Goal: Information Seeking & Learning: Learn about a topic

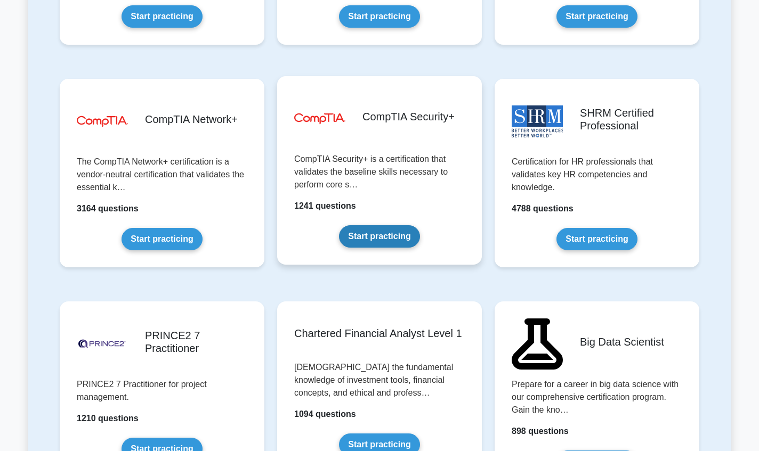
scroll to position [1953, 0]
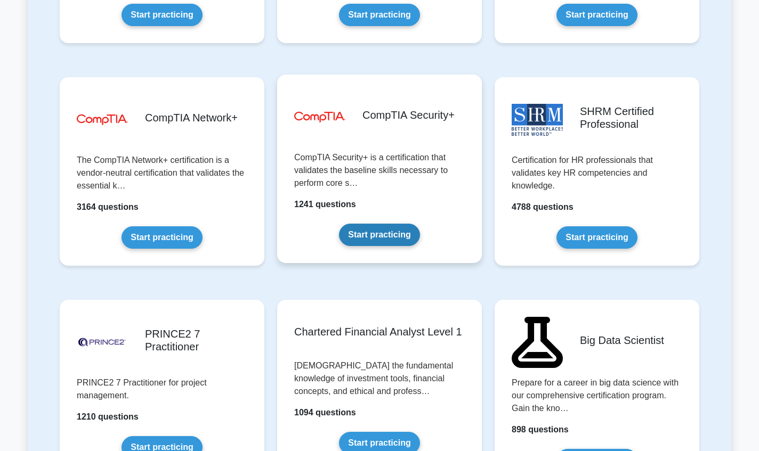
click at [378, 246] on link "Start practicing" at bounding box center [379, 235] width 80 height 22
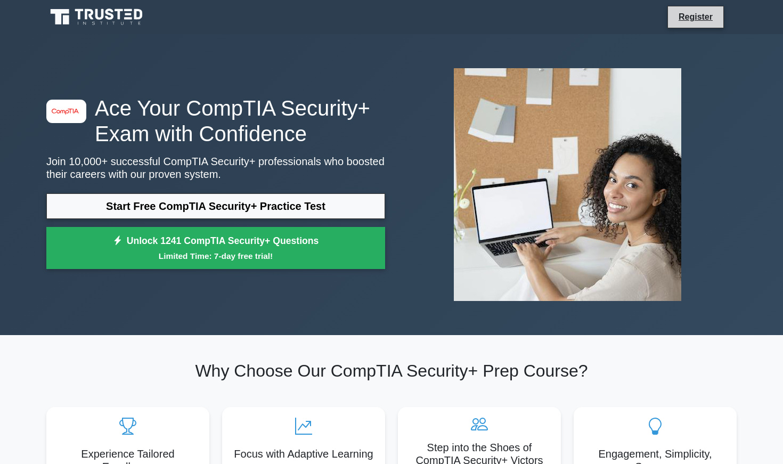
click at [682, 25] on li "Register" at bounding box center [696, 17] width 56 height 22
click at [686, 16] on link "Register" at bounding box center [696, 16] width 47 height 13
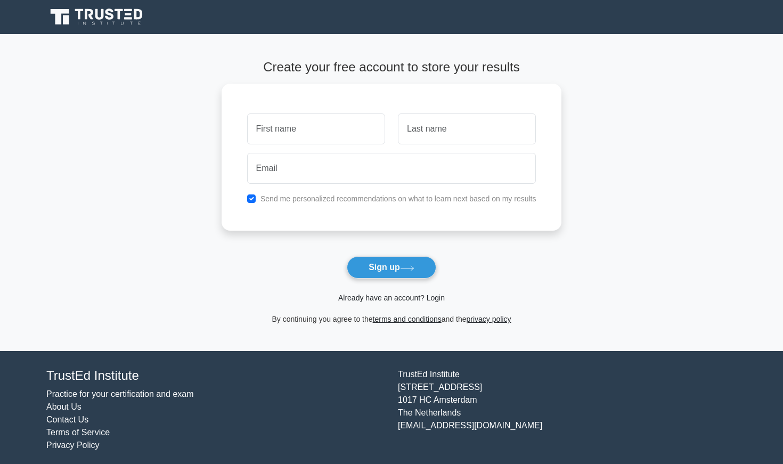
click at [381, 298] on link "Already have an account? Login" at bounding box center [391, 298] width 107 height 9
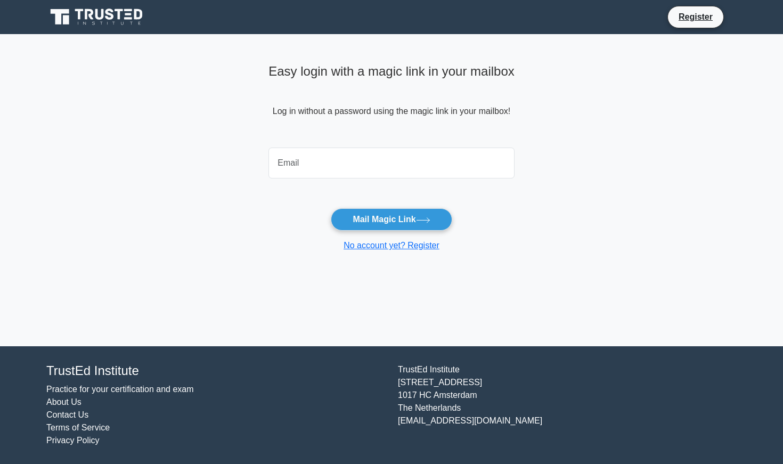
click at [396, 165] on input "email" at bounding box center [392, 163] width 246 height 31
type input "CAlvarado14@outlook.com"
click at [381, 239] on div "No account yet? Register" at bounding box center [392, 245] width 246 height 13
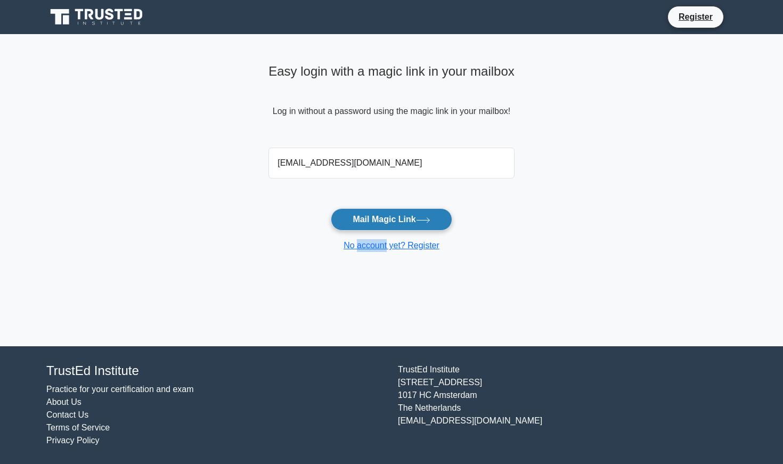
click at [396, 219] on button "Mail Magic Link" at bounding box center [391, 219] width 121 height 22
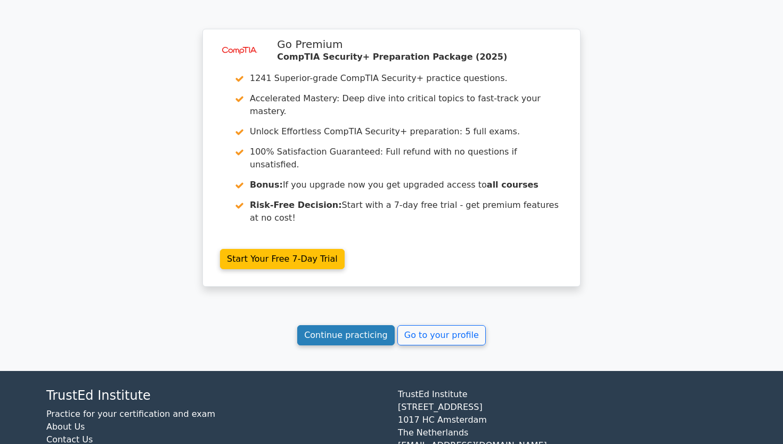
scroll to position [845, 0]
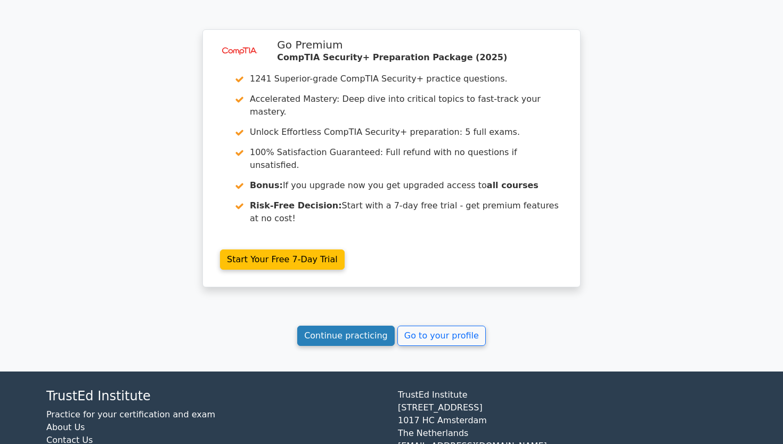
click at [338, 326] on link "Continue practicing" at bounding box center [346, 336] width 98 height 20
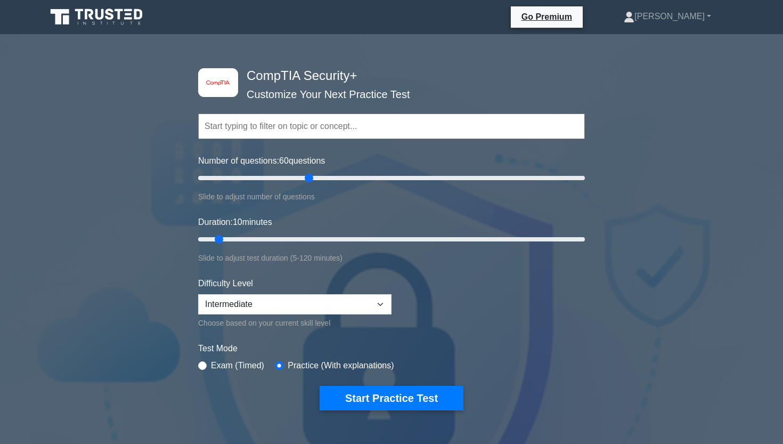
drag, startPoint x: 370, startPoint y: 177, endPoint x: 313, endPoint y: 173, distance: 57.2
type input "60"
click at [313, 173] on input "Number of questions: 60 questions" at bounding box center [391, 178] width 387 height 13
drag, startPoint x: 543, startPoint y: 246, endPoint x: 683, endPoint y: 233, distance: 140.7
click at [683, 234] on div "image/svg+xml CompTIA Security+ Customize Your Next Practice Test Topics Crypto…" at bounding box center [391, 361] width 783 height 636
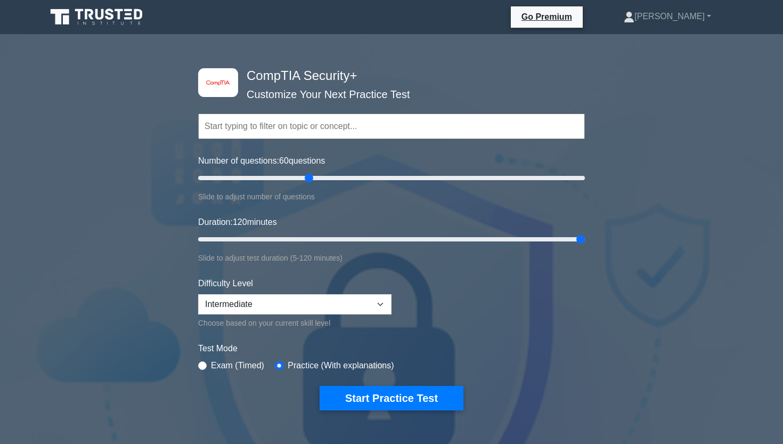
drag, startPoint x: 568, startPoint y: 239, endPoint x: 638, endPoint y: 236, distance: 71.0
type input "120"
click at [638, 236] on div "image/svg+xml CompTIA Security+ Customize Your Next Practice Test Topics Crypto…" at bounding box center [391, 361] width 783 height 636
click at [394, 396] on button "Start Practice Test" at bounding box center [392, 398] width 144 height 25
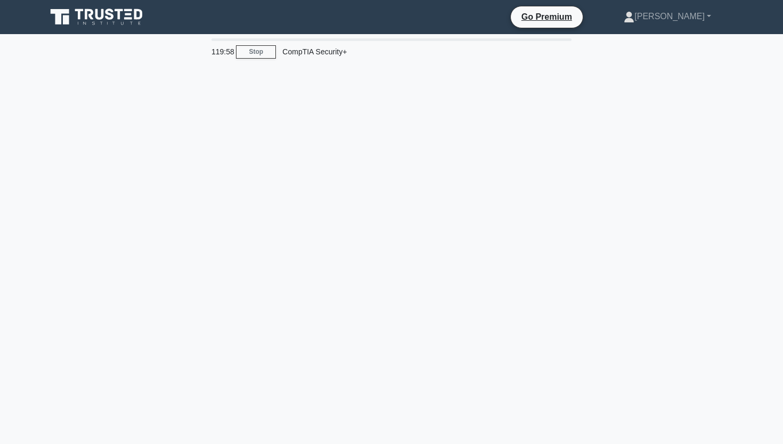
click at [389, 254] on div "119:58 Stop CompTIA Security+" at bounding box center [391, 304] width 703 height 533
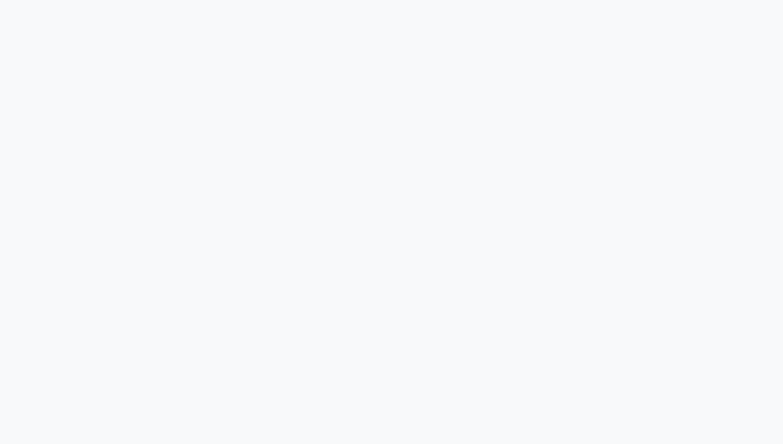
click at [389, 254] on div "119:57 Stop CompTIA Security+" at bounding box center [391, 173] width 703 height 533
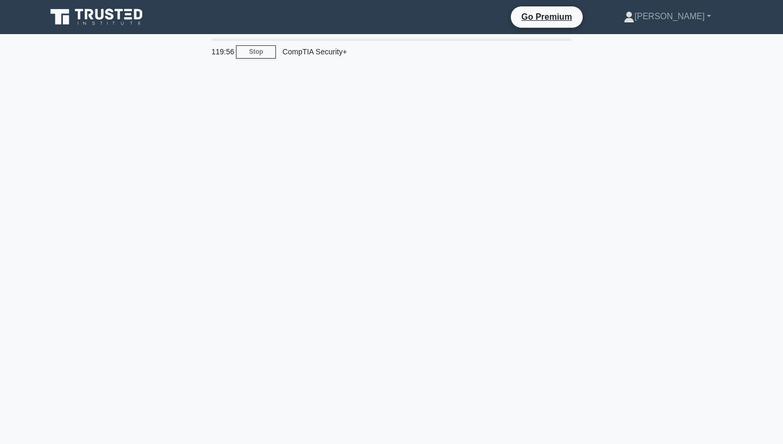
click at [450, 28] on div "Go Premium Christopher Profile Settings Profile Settings Go Premium Christopher…" at bounding box center [447, 17] width 580 height 22
click at [635, 13] on icon at bounding box center [629, 17] width 11 height 11
click at [654, 58] on link "Settings" at bounding box center [641, 58] width 84 height 17
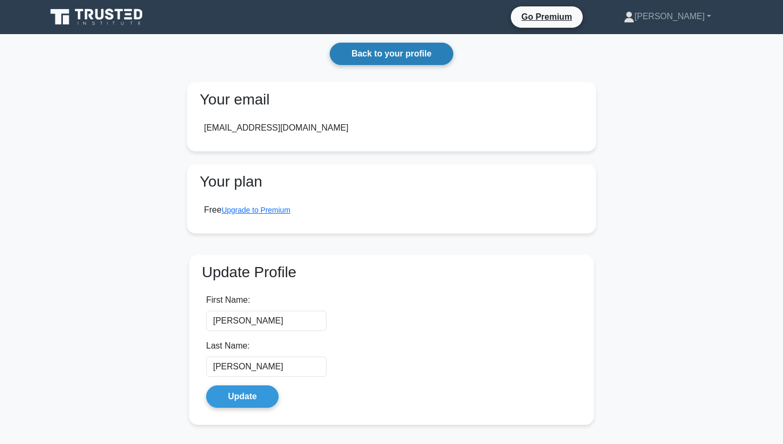
click at [417, 61] on link "Back to your profile" at bounding box center [392, 54] width 124 height 22
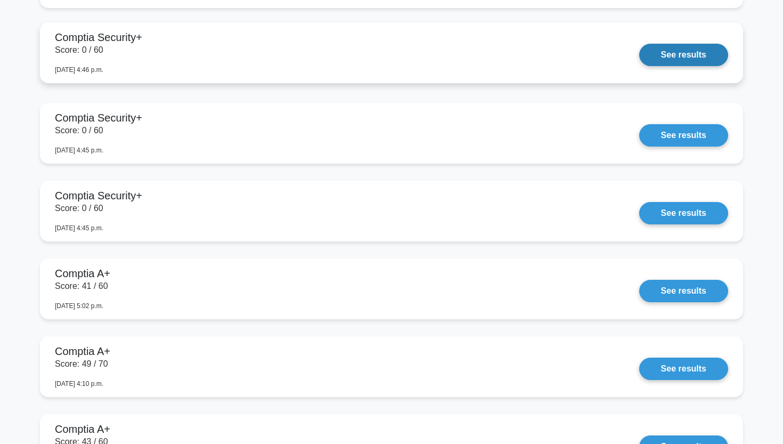
scroll to position [1087, 0]
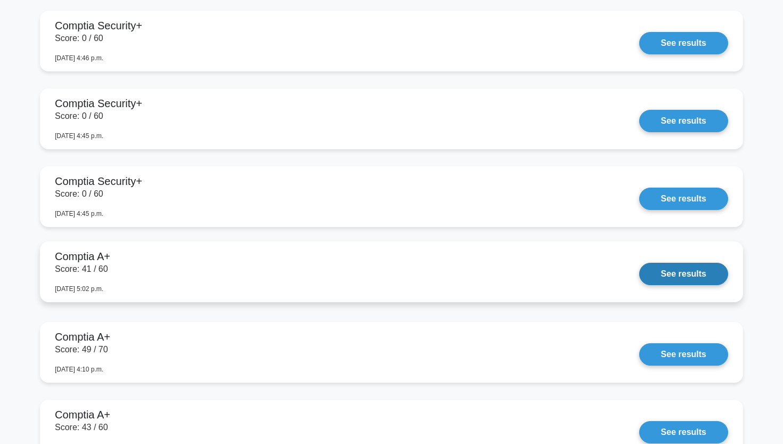
click at [678, 282] on link "See results" at bounding box center [684, 274] width 89 height 22
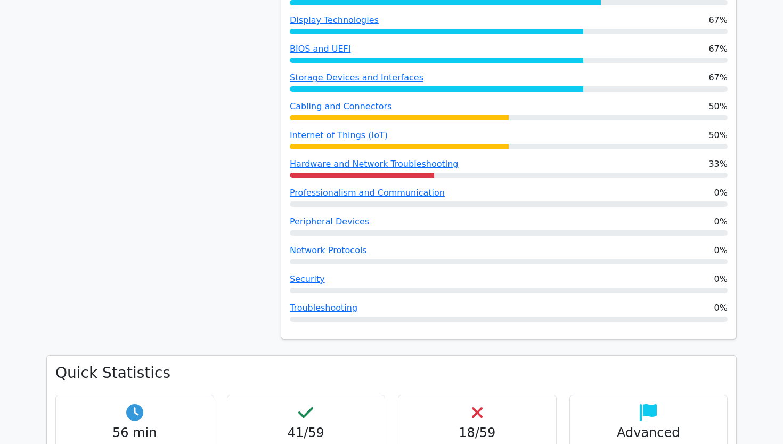
scroll to position [824, 0]
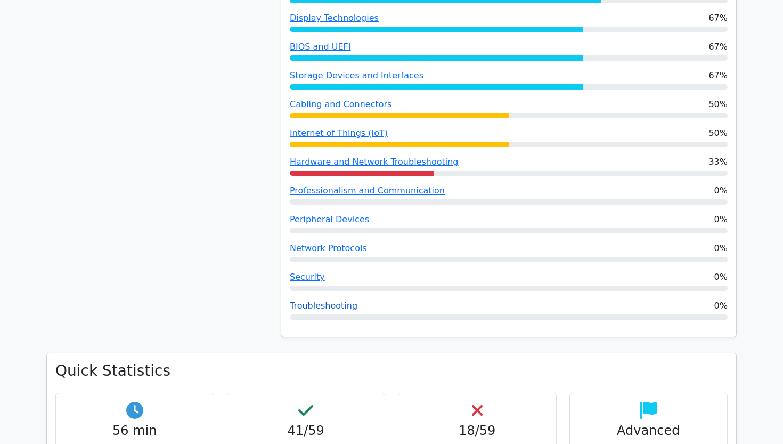
click at [325, 301] on link "Troubleshooting" at bounding box center [324, 306] width 68 height 10
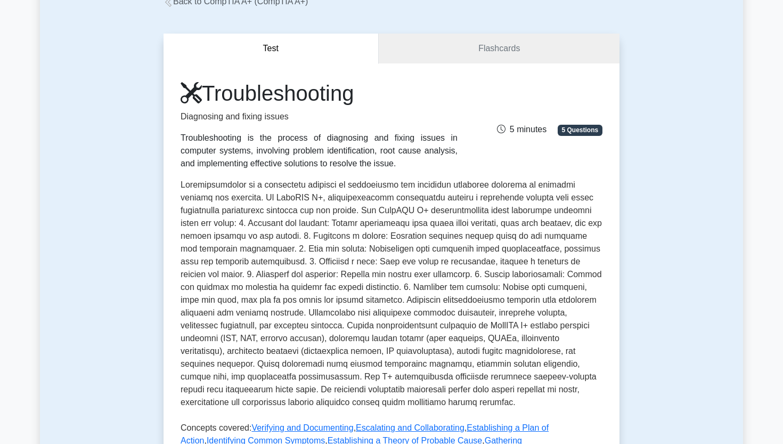
scroll to position [75, 0]
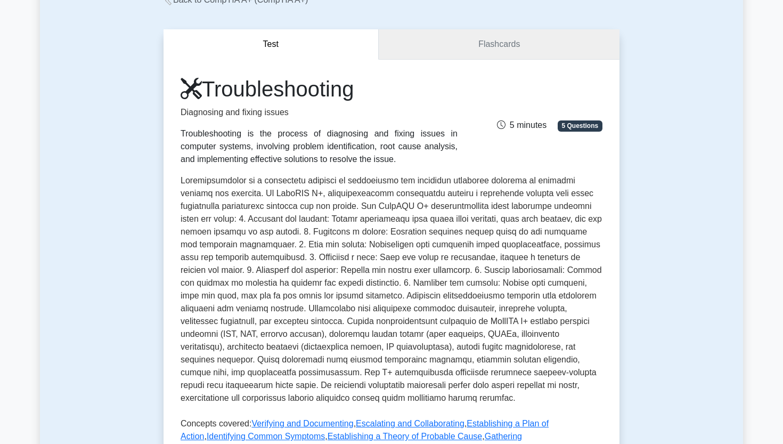
click at [468, 48] on link "Flashcards" at bounding box center [499, 44] width 241 height 30
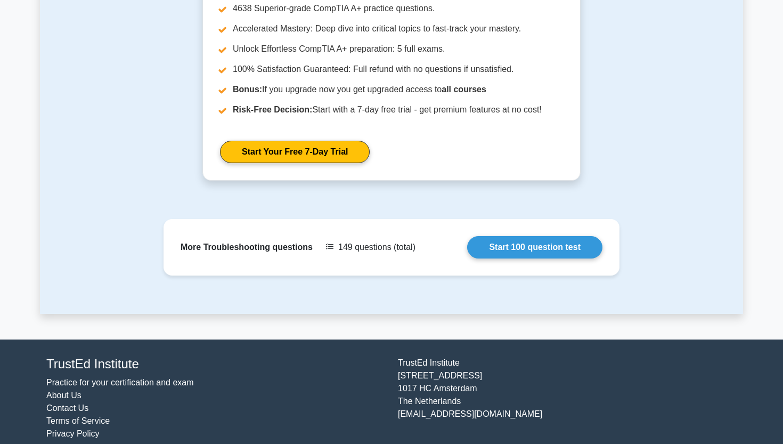
scroll to position [1199, 0]
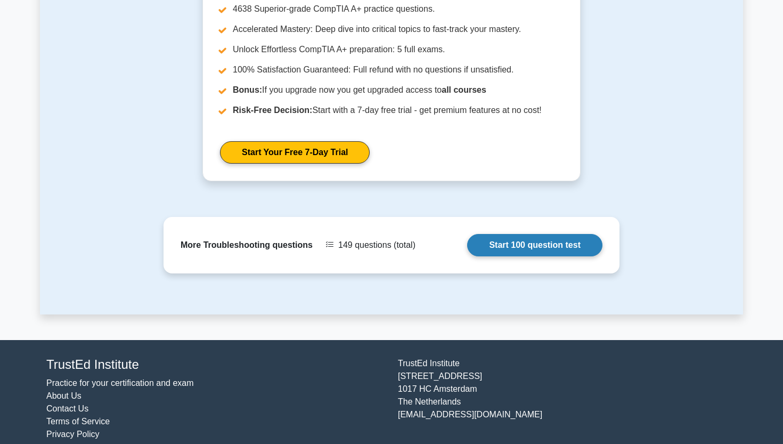
click at [493, 241] on link "Start 100 question test" at bounding box center [534, 245] width 135 height 22
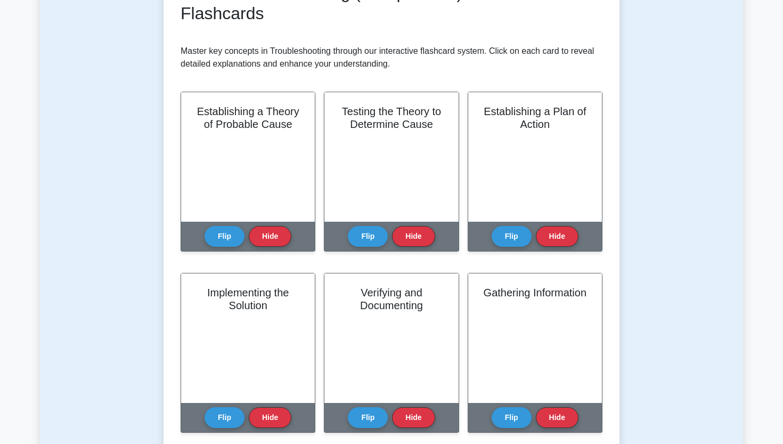
scroll to position [177, 0]
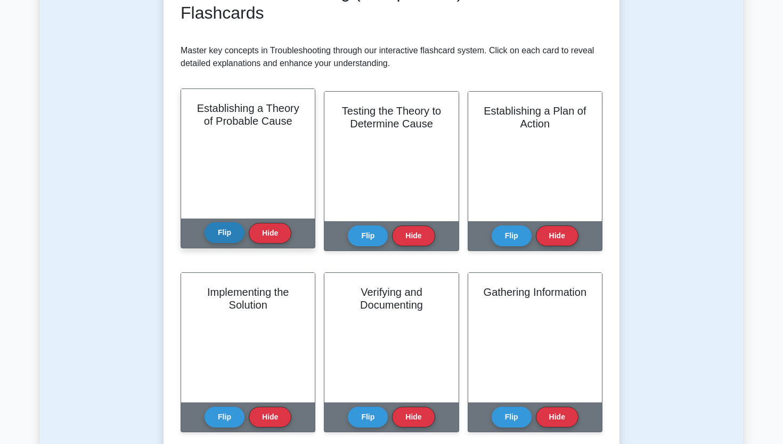
click at [228, 238] on button "Flip" at bounding box center [225, 232] width 40 height 21
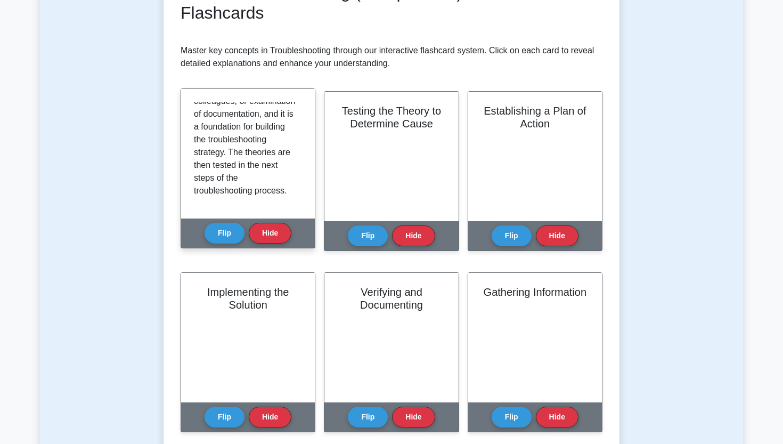
scroll to position [237, 0]
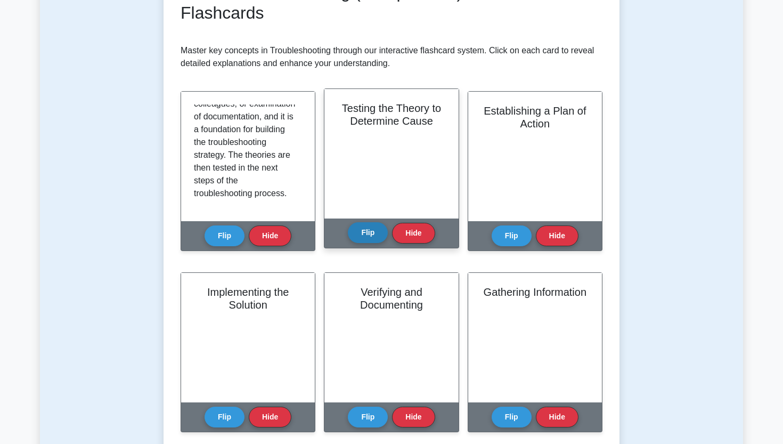
click at [371, 229] on button "Flip" at bounding box center [368, 232] width 40 height 21
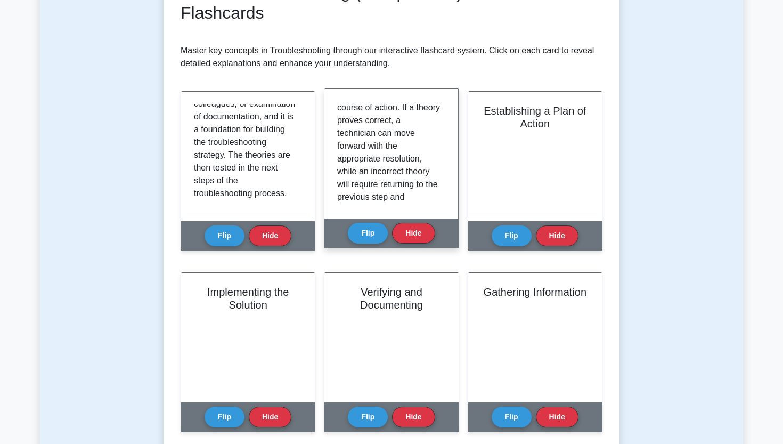
scroll to position [110, 0]
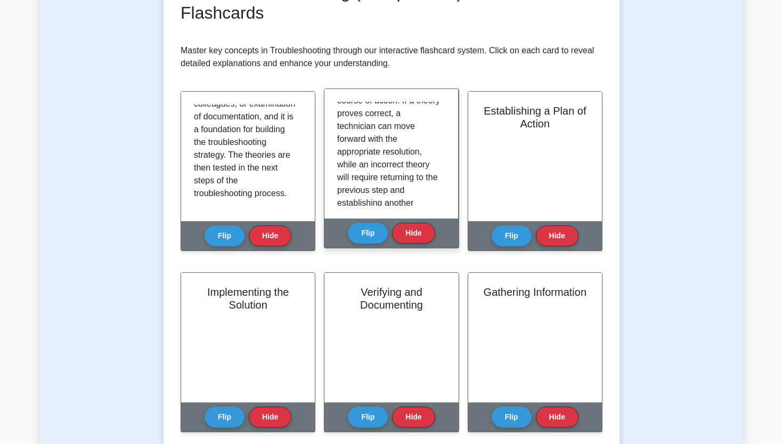
drag, startPoint x: 447, startPoint y: 147, endPoint x: 447, endPoint y: 154, distance: 7.5
click at [447, 154] on div "Testing the theory is the process of confirming or eliminating causes through t…" at bounding box center [392, 154] width 134 height 130
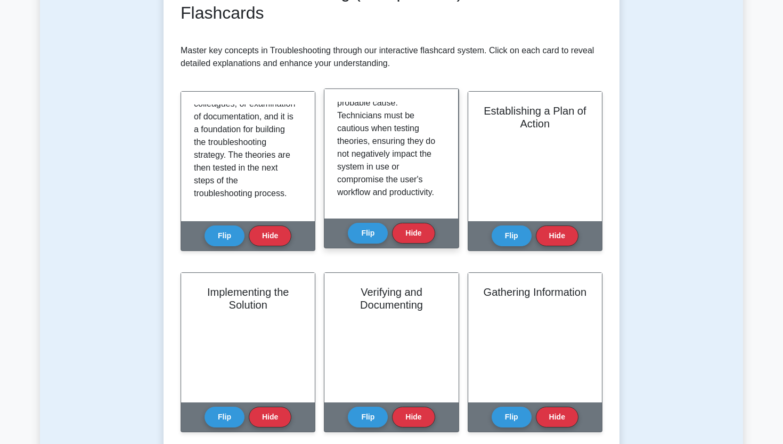
scroll to position [224, 0]
click at [371, 236] on button "Flip" at bounding box center [368, 232] width 40 height 21
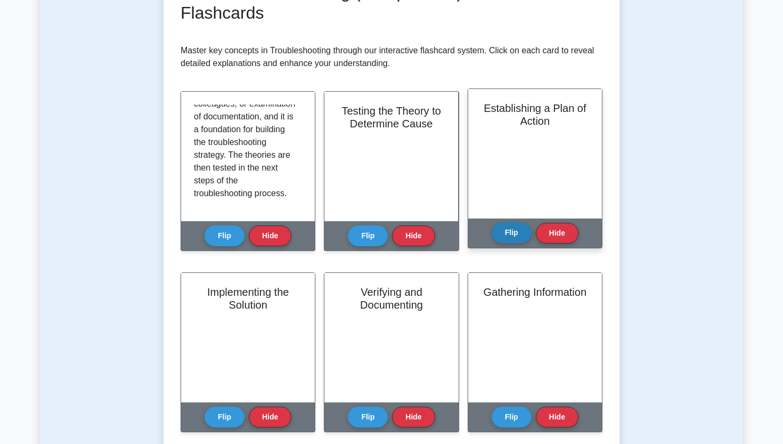
click at [496, 227] on button "Flip" at bounding box center [512, 232] width 40 height 21
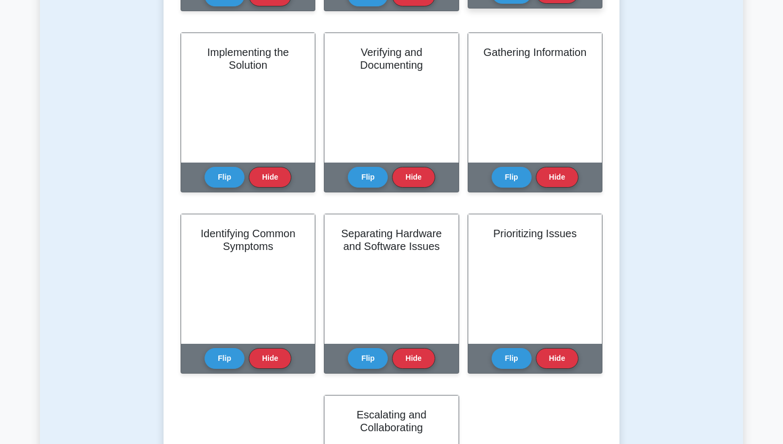
scroll to position [430, 0]
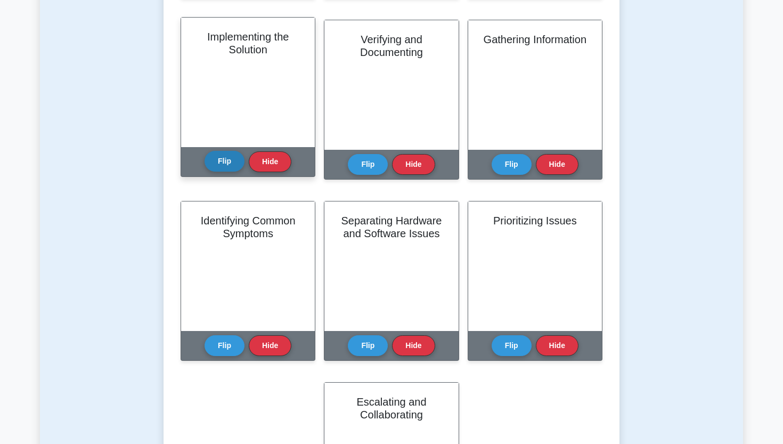
click at [232, 170] on button "Flip" at bounding box center [225, 161] width 40 height 21
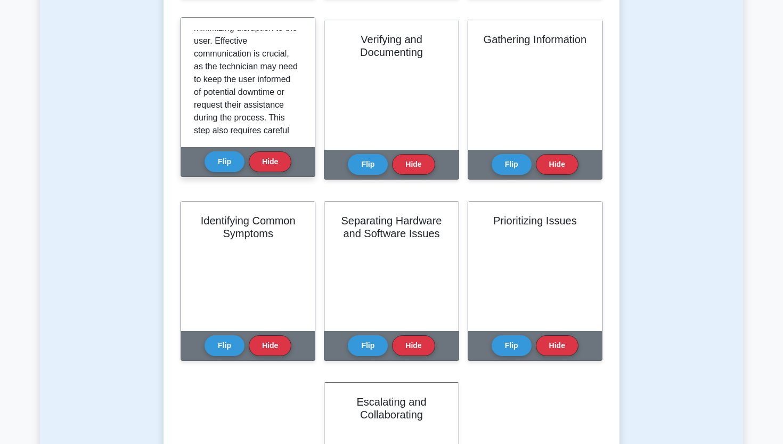
scroll to position [198, 0]
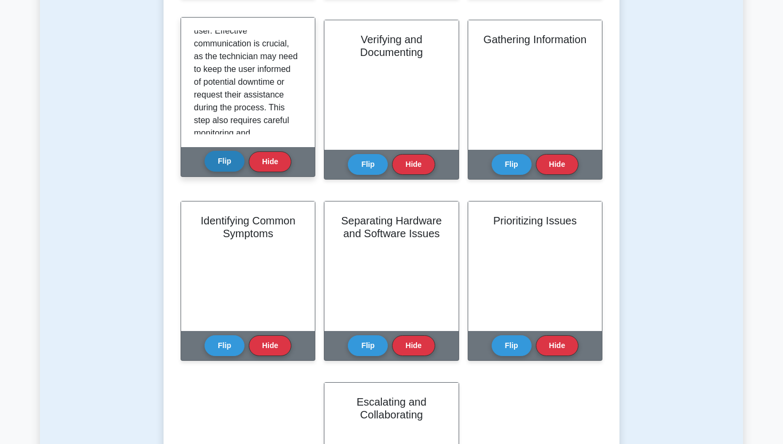
click at [229, 163] on button "Flip" at bounding box center [225, 161] width 40 height 21
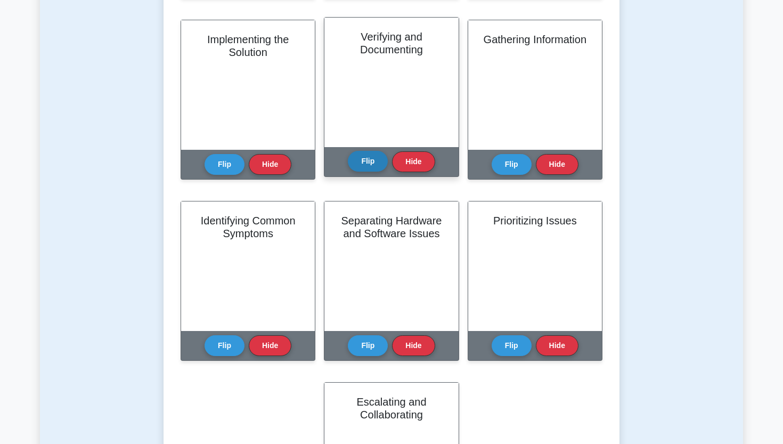
click at [363, 164] on button "Flip" at bounding box center [368, 161] width 40 height 21
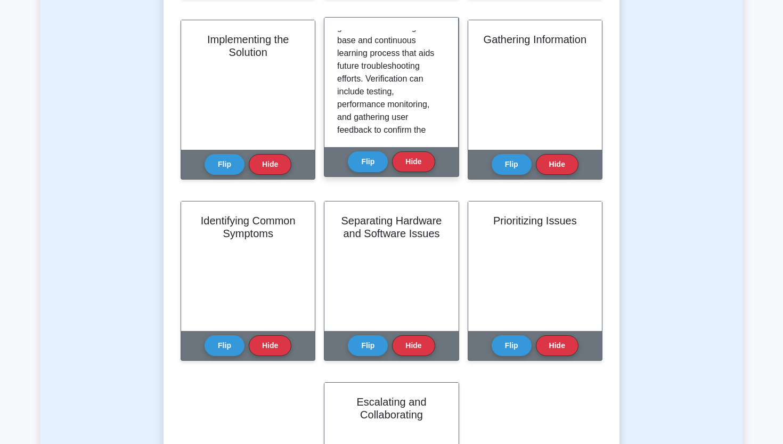
scroll to position [142, 0]
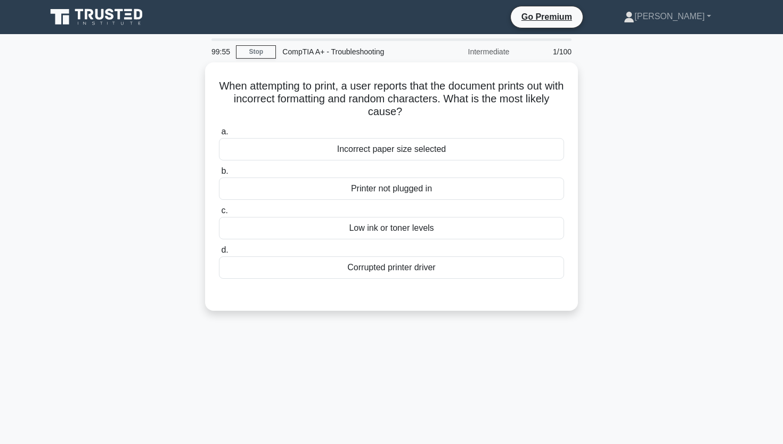
click at [116, 10] on icon at bounding box center [120, 14] width 9 height 11
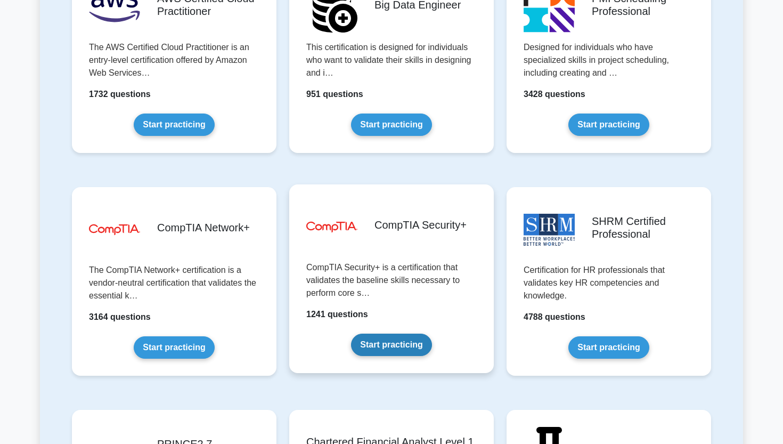
scroll to position [1850, 0]
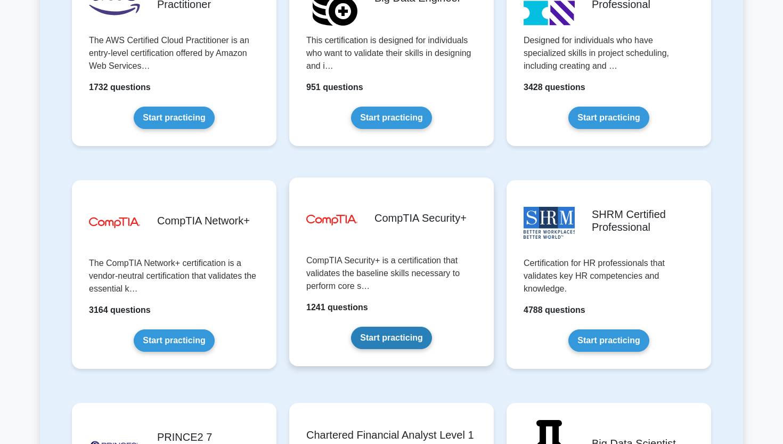
click at [369, 333] on link "Start practicing" at bounding box center [391, 338] width 80 height 22
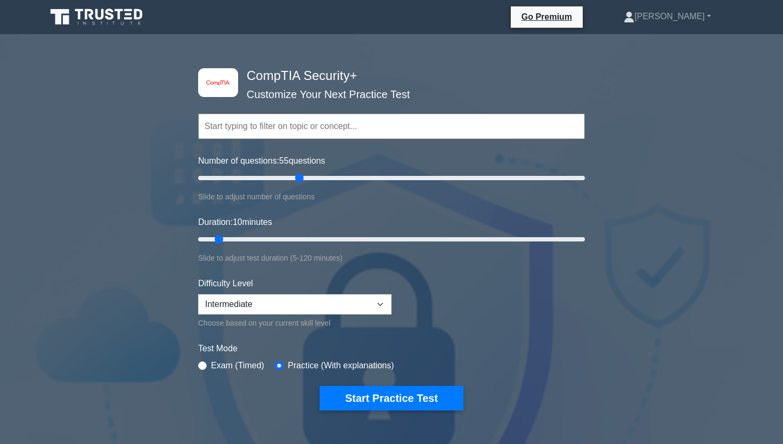
drag, startPoint x: 316, startPoint y: 175, endPoint x: 301, endPoint y: 173, distance: 15.0
type input "55"
click at [301, 173] on input "Number of questions: 55 questions" at bounding box center [391, 178] width 387 height 13
drag, startPoint x: 320, startPoint y: 238, endPoint x: 442, endPoint y: 224, distance: 122.3
type input "80"
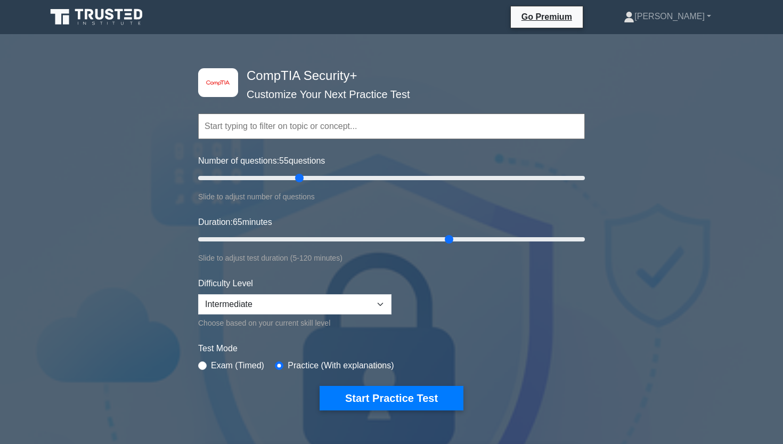
click at [442, 224] on div "Duration: 65 minutes Slide to adjust test duration (5-120 minutes)" at bounding box center [391, 240] width 387 height 48
click at [378, 389] on button "Start Practice Test" at bounding box center [392, 398] width 144 height 25
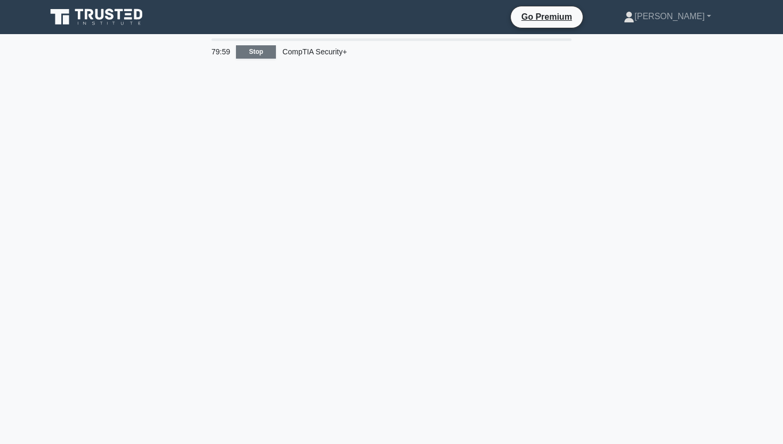
click at [254, 48] on link "Stop" at bounding box center [256, 51] width 40 height 13
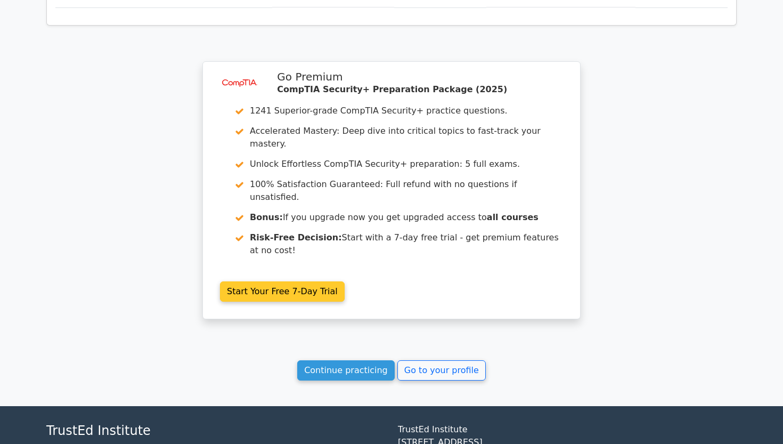
scroll to position [812, 0]
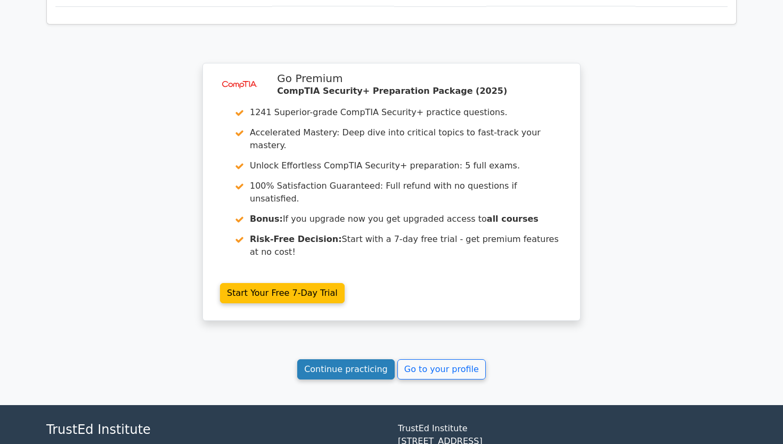
click at [376, 359] on link "Continue practicing" at bounding box center [346, 369] width 98 height 20
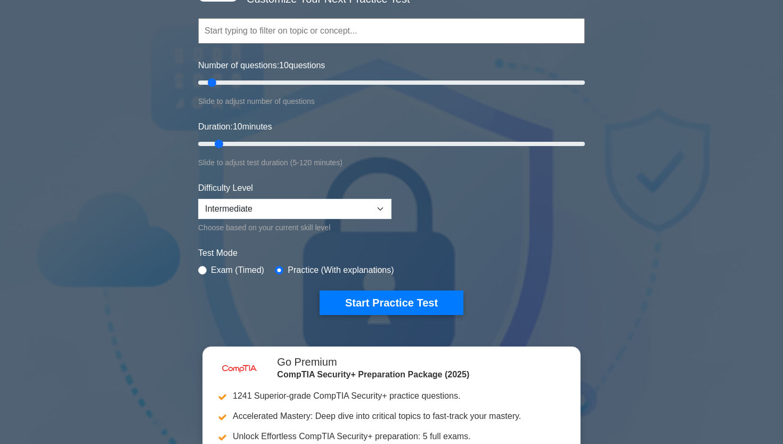
scroll to position [41, 0]
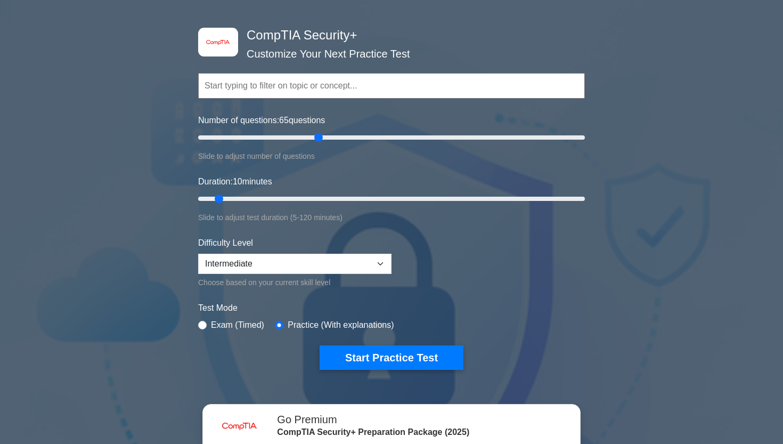
click at [314, 140] on input "Number of questions: 65 questions" at bounding box center [391, 137] width 387 height 13
type input "50"
click at [288, 131] on input "Number of questions: 50 questions" at bounding box center [391, 137] width 387 height 13
type input "55"
click at [368, 201] on input "Duration: 55 minutes" at bounding box center [391, 198] width 387 height 13
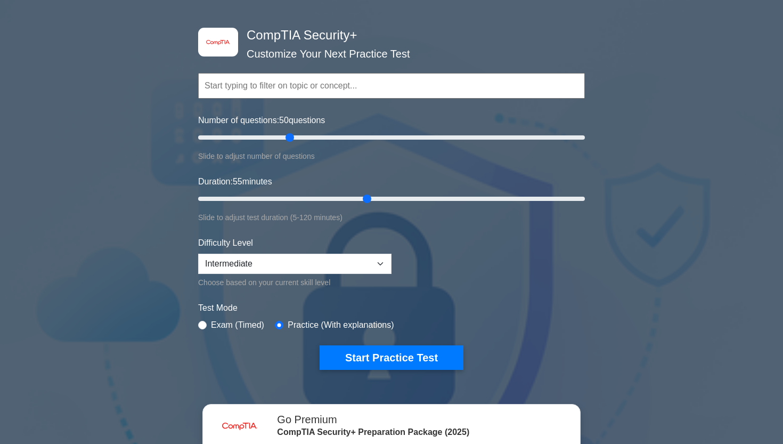
drag, startPoint x: 368, startPoint y: 201, endPoint x: 379, endPoint y: 206, distance: 12.4
click at [373, 201] on input "Duration: 55 minutes" at bounding box center [391, 198] width 387 height 13
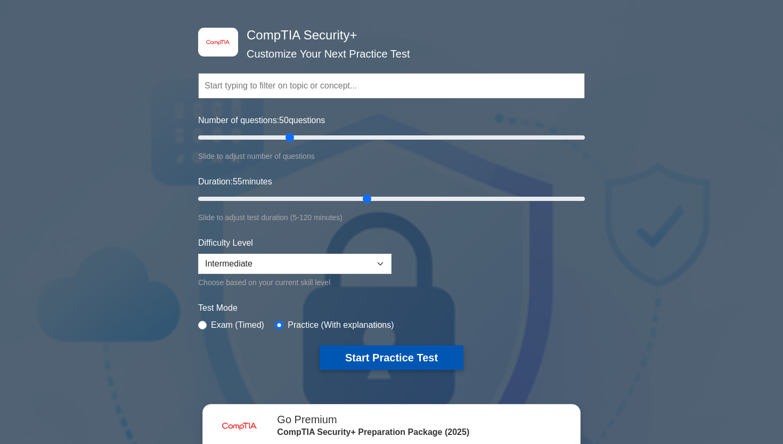
click at [377, 357] on button "Start Practice Test" at bounding box center [392, 357] width 144 height 25
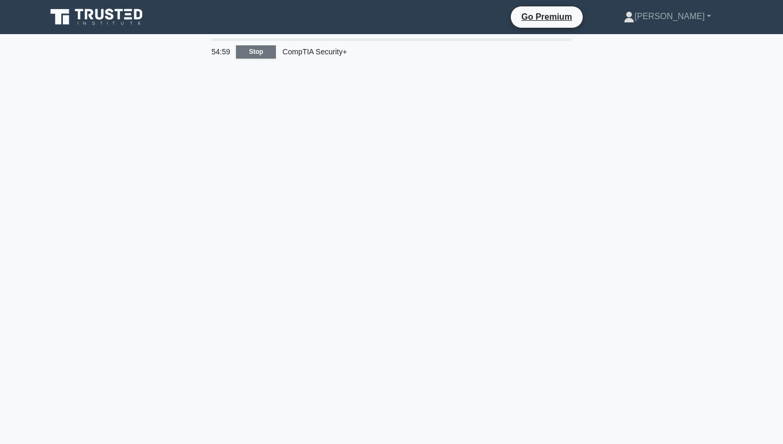
click at [255, 55] on link "Stop" at bounding box center [256, 51] width 40 height 13
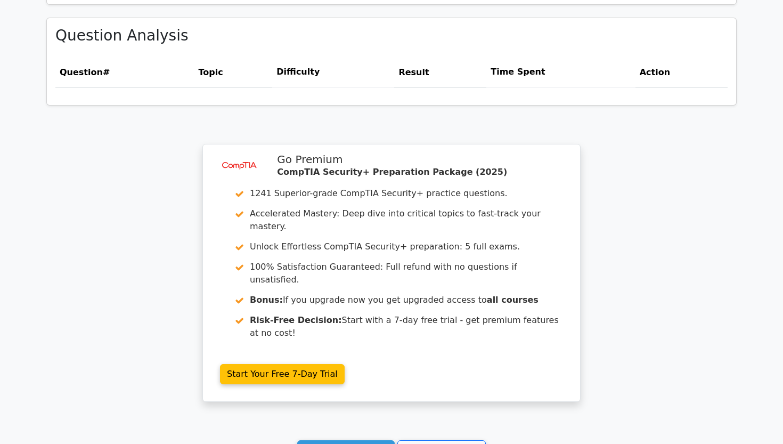
scroll to position [735, 0]
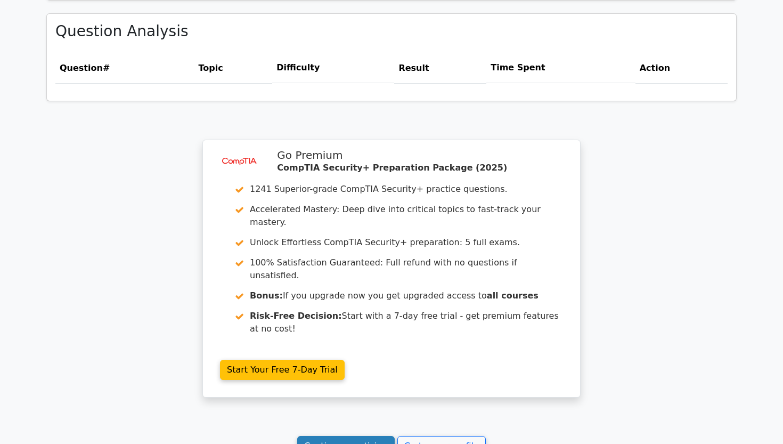
click at [334, 436] on link "Continue practicing" at bounding box center [346, 446] width 98 height 20
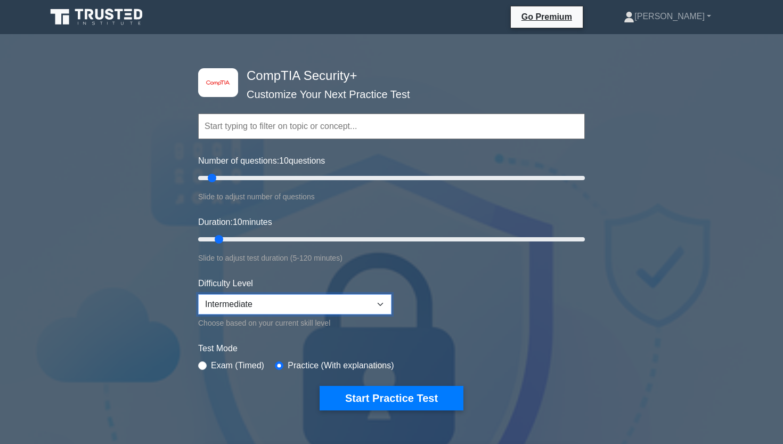
select select "expert"
click at [344, 165] on div "Number of questions: 10 questions Slide to adjust number of questions" at bounding box center [391, 179] width 387 height 48
drag, startPoint x: 327, startPoint y: 176, endPoint x: 311, endPoint y: 174, distance: 16.6
type input "60"
click at [311, 174] on input "Number of questions: 60 questions" at bounding box center [391, 178] width 387 height 13
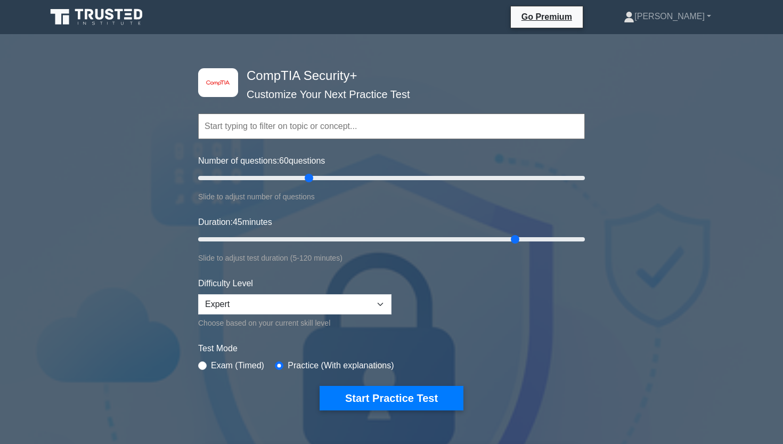
drag, startPoint x: 342, startPoint y: 234, endPoint x: 515, endPoint y: 247, distance: 173.7
type input "100"
click at [511, 245] on div "Duration: 45 minutes Slide to adjust test duration (5-120 minutes)" at bounding box center [391, 240] width 387 height 48
click at [400, 394] on button "Start Practice Test" at bounding box center [392, 398] width 144 height 25
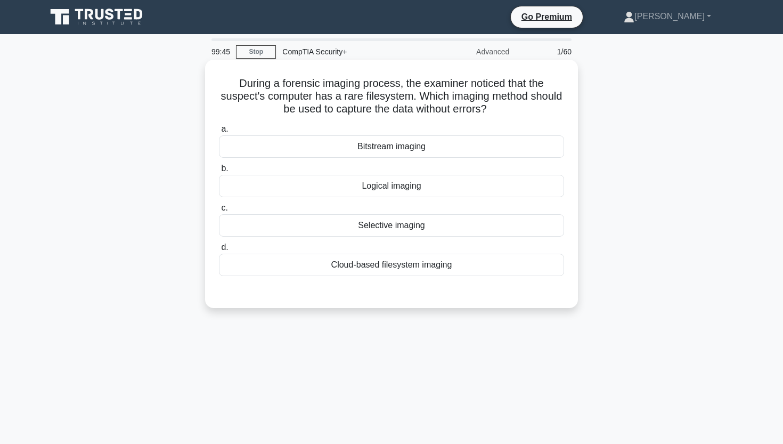
click at [441, 149] on div "Bitstream imaging" at bounding box center [391, 146] width 345 height 22
click at [219, 133] on input "a. Bitstream imaging" at bounding box center [219, 129] width 0 height 7
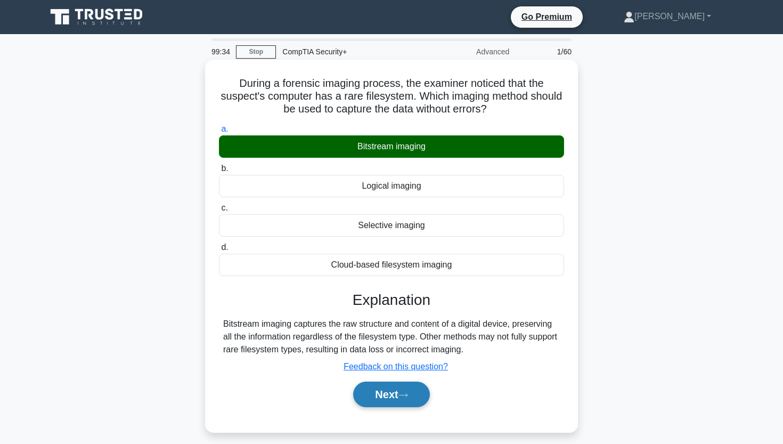
click at [395, 390] on button "Next" at bounding box center [391, 395] width 76 height 26
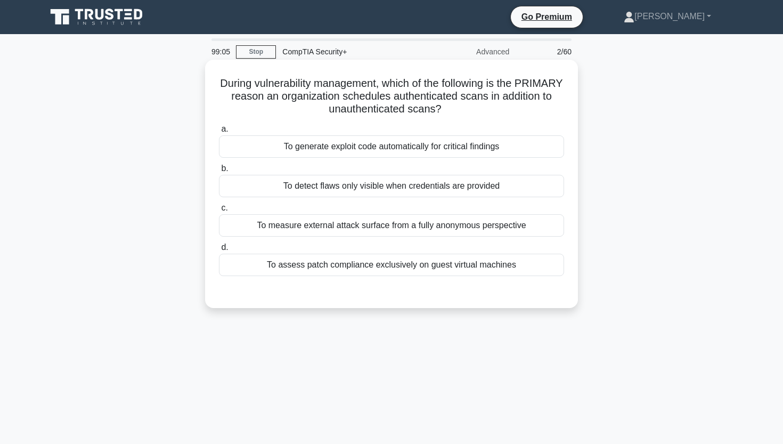
click at [398, 224] on div "To measure external attack surface from a fully anonymous perspective" at bounding box center [391, 225] width 345 height 22
click at [219, 212] on input "c. To measure external attack surface from a fully anonymous perspective" at bounding box center [219, 208] width 0 height 7
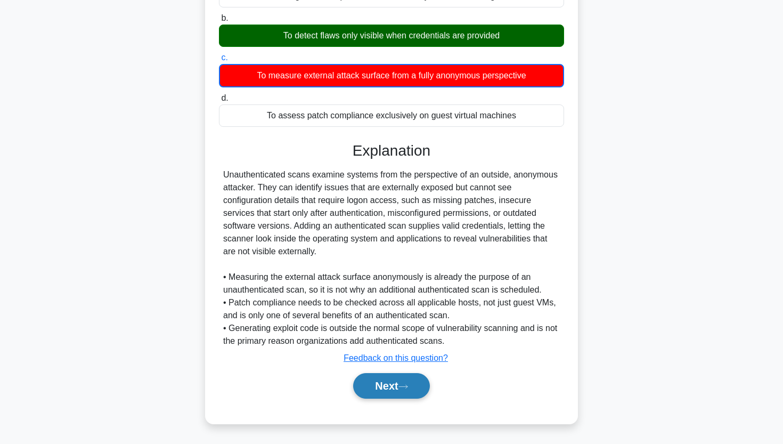
scroll to position [150, 0]
click at [380, 387] on button "Next" at bounding box center [391, 386] width 76 height 26
click at [365, 388] on button "Next" at bounding box center [391, 386] width 76 height 26
click at [364, 388] on button "Next" at bounding box center [391, 386] width 76 height 26
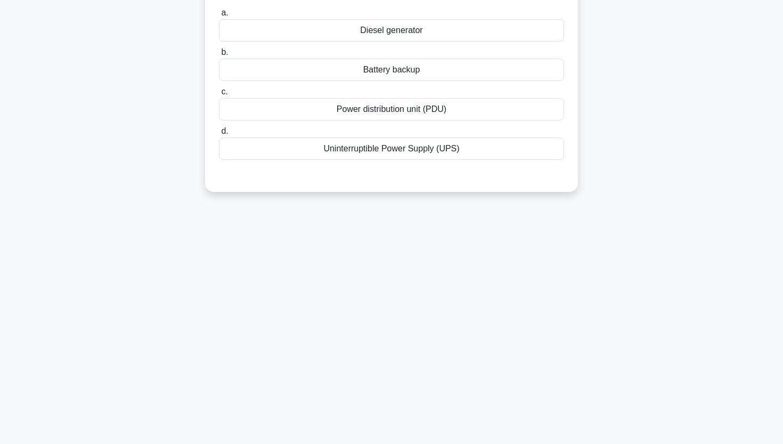
click at [364, 388] on div "98:51 Stop CompTIA Security+ Advanced 6/60 As a network administrator at a medi…" at bounding box center [391, 173] width 703 height 533
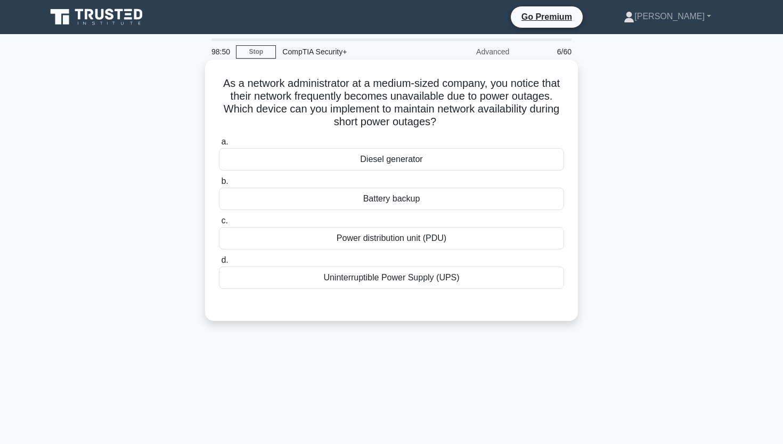
scroll to position [0, 0]
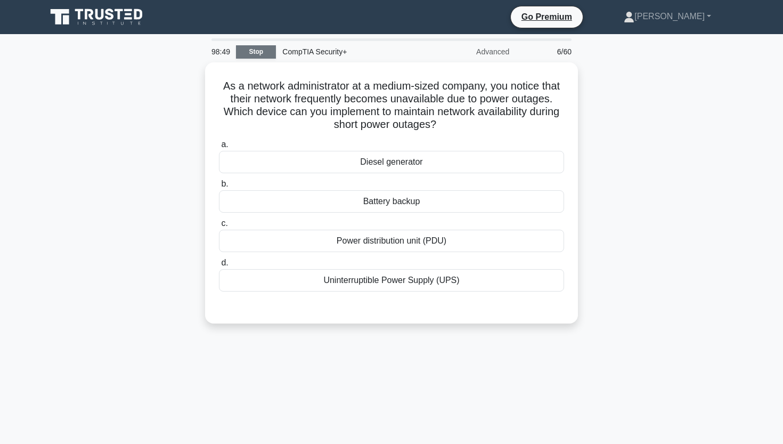
click at [263, 52] on link "Stop" at bounding box center [256, 51] width 40 height 13
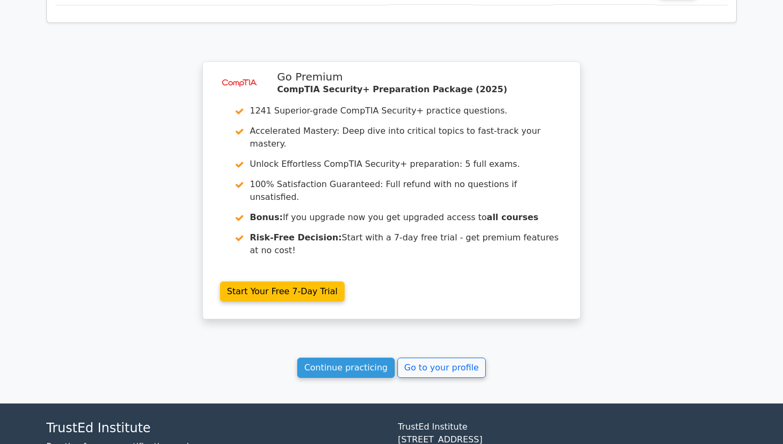
scroll to position [1246, 0]
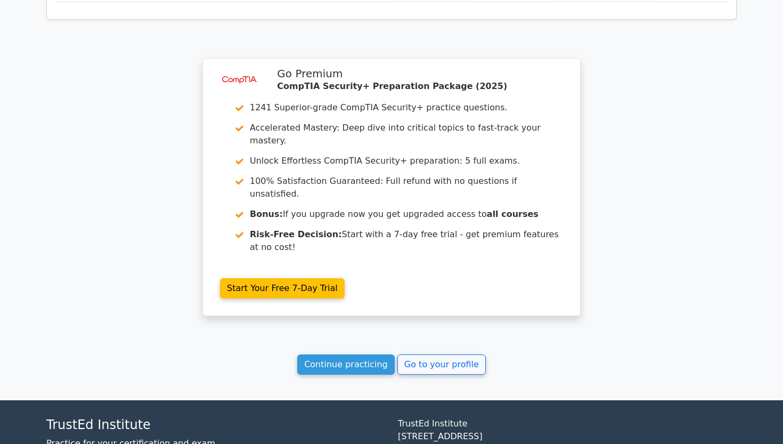
click at [325, 354] on link "Continue practicing" at bounding box center [346, 364] width 98 height 20
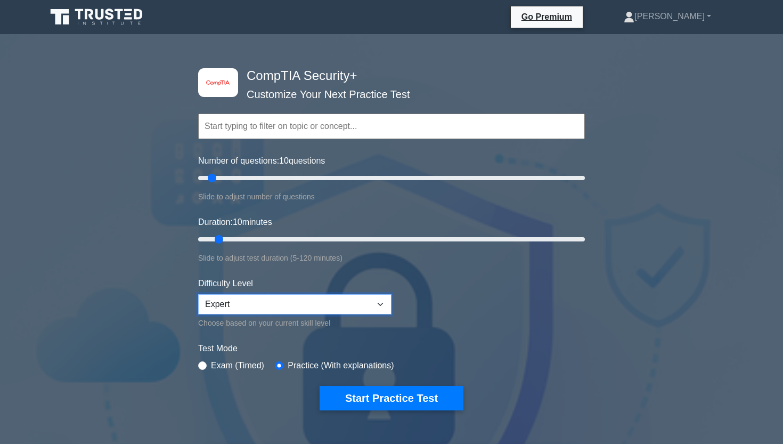
select select "intermediate"
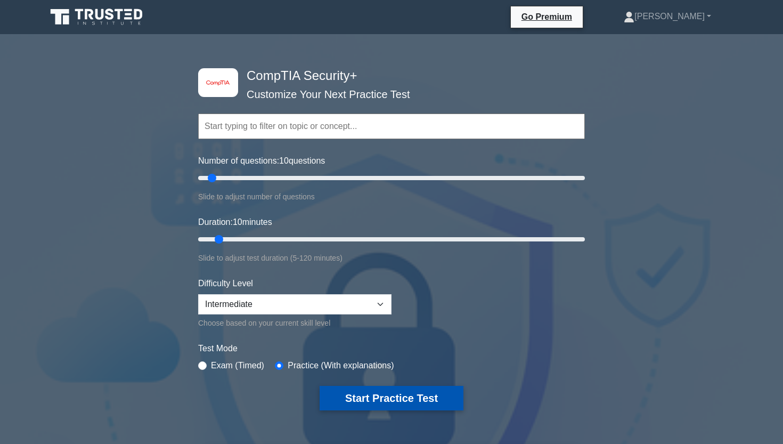
click at [395, 392] on button "Start Practice Test" at bounding box center [392, 398] width 144 height 25
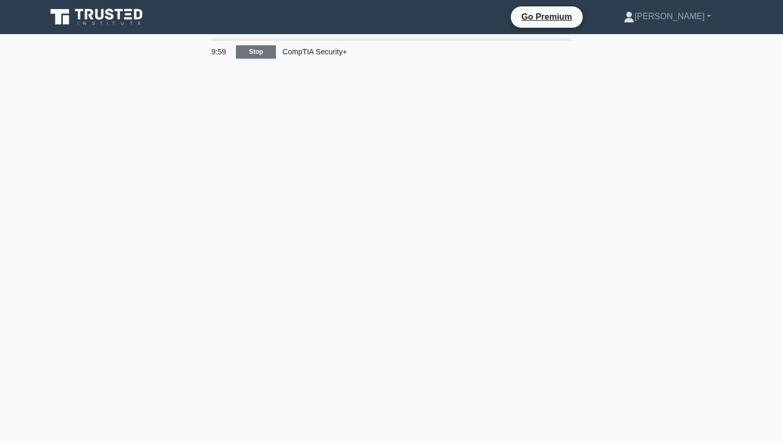
click at [264, 54] on link "Stop" at bounding box center [256, 51] width 40 height 13
click at [284, 125] on div "9:58 Stop CompTIA Security+" at bounding box center [391, 304] width 703 height 533
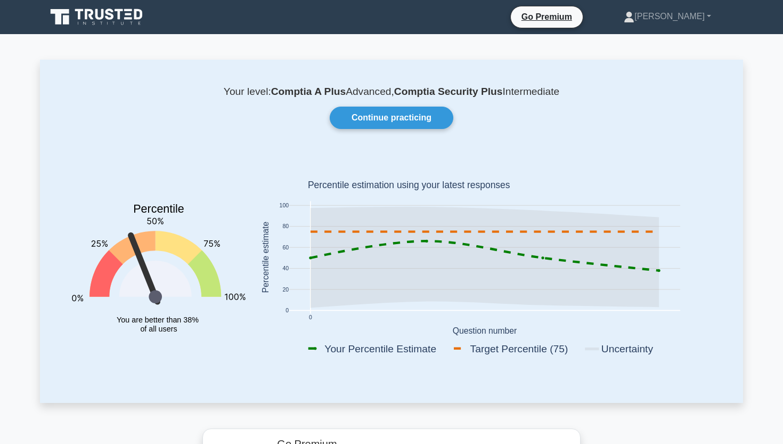
click at [110, 20] on icon at bounding box center [110, 14] width 9 height 11
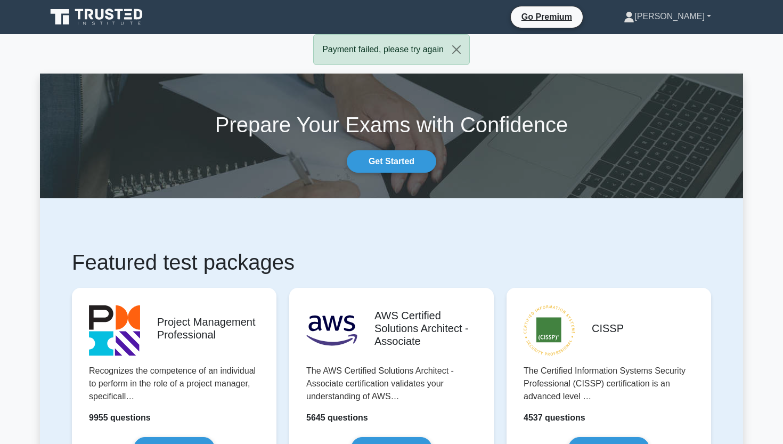
click at [690, 21] on link "[PERSON_NAME]" at bounding box center [667, 16] width 139 height 21
click at [666, 44] on link "Profile" at bounding box center [641, 41] width 84 height 17
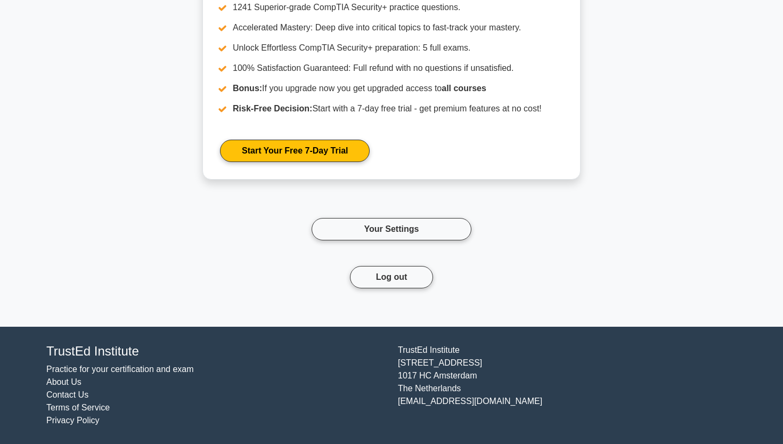
scroll to position [4806, 0]
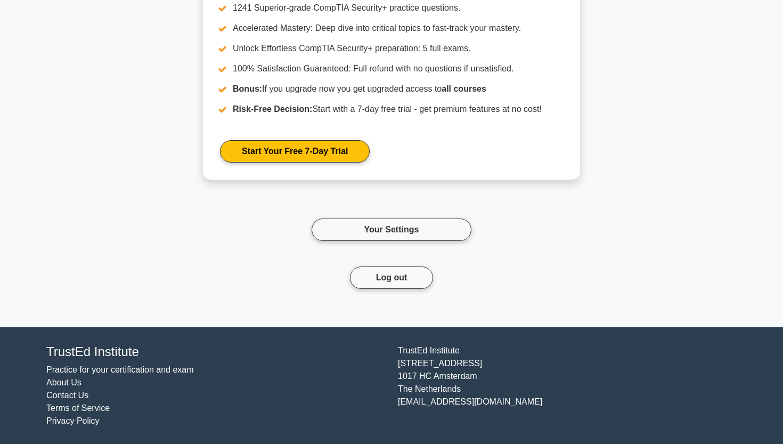
click at [367, 263] on div "Your Settings" at bounding box center [391, 230] width 703 height 74
click at [367, 274] on button "Log out" at bounding box center [392, 277] width 84 height 22
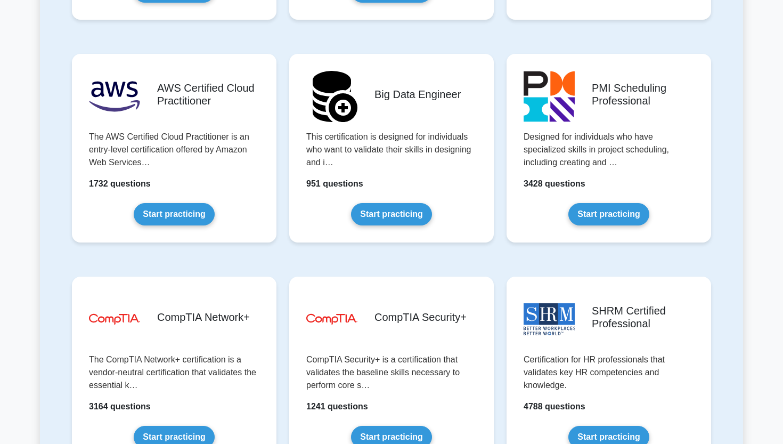
scroll to position [1845, 0]
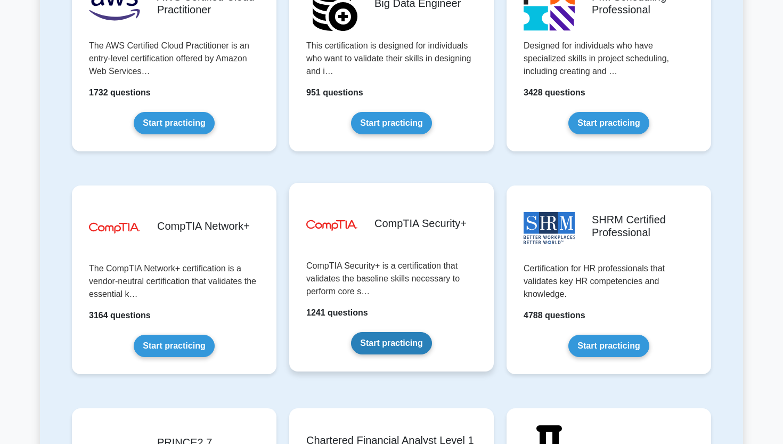
click at [374, 338] on link "Start practicing" at bounding box center [391, 343] width 80 height 22
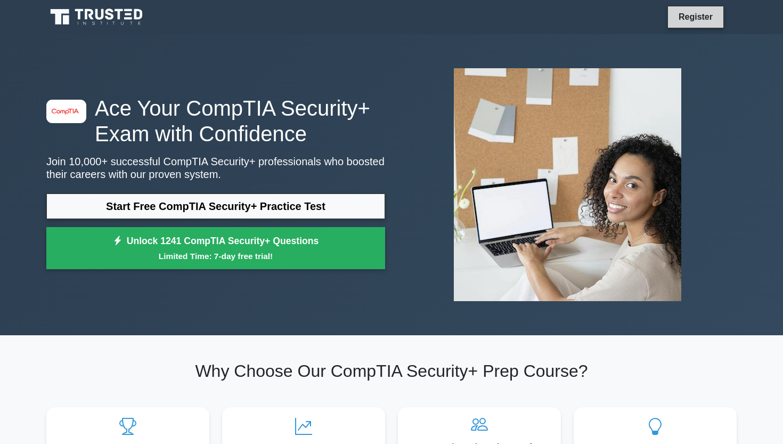
click at [675, 21] on link "Register" at bounding box center [696, 16] width 47 height 13
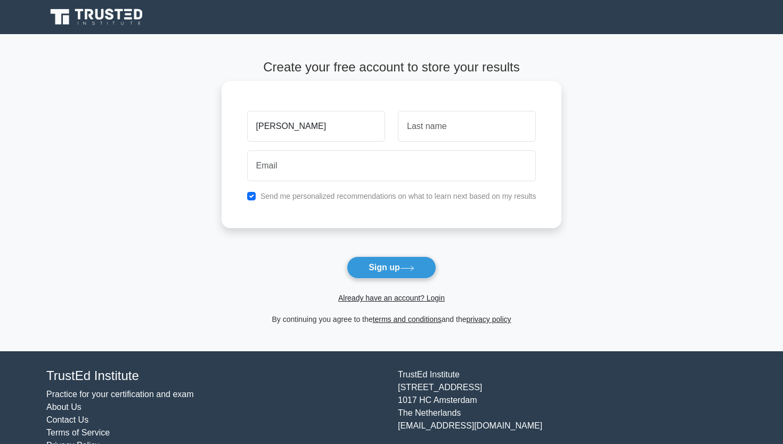
type input "[PERSON_NAME]"
type input "Alvarado"
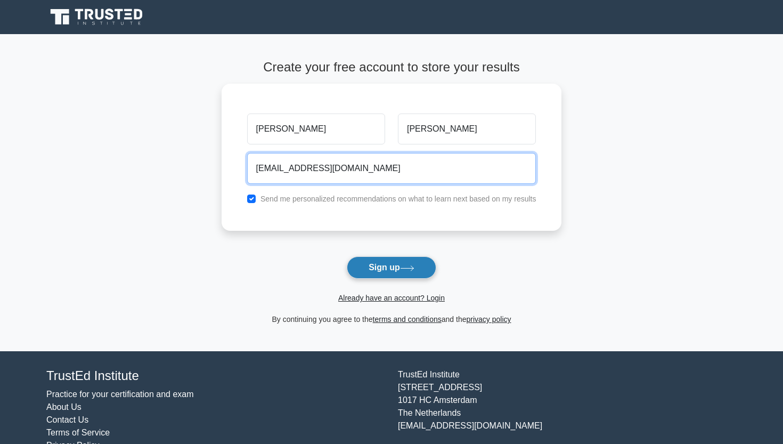
type input "AlvaradoChristopher96@hotmail.com"
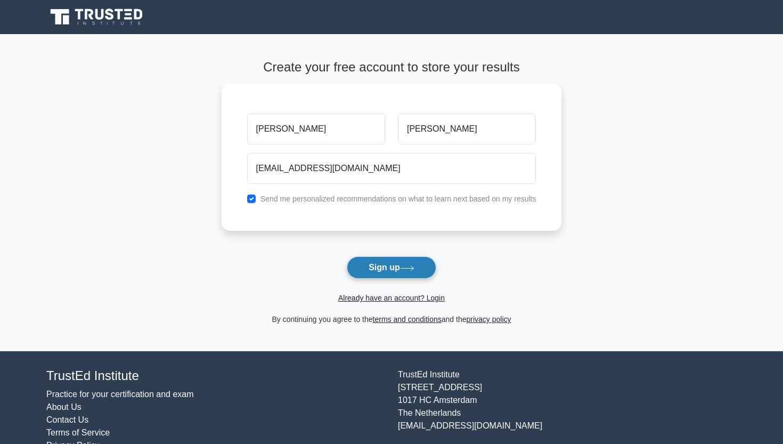
click at [407, 272] on button "Sign up" at bounding box center [392, 267] width 90 height 22
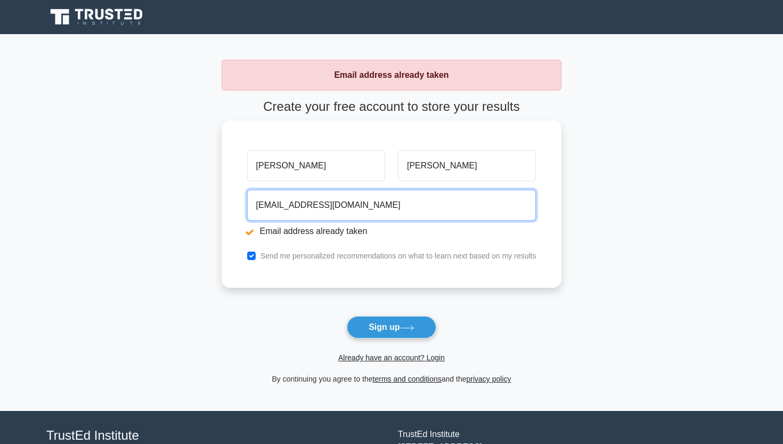
click at [400, 209] on input "[EMAIL_ADDRESS][DOMAIN_NAME]" at bounding box center [391, 205] width 289 height 31
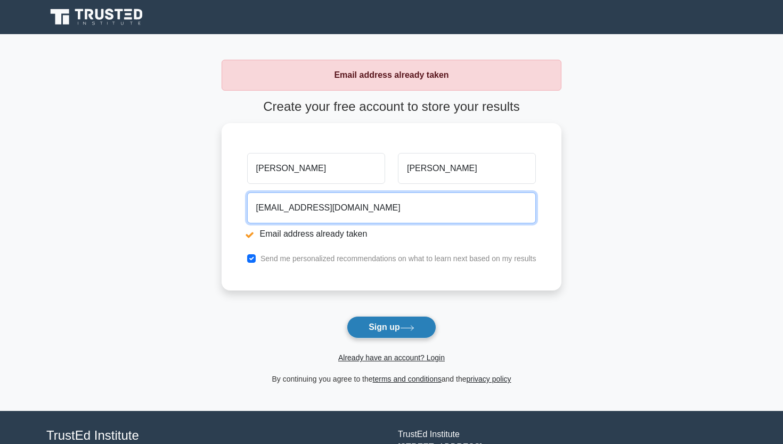
type input "calvarado96@icloud.com"
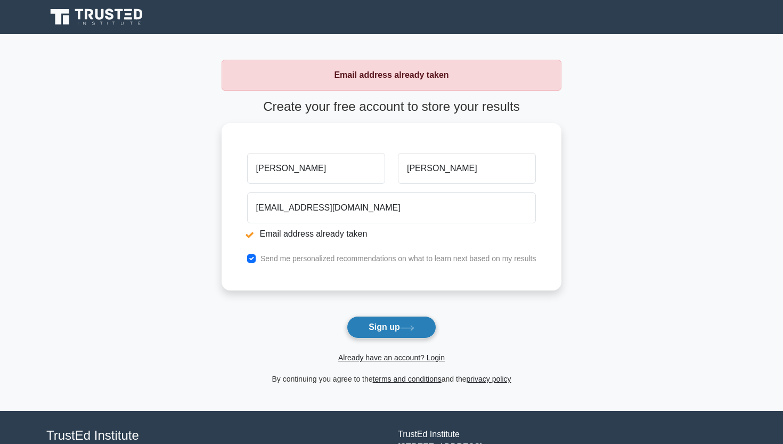
click at [376, 337] on button "Sign up" at bounding box center [392, 327] width 90 height 22
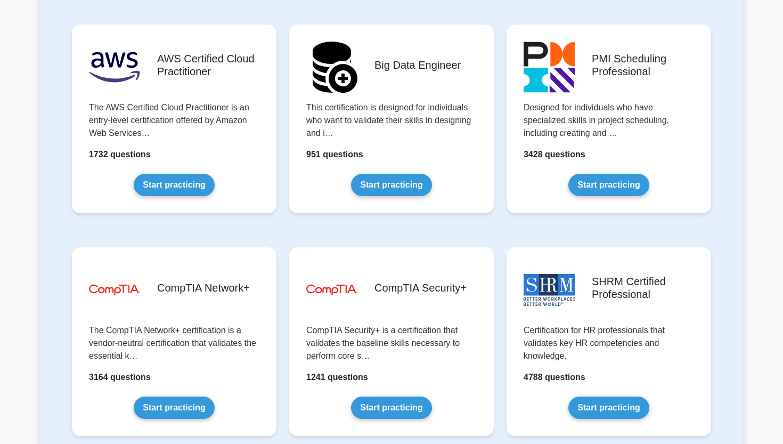
scroll to position [1786, 0]
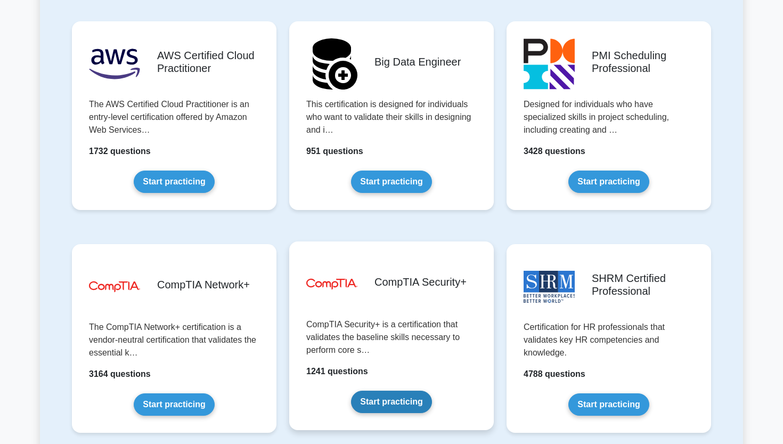
click at [383, 410] on link "Start practicing" at bounding box center [391, 402] width 80 height 22
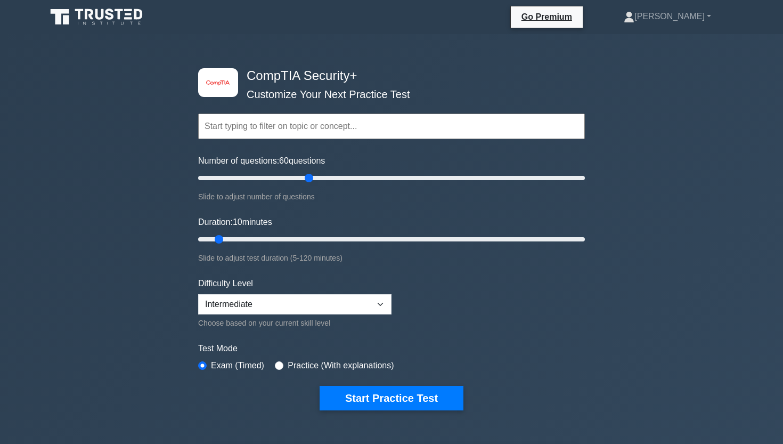
drag, startPoint x: 336, startPoint y: 175, endPoint x: 310, endPoint y: 167, distance: 27.8
type input "60"
click at [310, 167] on div "Number of questions: 60 questions Slide to adjust number of questions" at bounding box center [391, 179] width 387 height 48
drag, startPoint x: 309, startPoint y: 237, endPoint x: 635, endPoint y: 236, distance: 326.2
type input "120"
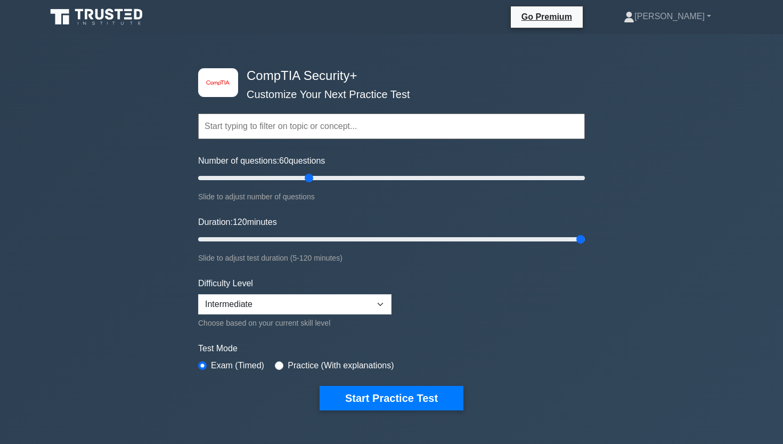
click at [634, 236] on div "image/svg+xml CompTIA Security+ Customize Your Next Practice Test Topics Crypto…" at bounding box center [391, 356] width 783 height 645
click at [408, 400] on button "Start Practice Test" at bounding box center [392, 398] width 144 height 25
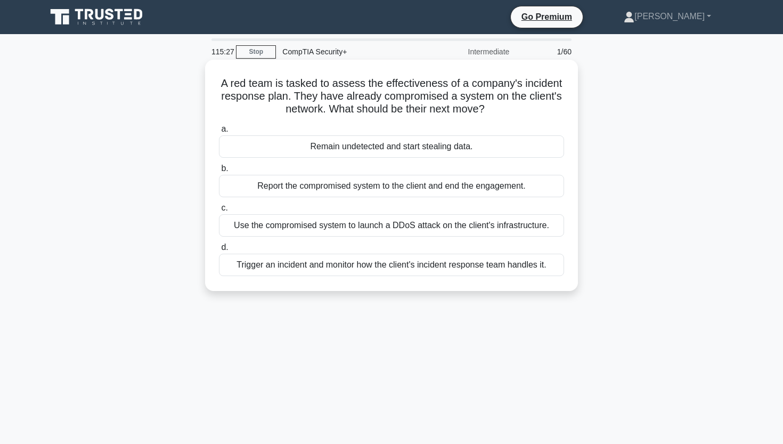
click at [401, 267] on div "Trigger an incident and monitor how the client's incident response team handles…" at bounding box center [391, 265] width 345 height 22
click at [219, 251] on input "d. Trigger an incident and monitor how the client's incident response team hand…" at bounding box center [219, 247] width 0 height 7
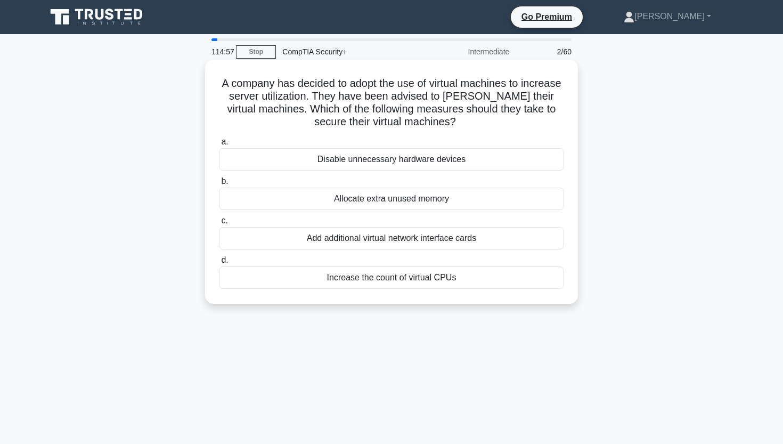
click at [401, 157] on div "Disable unnecessary hardware devices" at bounding box center [391, 159] width 345 height 22
click at [219, 145] on input "a. Disable unnecessary hardware devices" at bounding box center [219, 142] width 0 height 7
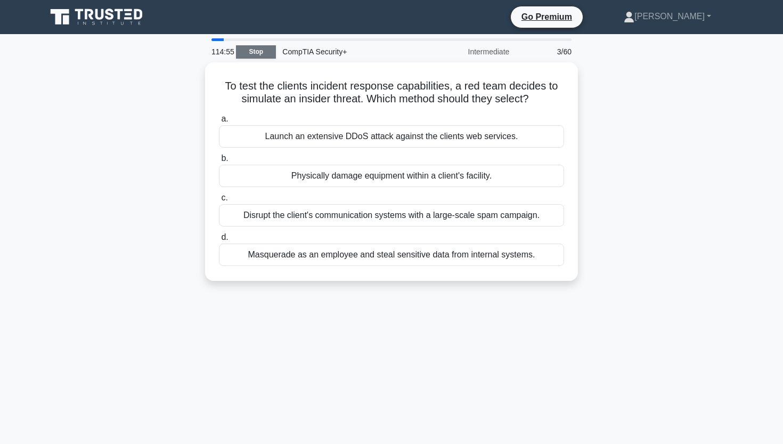
click at [248, 53] on link "Stop" at bounding box center [256, 51] width 40 height 13
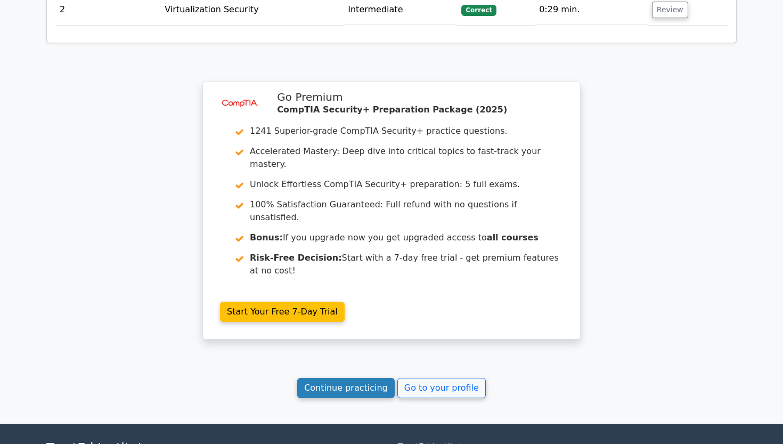
scroll to position [1279, 0]
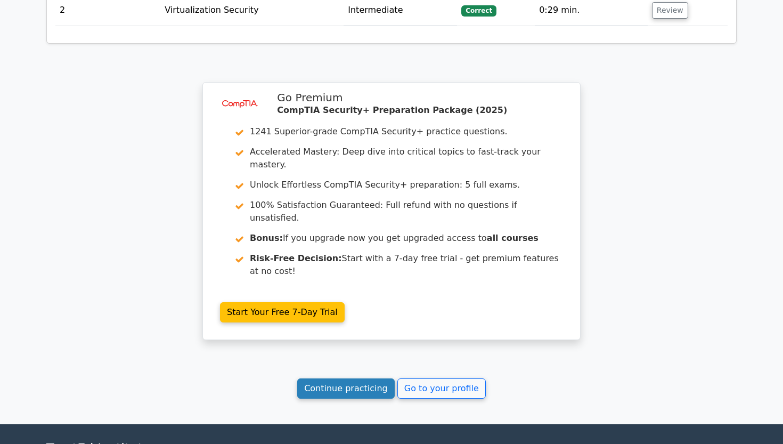
click at [328, 378] on link "Continue practicing" at bounding box center [346, 388] width 98 height 20
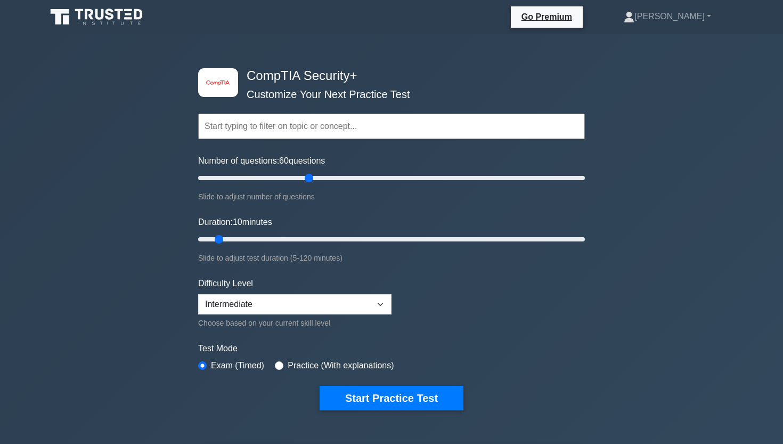
drag, startPoint x: 317, startPoint y: 182, endPoint x: 311, endPoint y: 180, distance: 6.2
type input "60"
click at [311, 180] on input "Number of questions: 60 questions" at bounding box center [391, 178] width 387 height 13
drag, startPoint x: 398, startPoint y: 238, endPoint x: 557, endPoint y: 240, distance: 158.8
click at [557, 240] on input "Duration: 110 minutes" at bounding box center [391, 239] width 387 height 13
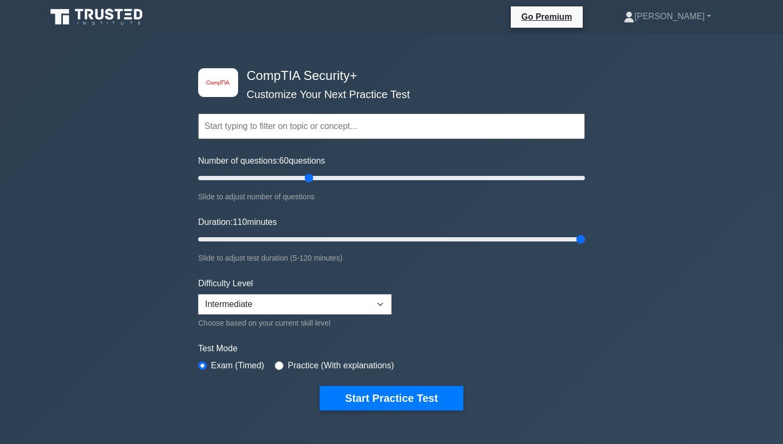
drag, startPoint x: 544, startPoint y: 242, endPoint x: 645, endPoint y: 242, distance: 100.7
type input "120"
click at [642, 242] on div "image/svg+xml CompTIA Security+ Customize Your Next Practice Test Topics Crypto…" at bounding box center [391, 356] width 783 height 645
click at [362, 366] on label "Practice (With explanations)" at bounding box center [341, 365] width 106 height 13
click at [289, 364] on label "Practice (With explanations)" at bounding box center [341, 365] width 106 height 13
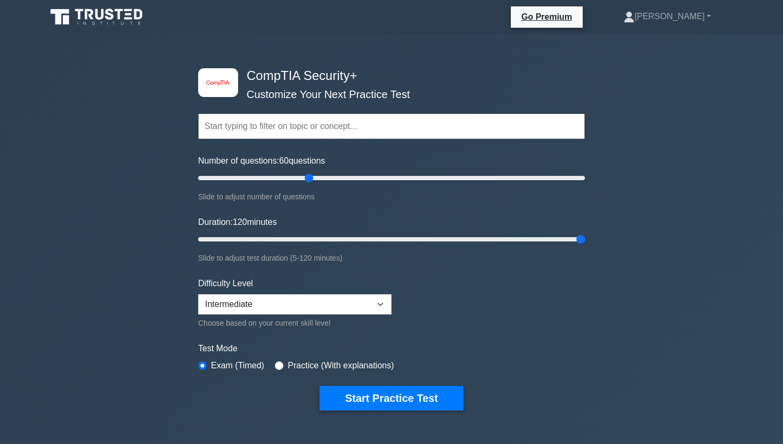
click at [284, 365] on input "radio" at bounding box center [279, 365] width 9 height 9
radio input "true"
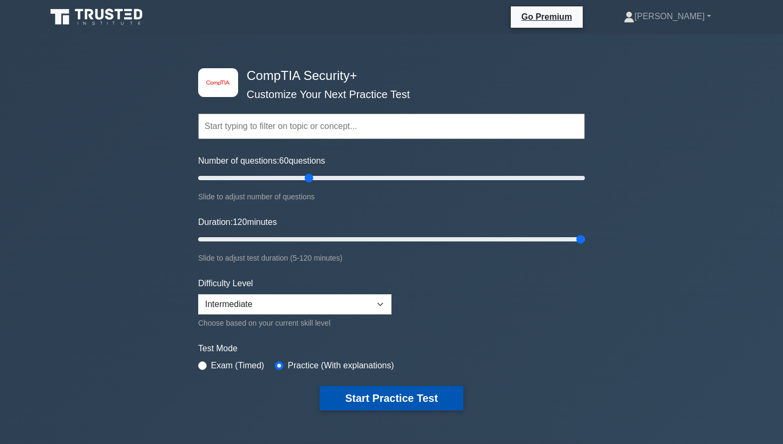
click at [392, 394] on button "Start Practice Test" at bounding box center [392, 398] width 144 height 25
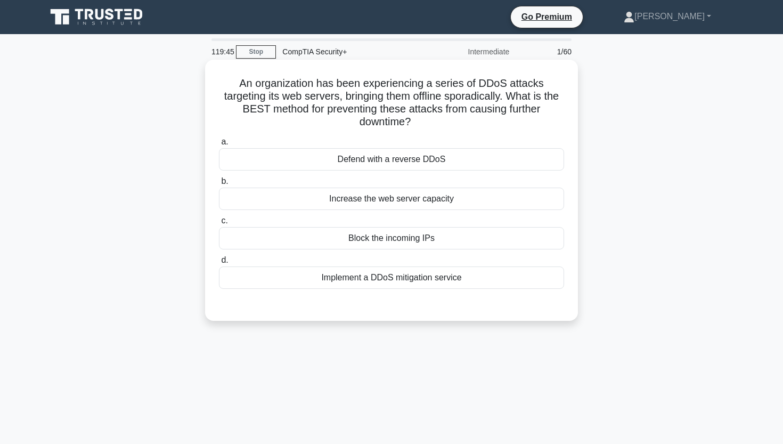
click at [378, 268] on div "Implement a DDoS mitigation service" at bounding box center [391, 277] width 345 height 22
click at [219, 264] on input "d. Implement a DDoS mitigation service" at bounding box center [219, 260] width 0 height 7
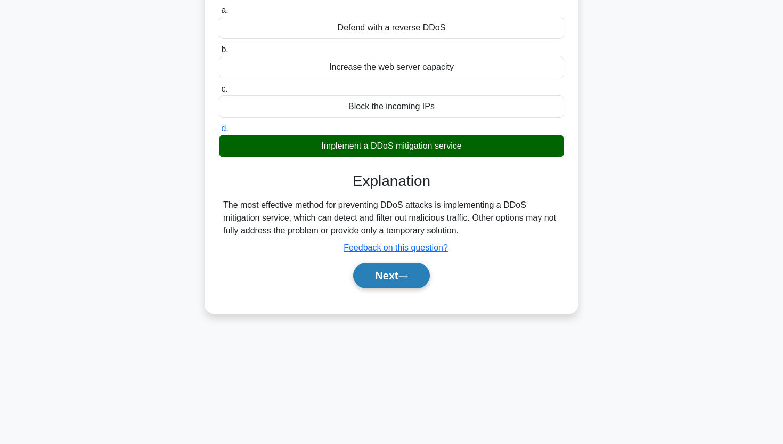
click at [394, 265] on button "Next" at bounding box center [391, 276] width 76 height 26
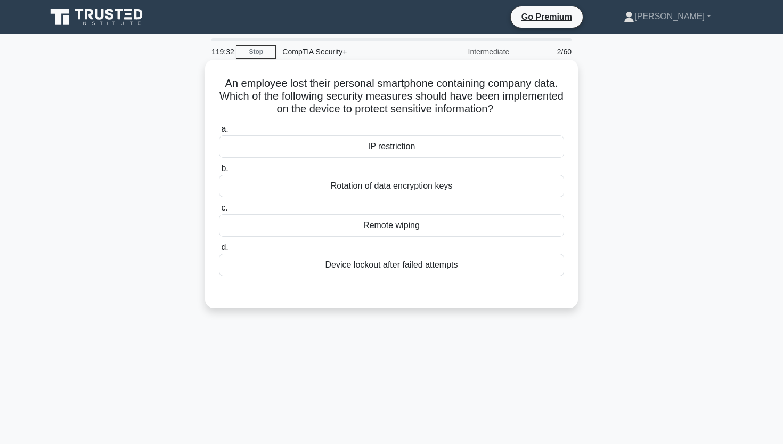
click at [393, 222] on div "Remote wiping" at bounding box center [391, 225] width 345 height 22
click at [219, 212] on input "c. Remote wiping" at bounding box center [219, 208] width 0 height 7
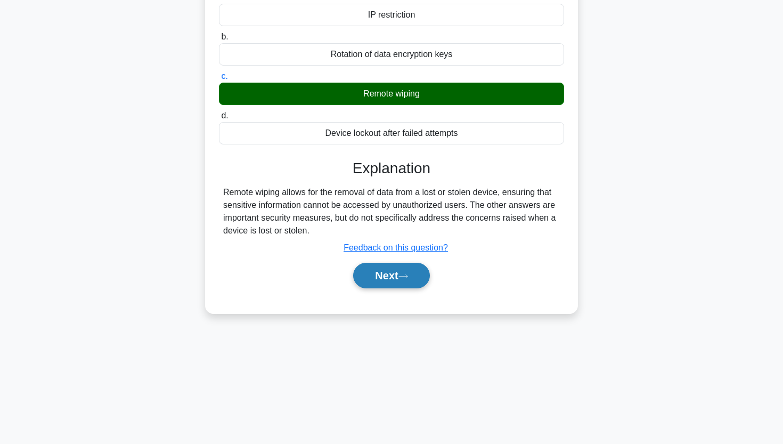
scroll to position [132, 0]
click at [385, 278] on button "Next" at bounding box center [391, 276] width 76 height 26
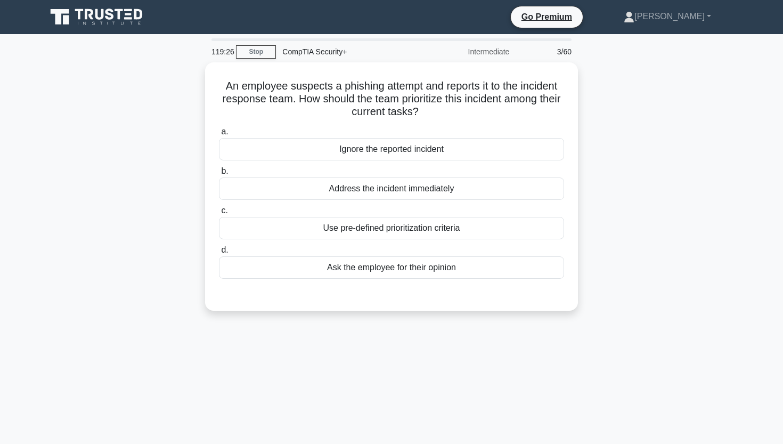
scroll to position [0, 0]
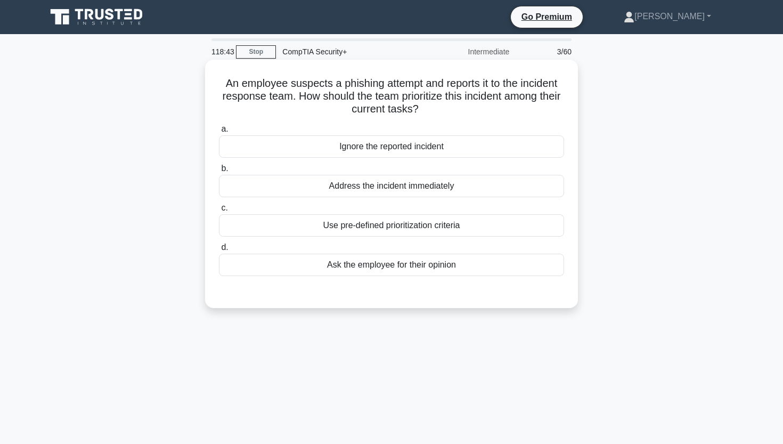
click at [398, 228] on div "Use pre-defined prioritization criteria" at bounding box center [391, 225] width 345 height 22
click at [219, 212] on input "c. Use pre-defined prioritization criteria" at bounding box center [219, 208] width 0 height 7
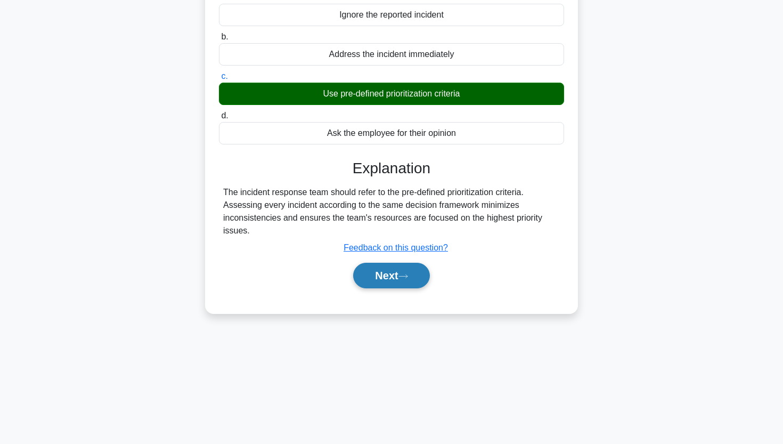
scroll to position [132, 0]
click at [385, 279] on button "Next" at bounding box center [391, 276] width 76 height 26
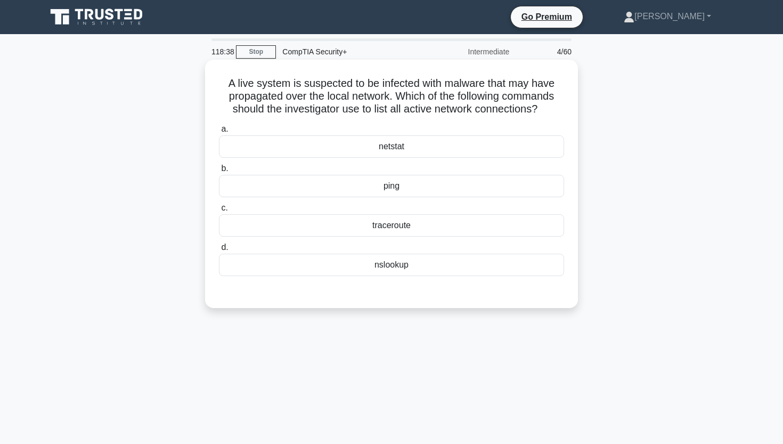
scroll to position [0, 0]
click at [386, 141] on div "netstat" at bounding box center [391, 146] width 345 height 22
click at [219, 133] on input "a. netstat" at bounding box center [219, 129] width 0 height 7
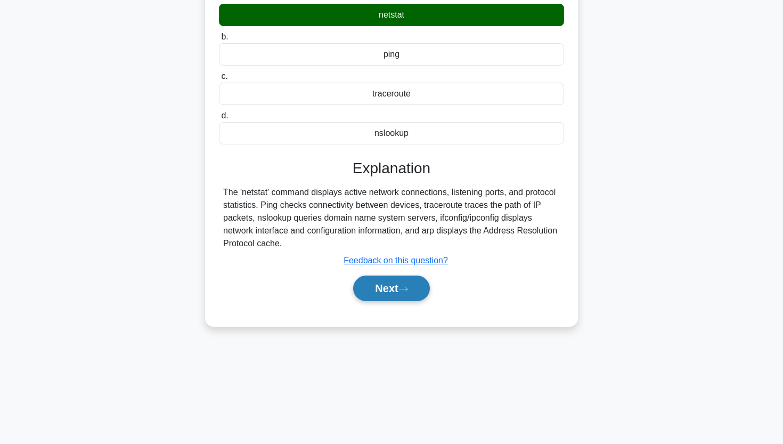
scroll to position [132, 0]
click at [382, 292] on button "Next" at bounding box center [391, 289] width 76 height 26
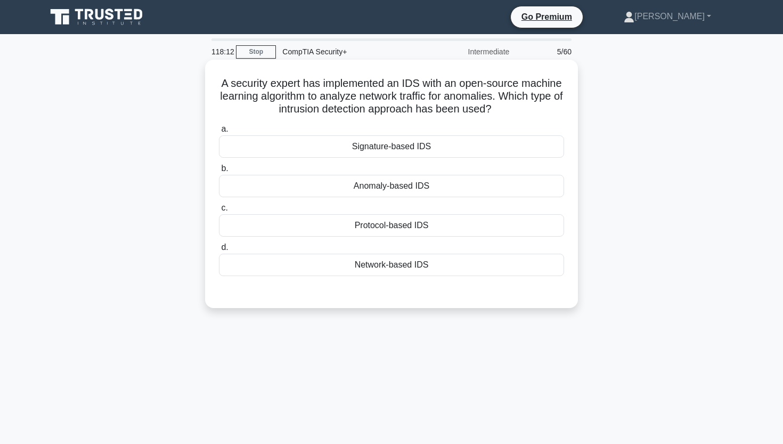
scroll to position [0, 0]
click at [442, 264] on div "Network-based IDS" at bounding box center [391, 265] width 345 height 22
click at [219, 251] on input "d. Network-based IDS" at bounding box center [219, 247] width 0 height 7
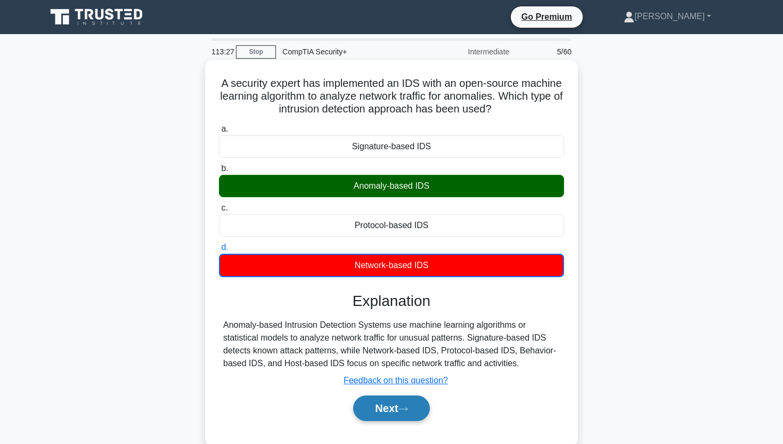
click at [390, 412] on button "Next" at bounding box center [391, 408] width 76 height 26
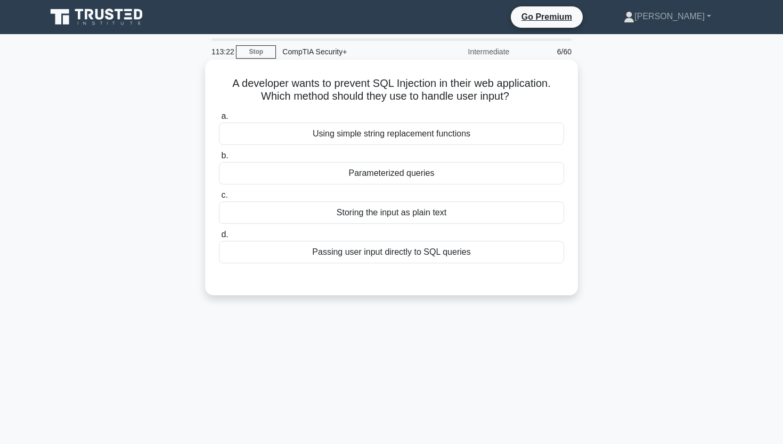
click at [404, 175] on div "Parameterized queries" at bounding box center [391, 173] width 345 height 22
click at [219, 159] on input "b. Parameterized queries" at bounding box center [219, 155] width 0 height 7
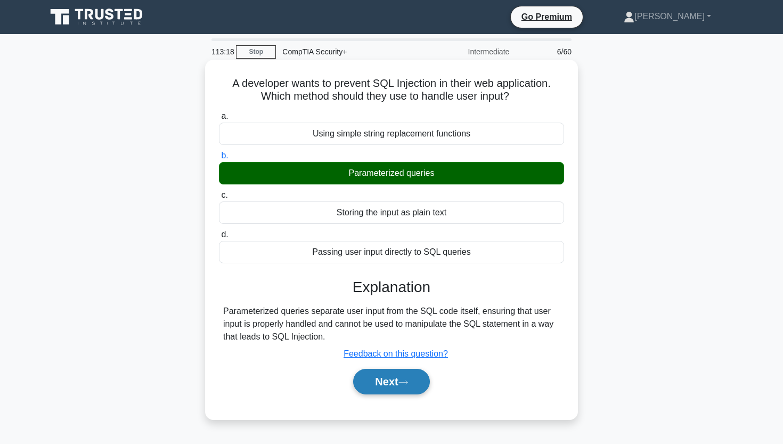
click at [385, 378] on button "Next" at bounding box center [391, 382] width 76 height 26
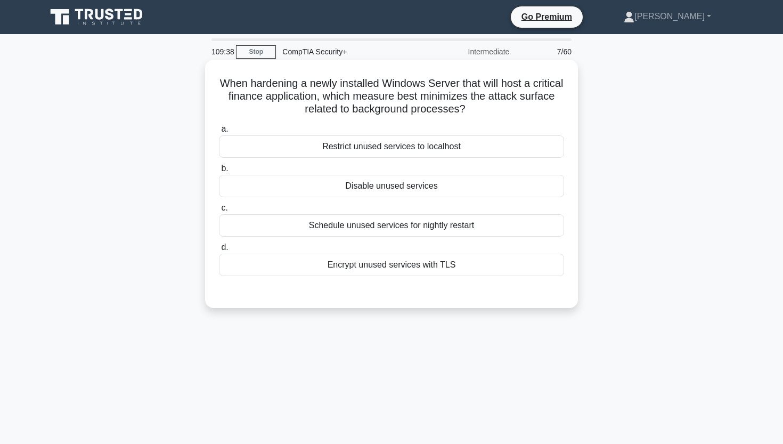
click at [412, 187] on div "Disable unused services" at bounding box center [391, 186] width 345 height 22
click at [219, 172] on input "b. Disable unused services" at bounding box center [219, 168] width 0 height 7
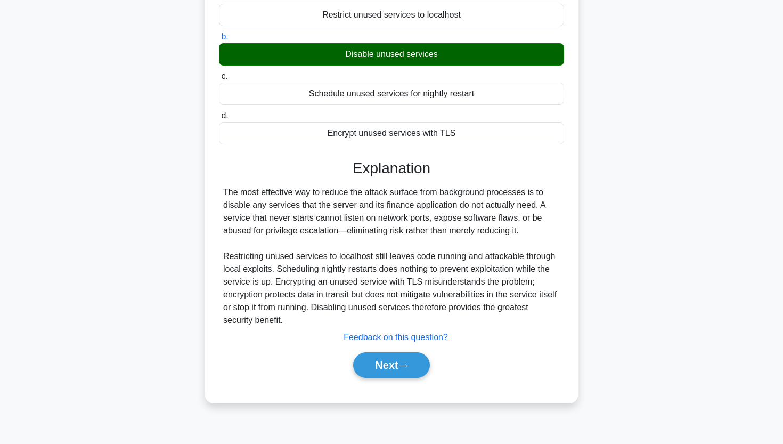
scroll to position [132, 0]
click at [403, 351] on div "Next" at bounding box center [391, 365] width 345 height 34
click at [402, 357] on button "Next" at bounding box center [391, 365] width 76 height 26
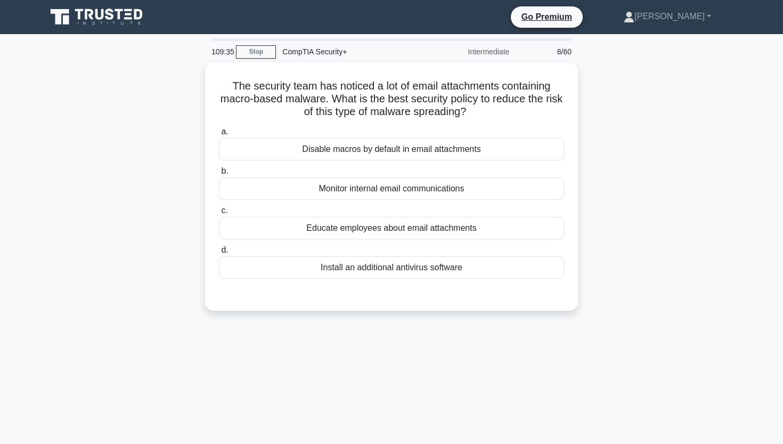
scroll to position [0, 0]
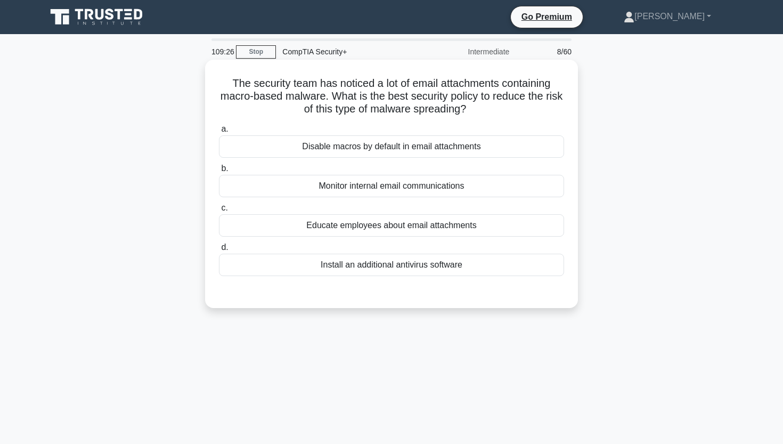
click at [386, 150] on div "Disable macros by default in email attachments" at bounding box center [391, 146] width 345 height 22
click at [219, 133] on input "a. Disable macros by default in email attachments" at bounding box center [219, 129] width 0 height 7
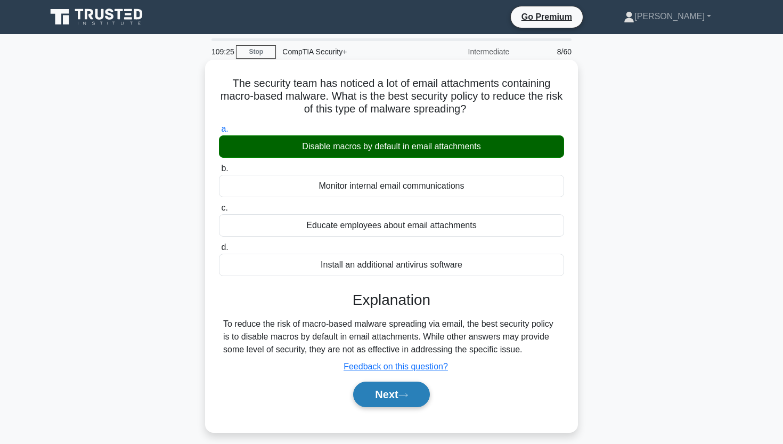
click at [381, 383] on button "Next" at bounding box center [391, 395] width 76 height 26
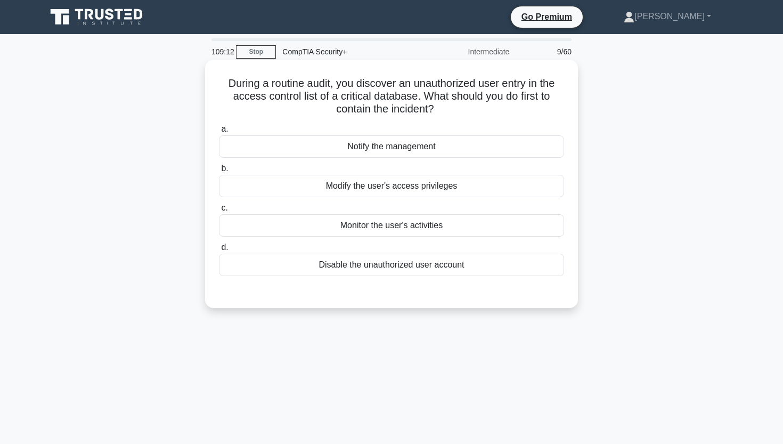
click at [398, 152] on div "Notify the management" at bounding box center [391, 146] width 345 height 22
click at [219, 133] on input "a. Notify the management" at bounding box center [219, 129] width 0 height 7
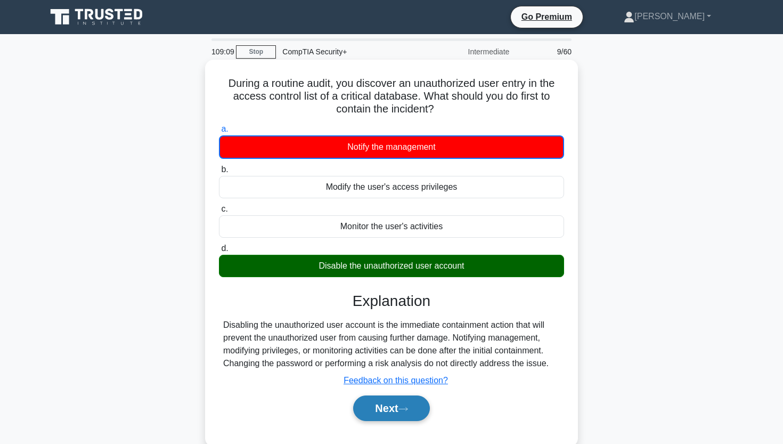
click at [375, 411] on button "Next" at bounding box center [391, 408] width 76 height 26
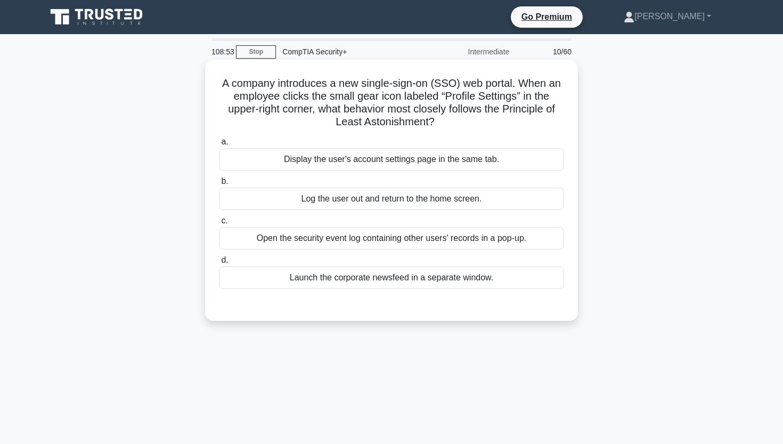
click at [373, 164] on div "Display the user's account settings page in the same tab." at bounding box center [391, 159] width 345 height 22
click at [219, 145] on input "a. Display the user's account settings page in the same tab." at bounding box center [219, 142] width 0 height 7
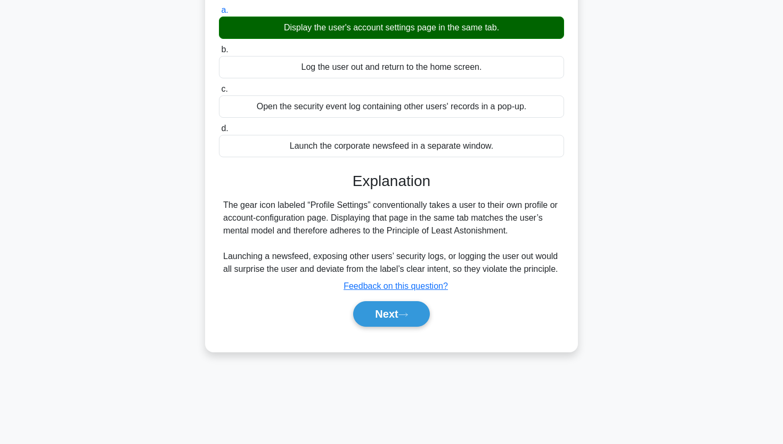
scroll to position [132, 0]
click at [387, 327] on button "Next" at bounding box center [391, 314] width 76 height 26
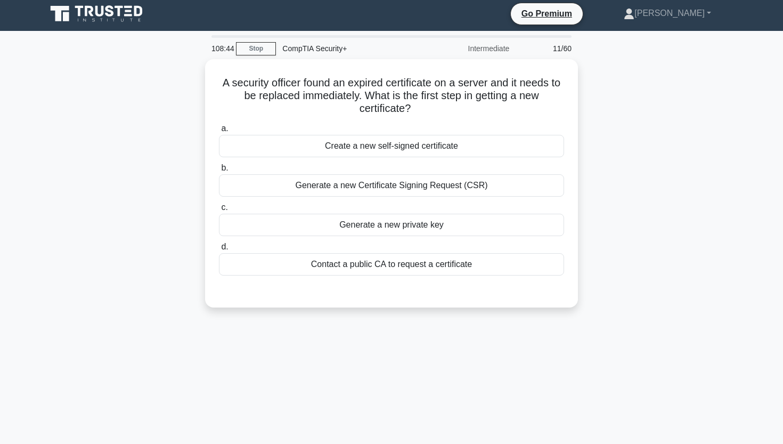
scroll to position [2, 0]
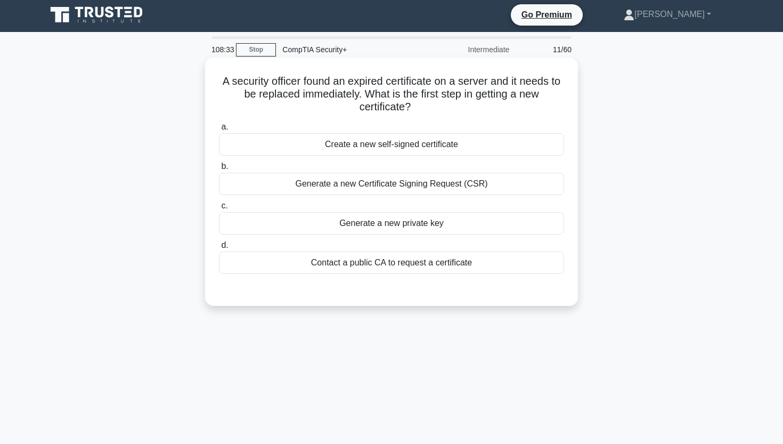
click at [400, 260] on div "Contact a public CA to request a certificate" at bounding box center [391, 263] width 345 height 22
click at [219, 249] on input "d. Contact a public CA to request a certificate" at bounding box center [219, 245] width 0 height 7
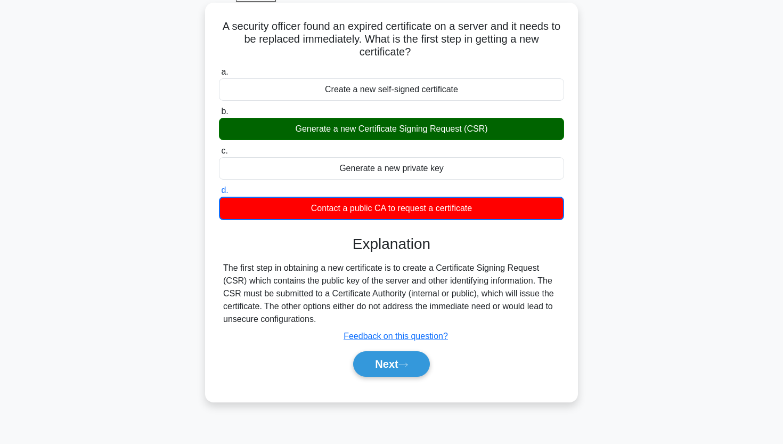
scroll to position [60, 0]
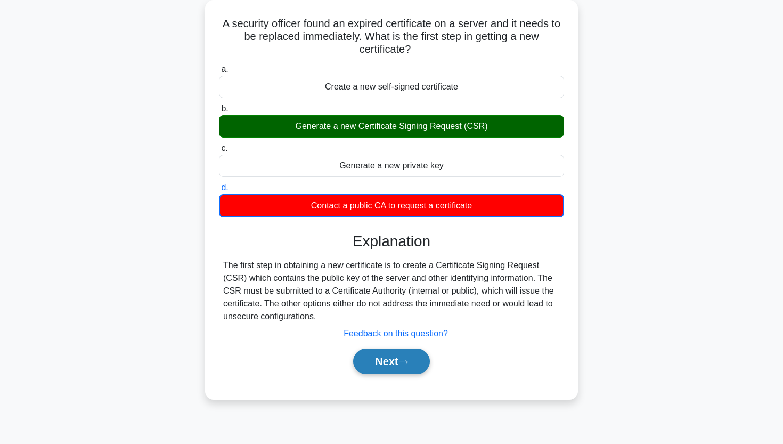
click at [376, 366] on button "Next" at bounding box center [391, 362] width 76 height 26
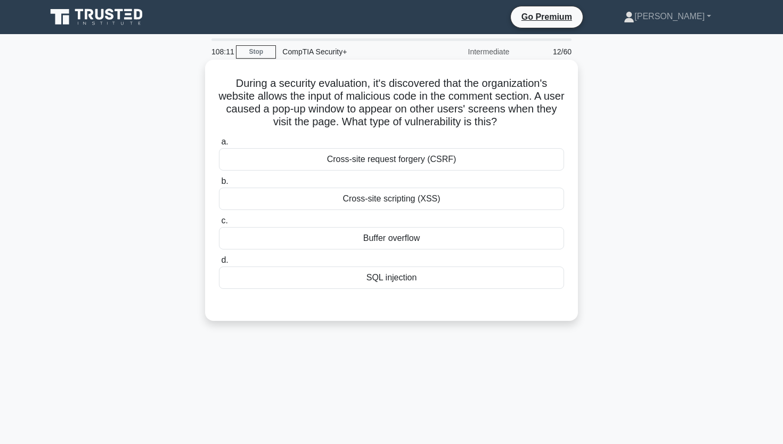
scroll to position [0, 0]
drag, startPoint x: 239, startPoint y: 81, endPoint x: 544, endPoint y: 125, distance: 308.0
click at [544, 125] on h5 "During a security evaluation, it's discovered that the organization's website a…" at bounding box center [391, 103] width 347 height 52
copy h5 "During a security evaluation, it's discovered that the organization's website a…"
click at [382, 204] on div "Cross-site scripting (XSS)" at bounding box center [391, 199] width 345 height 22
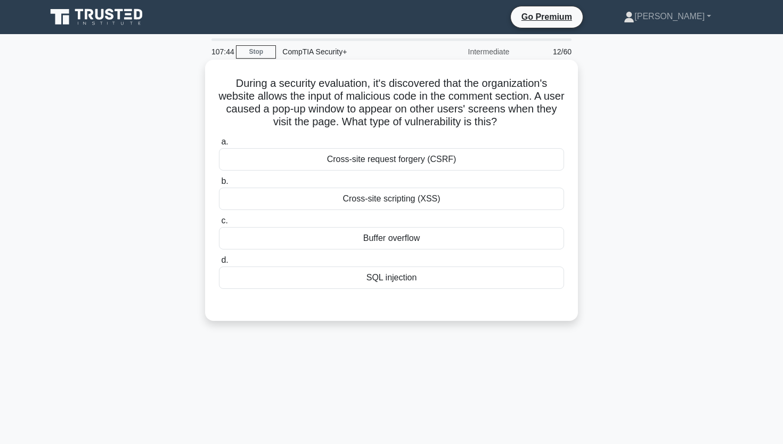
click at [219, 185] on input "b. Cross-site scripting (XSS)" at bounding box center [219, 181] width 0 height 7
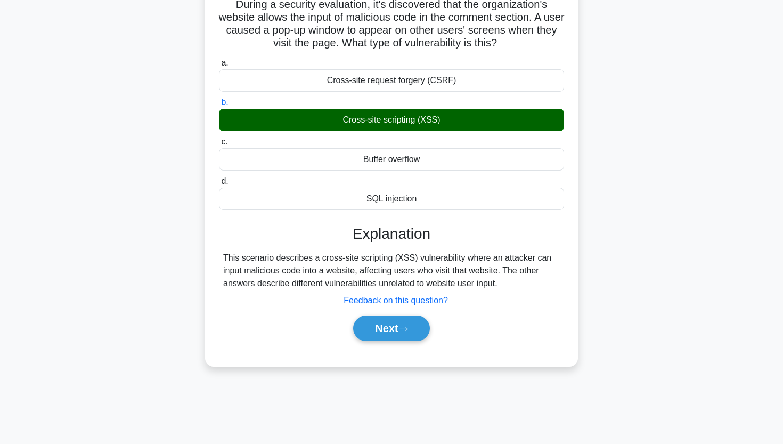
scroll to position [96, 0]
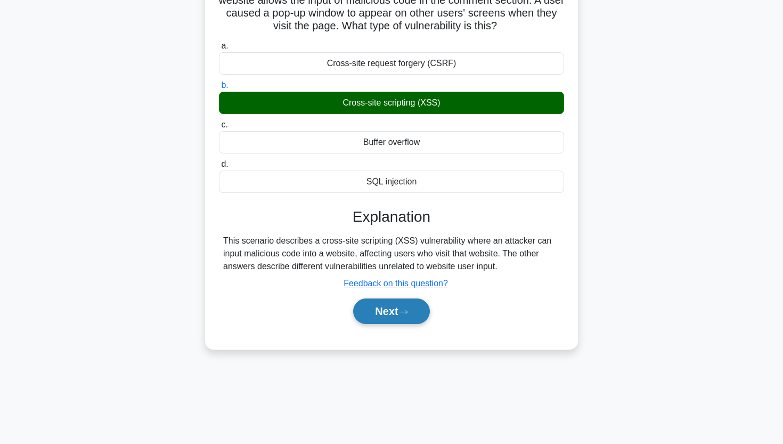
click at [391, 312] on button "Next" at bounding box center [391, 311] width 76 height 26
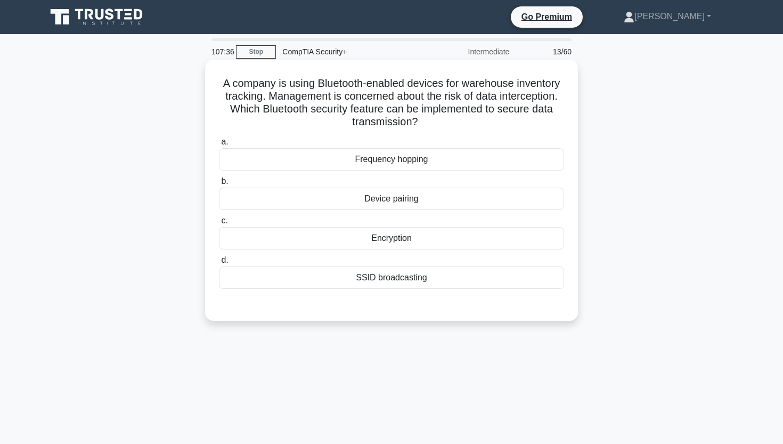
scroll to position [0, 0]
click at [347, 240] on div "Encryption" at bounding box center [391, 238] width 345 height 22
click at [219, 224] on input "c. Encryption" at bounding box center [219, 220] width 0 height 7
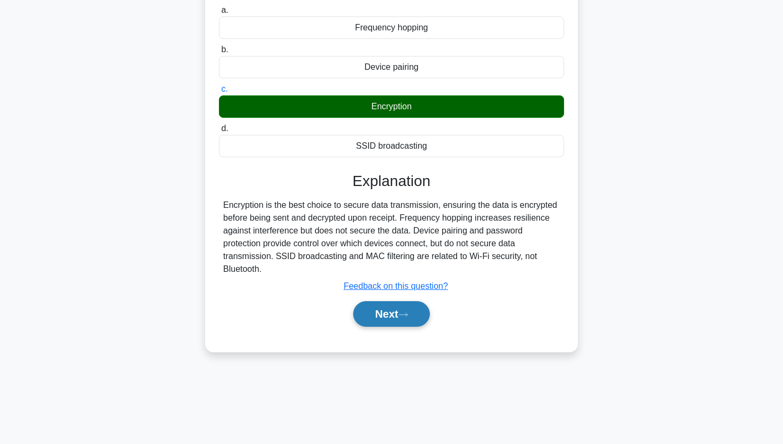
click at [372, 322] on button "Next" at bounding box center [391, 314] width 76 height 26
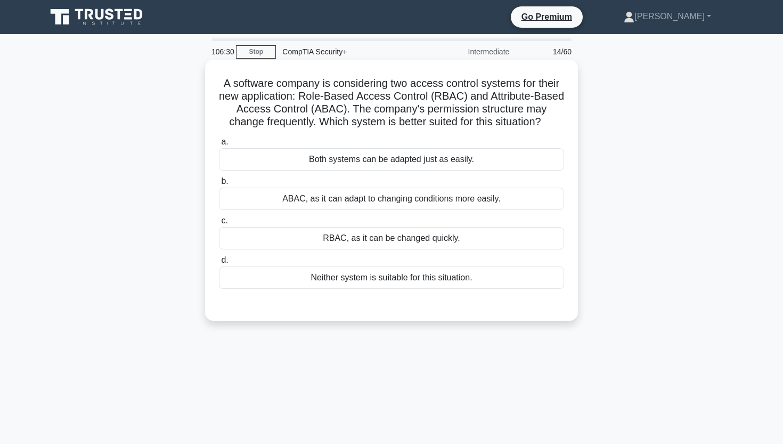
click at [385, 233] on div "RBAC, as it can be changed quickly." at bounding box center [391, 238] width 345 height 22
click at [219, 224] on input "c. RBAC, as it can be changed quickly." at bounding box center [219, 220] width 0 height 7
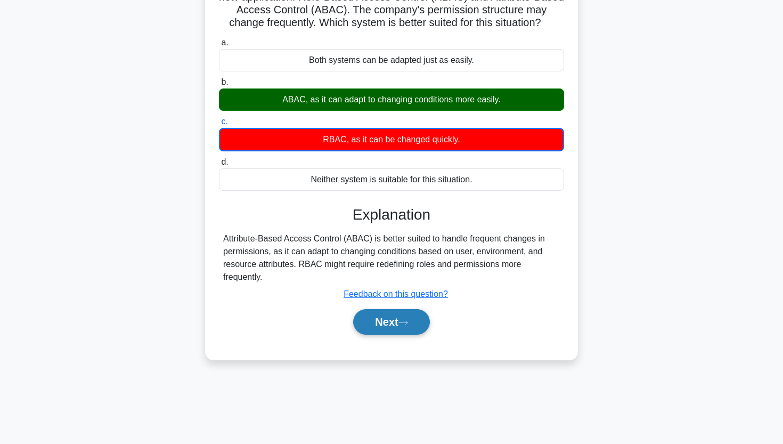
scroll to position [100, 0]
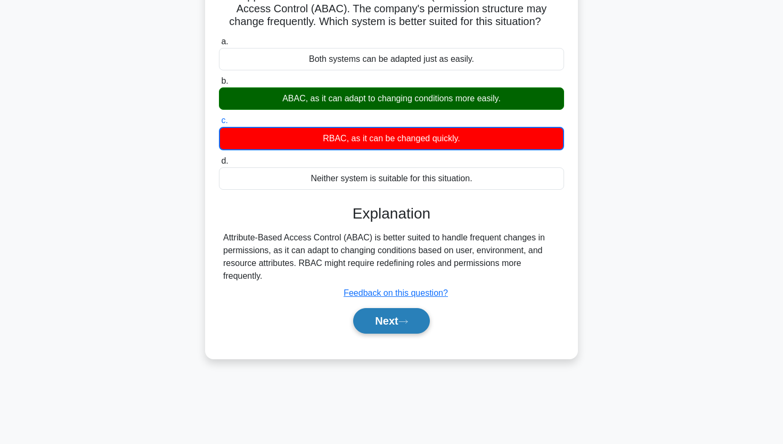
click at [376, 320] on button "Next" at bounding box center [391, 321] width 76 height 26
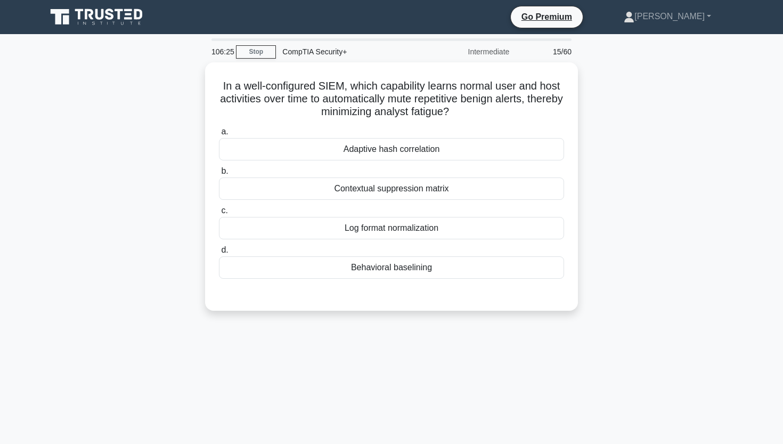
scroll to position [0, 0]
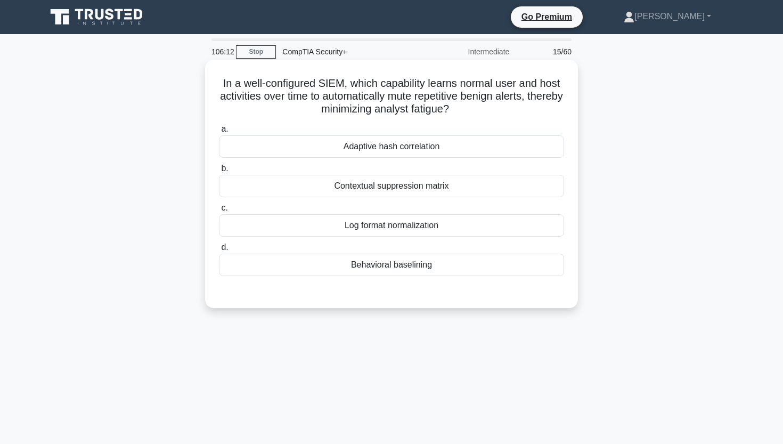
click at [404, 266] on div "Behavioral baselining" at bounding box center [391, 265] width 345 height 22
click at [219, 251] on input "d. Behavioral baselining" at bounding box center [219, 247] width 0 height 7
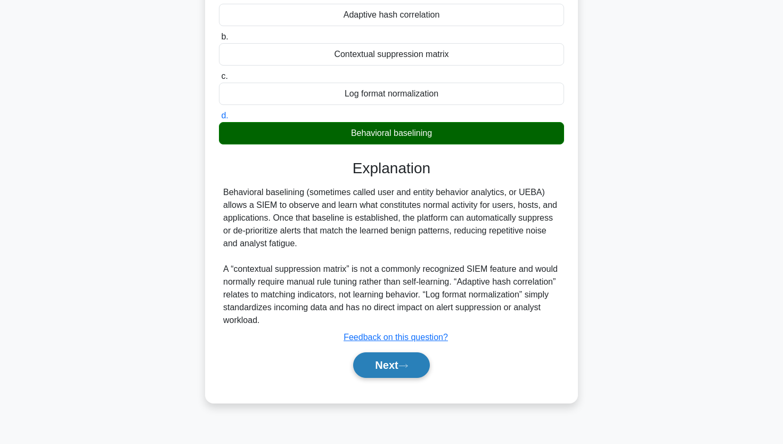
click at [374, 359] on button "Next" at bounding box center [391, 365] width 76 height 26
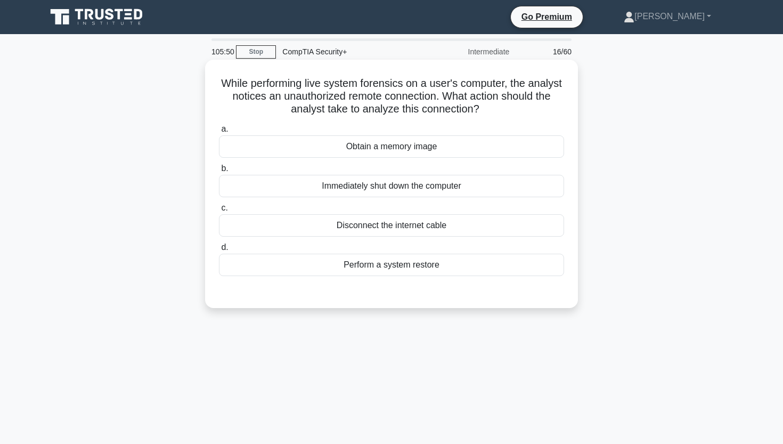
click at [425, 227] on div "Disconnect the internet cable" at bounding box center [391, 225] width 345 height 22
click at [219, 212] on input "c. Disconnect the internet cable" at bounding box center [219, 208] width 0 height 7
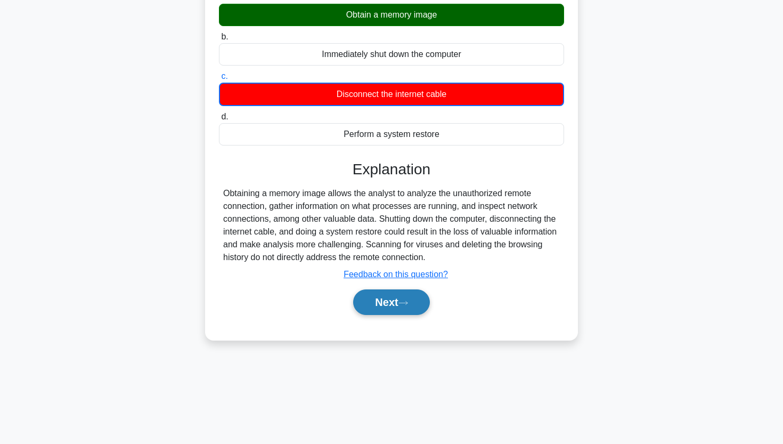
scroll to position [132, 0]
click at [378, 303] on button "Next" at bounding box center [391, 302] width 76 height 26
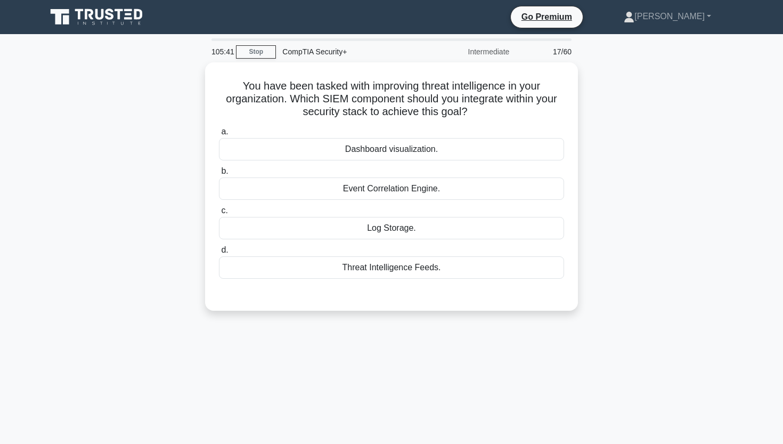
scroll to position [0, 0]
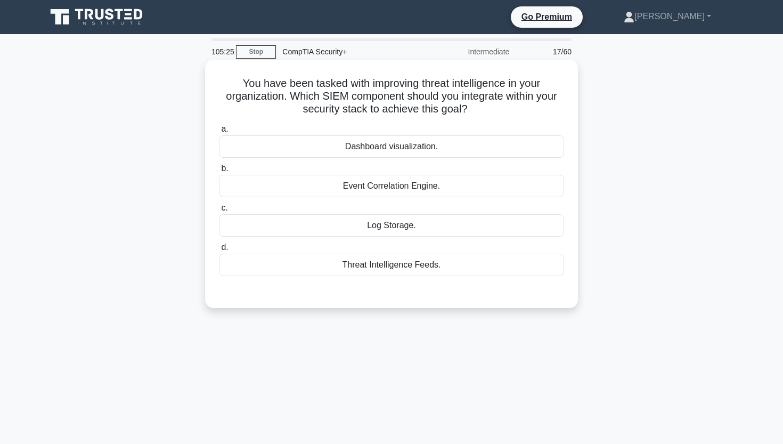
click at [355, 271] on div "Threat Intelligence Feeds." at bounding box center [391, 265] width 345 height 22
click at [219, 251] on input "d. Threat Intelligence Feeds." at bounding box center [219, 247] width 0 height 7
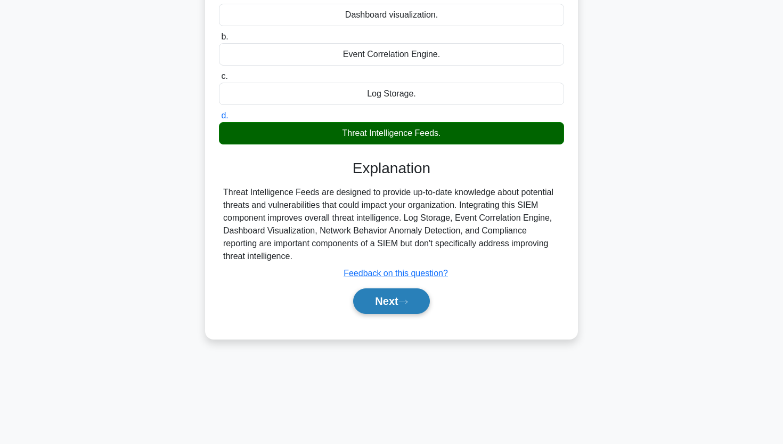
scroll to position [132, 0]
click at [368, 304] on button "Next" at bounding box center [391, 301] width 76 height 26
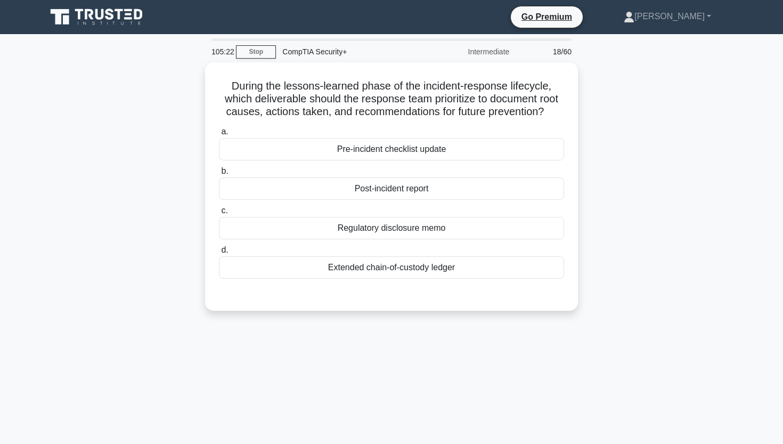
scroll to position [0, 0]
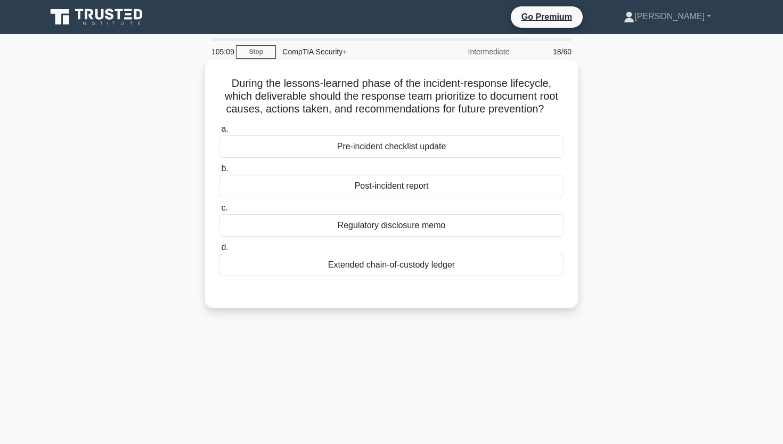
click at [421, 185] on div "Post-incident report" at bounding box center [391, 186] width 345 height 22
click at [219, 172] on input "b. Post-incident report" at bounding box center [219, 168] width 0 height 7
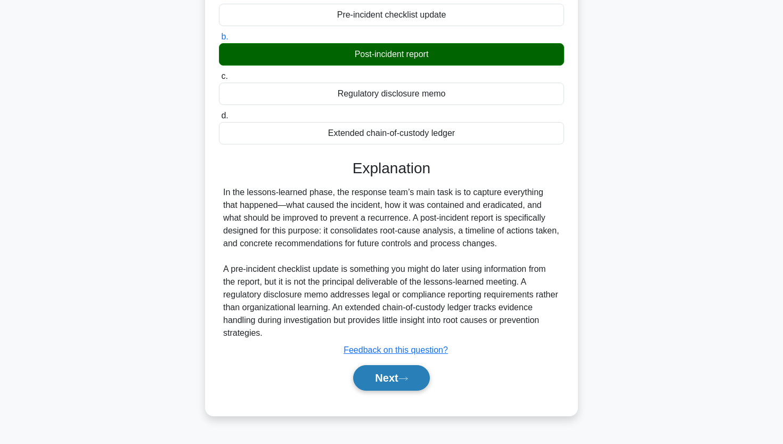
scroll to position [132, 0]
click at [370, 378] on button "Next" at bounding box center [391, 378] width 76 height 26
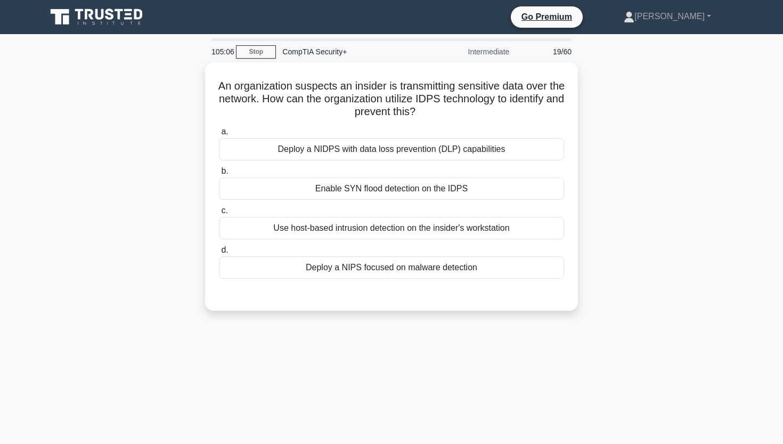
scroll to position [0, 0]
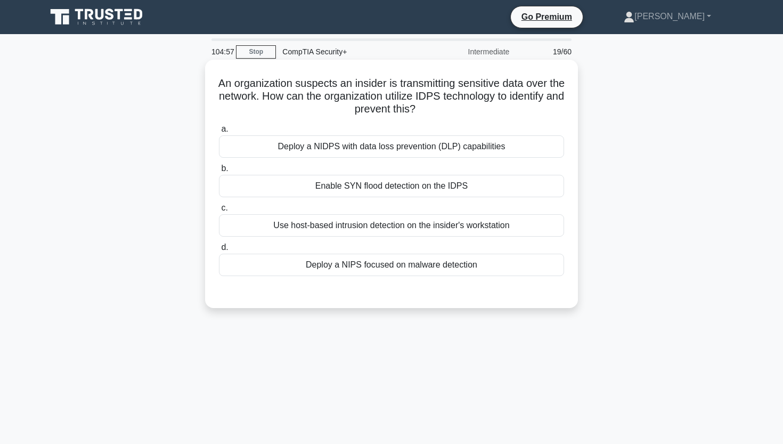
click at [436, 230] on div "Use host-based intrusion detection on the insider's workstation" at bounding box center [391, 225] width 345 height 22
click at [219, 212] on input "c. Use host-based intrusion detection on the insider's workstation" at bounding box center [219, 208] width 0 height 7
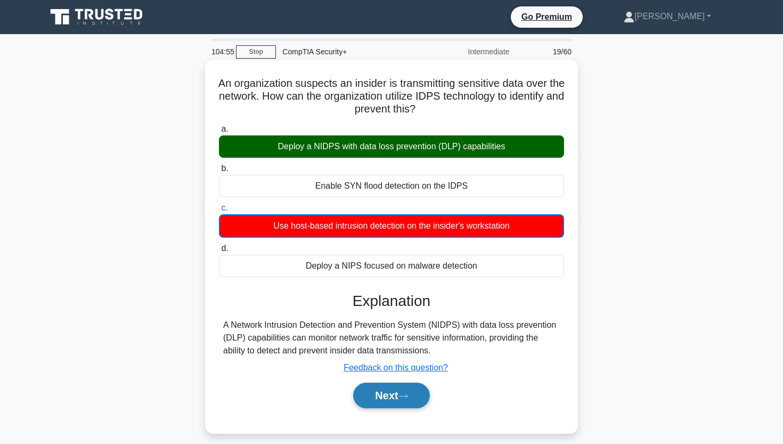
click at [368, 390] on button "Next" at bounding box center [391, 396] width 76 height 26
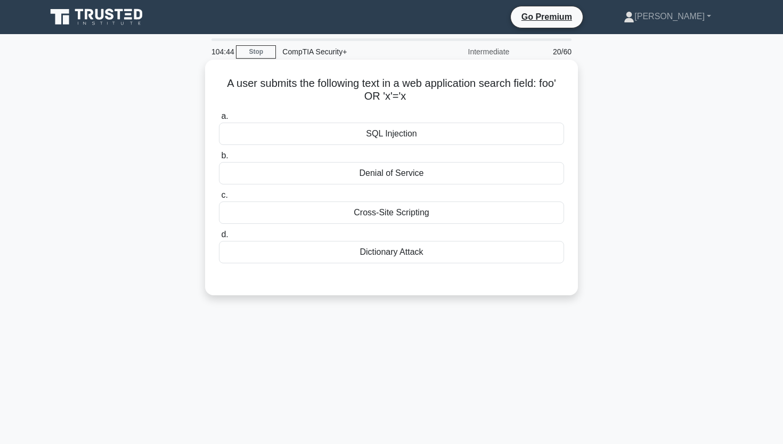
drag, startPoint x: 541, startPoint y: 81, endPoint x: 557, endPoint y: 94, distance: 20.5
click at [557, 94] on h5 "A user submits the following text in a web application search field: foo' OR 'x…" at bounding box center [391, 90] width 347 height 27
copy h5 "foo' OR 'x'='x"
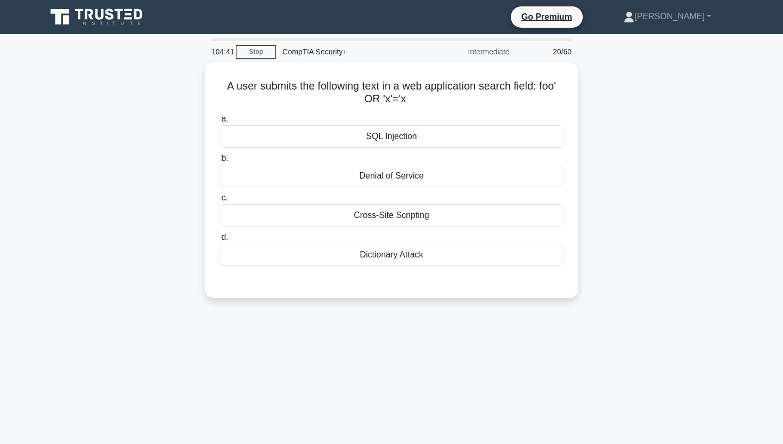
click at [606, 126] on div "A user submits the following text in a web application search field: foo' OR 'x…" at bounding box center [391, 186] width 703 height 248
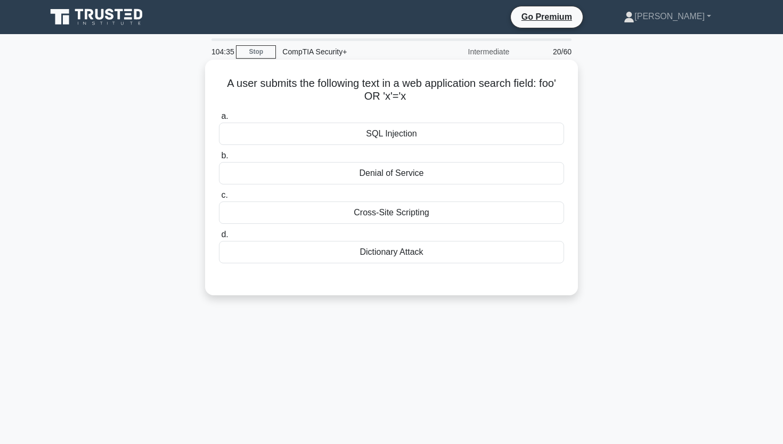
click at [459, 131] on div "SQL Injection" at bounding box center [391, 134] width 345 height 22
click at [219, 120] on input "a. SQL Injection" at bounding box center [219, 116] width 0 height 7
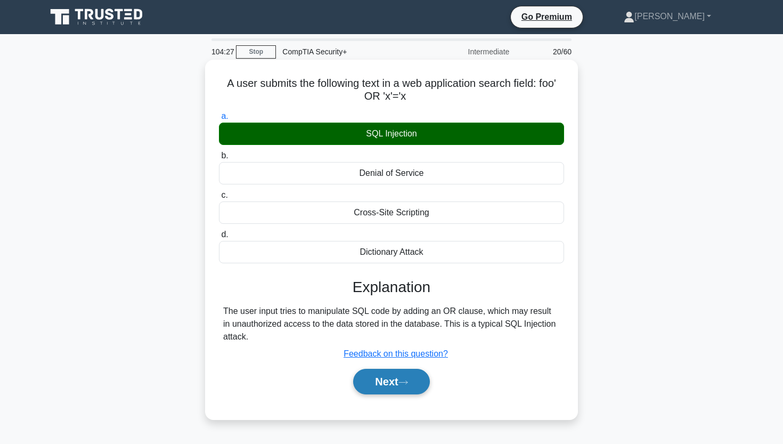
click at [373, 376] on button "Next" at bounding box center [391, 382] width 76 height 26
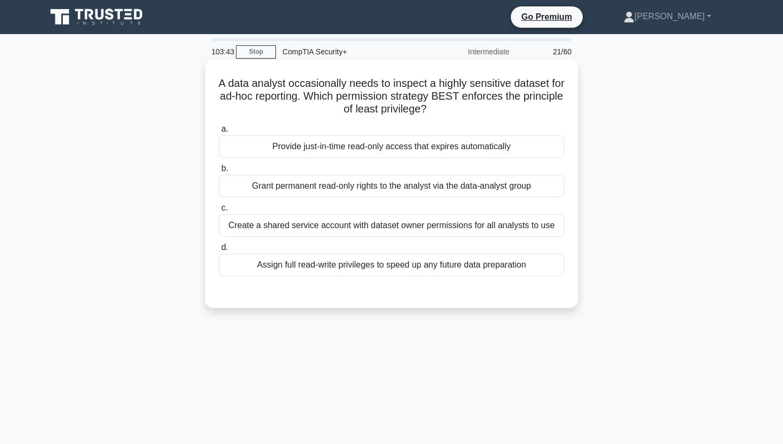
click at [535, 147] on div "Provide just-in-time read-only access that expires automatically" at bounding box center [391, 146] width 345 height 22
click at [219, 133] on input "a. Provide just-in-time read-only access that expires automatically" at bounding box center [219, 129] width 0 height 7
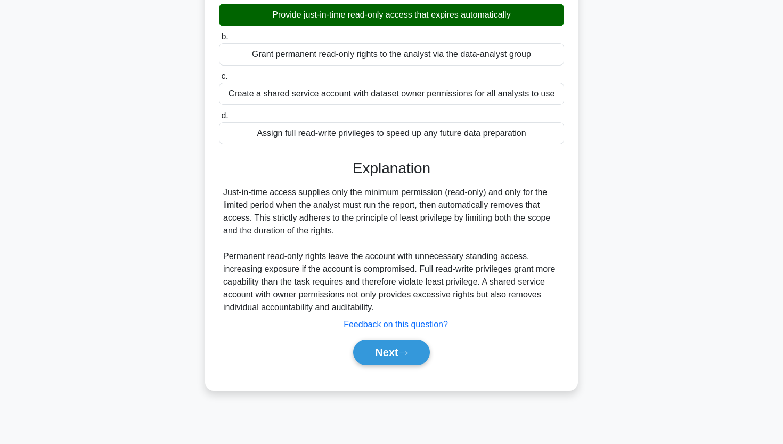
scroll to position [132, 0]
click at [390, 355] on button "Next" at bounding box center [391, 352] width 76 height 26
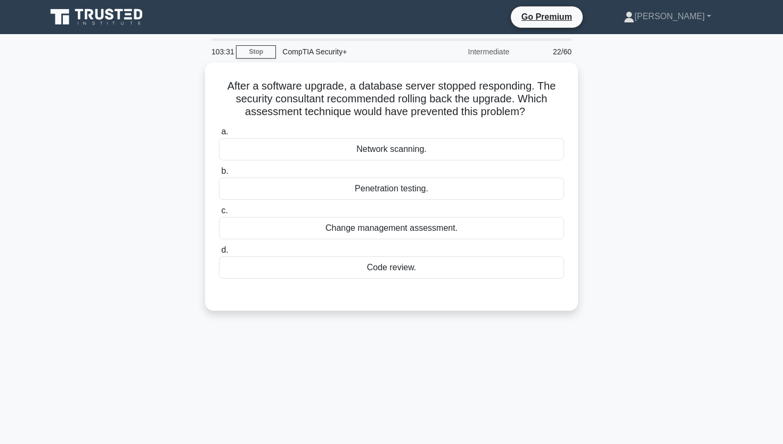
scroll to position [0, 0]
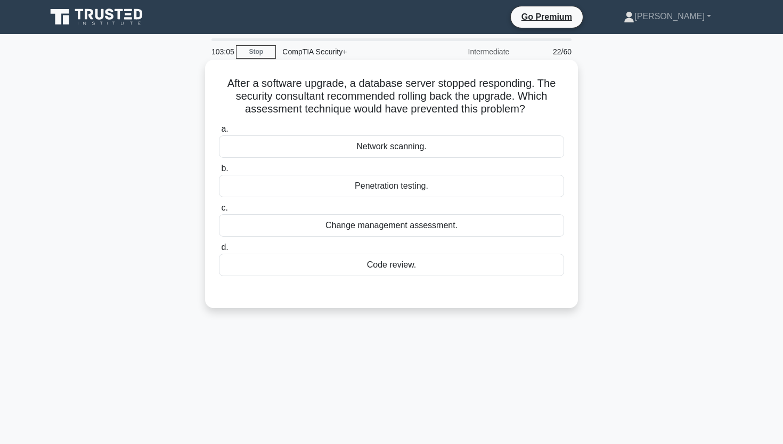
click at [399, 220] on div "Change management assessment." at bounding box center [391, 225] width 345 height 22
click at [219, 212] on input "c. Change management assessment." at bounding box center [219, 208] width 0 height 7
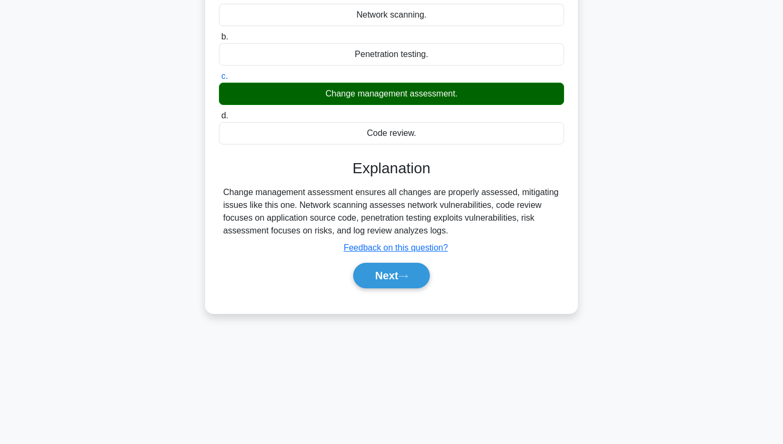
scroll to position [132, 0]
click at [388, 284] on button "Next" at bounding box center [391, 276] width 76 height 26
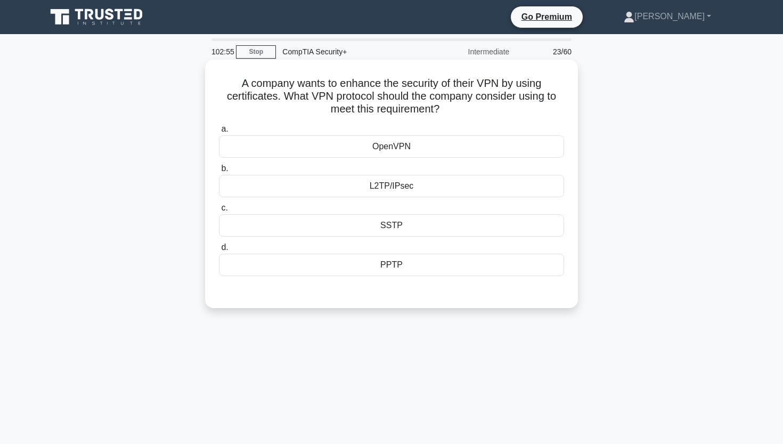
scroll to position [0, 0]
click at [396, 180] on div "L2TP/IPsec" at bounding box center [391, 186] width 345 height 22
click at [219, 172] on input "b. L2TP/IPsec" at bounding box center [219, 168] width 0 height 7
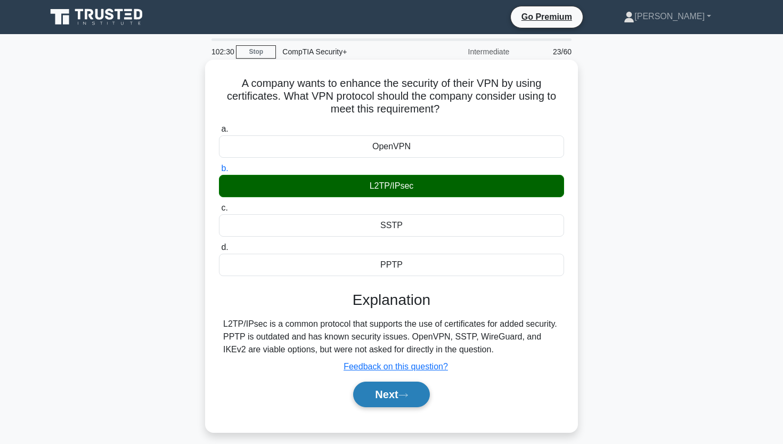
click at [382, 392] on button "Next" at bounding box center [391, 395] width 76 height 26
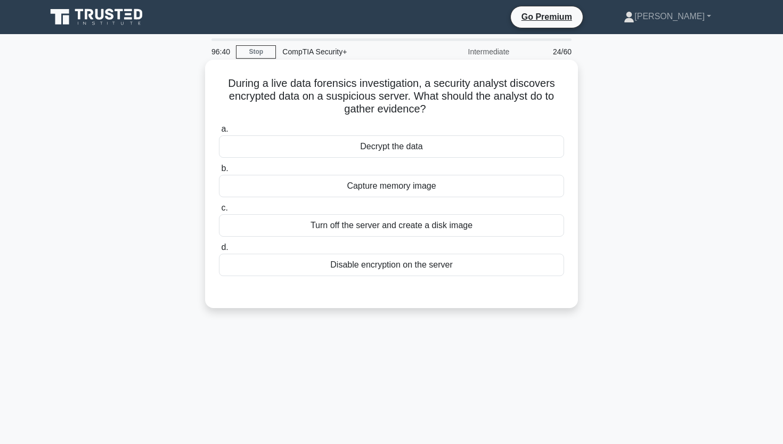
click at [393, 192] on div "Capture memory image" at bounding box center [391, 186] width 345 height 22
click at [219, 172] on input "b. Capture memory image" at bounding box center [219, 168] width 0 height 7
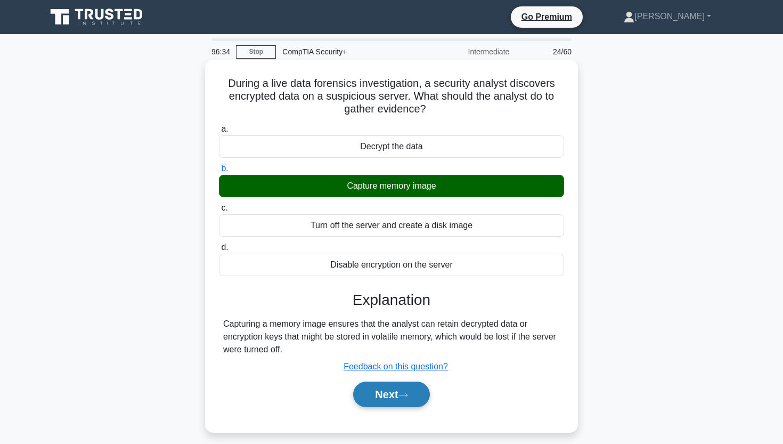
click at [377, 392] on button "Next" at bounding box center [391, 395] width 76 height 26
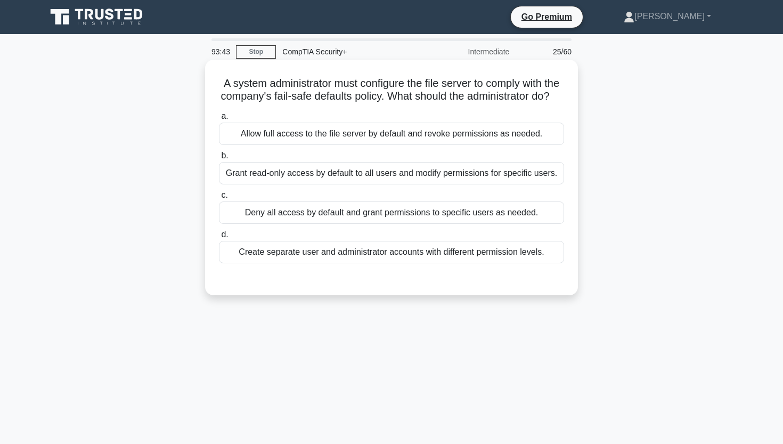
click at [346, 220] on div "Deny all access by default and grant permissions to specific users as needed." at bounding box center [391, 212] width 345 height 22
click at [219, 199] on input "c. Deny all access by default and grant permissions to specific users as needed." at bounding box center [219, 195] width 0 height 7
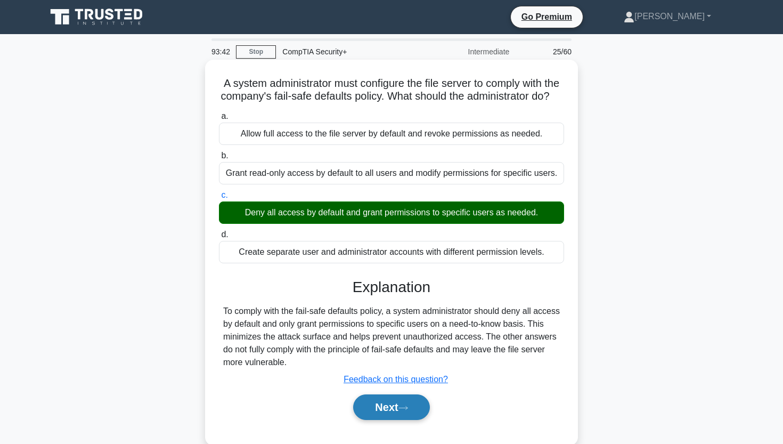
click at [376, 398] on button "Next" at bounding box center [391, 407] width 76 height 26
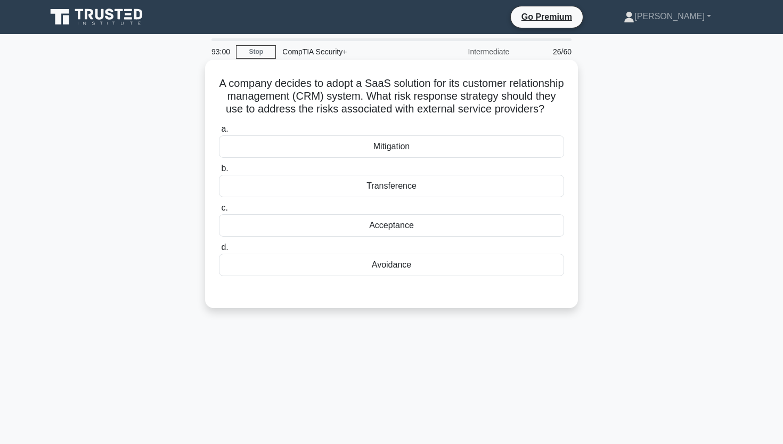
click at [314, 153] on div "Mitigation" at bounding box center [391, 146] width 345 height 22
click at [219, 133] on input "a. Mitigation" at bounding box center [219, 129] width 0 height 7
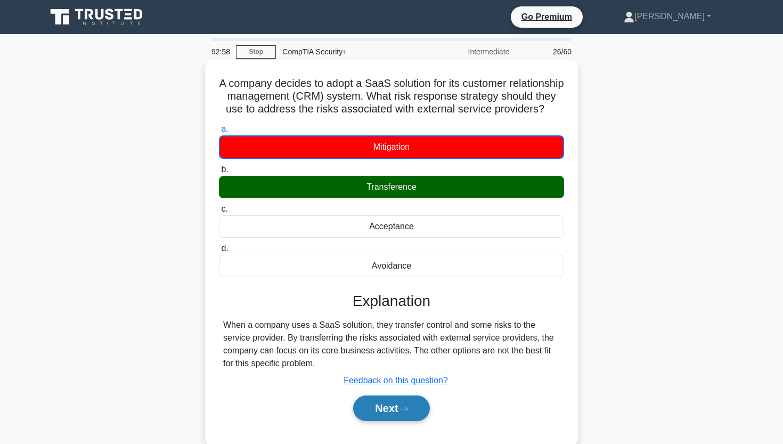
click at [370, 397] on button "Next" at bounding box center [391, 408] width 76 height 26
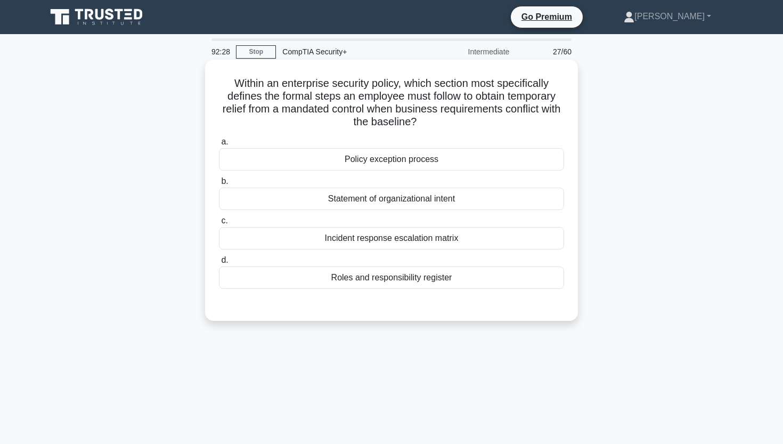
click at [251, 163] on div "Policy exception process" at bounding box center [391, 159] width 345 height 22
click at [219, 145] on input "a. Policy exception process" at bounding box center [219, 142] width 0 height 7
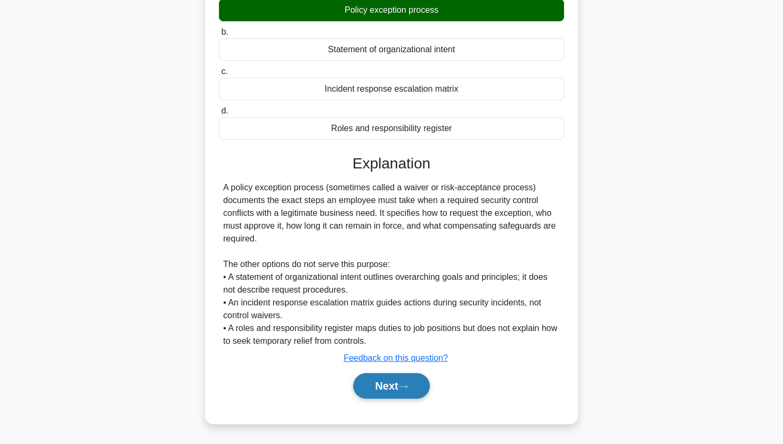
click at [373, 381] on button "Next" at bounding box center [391, 386] width 76 height 26
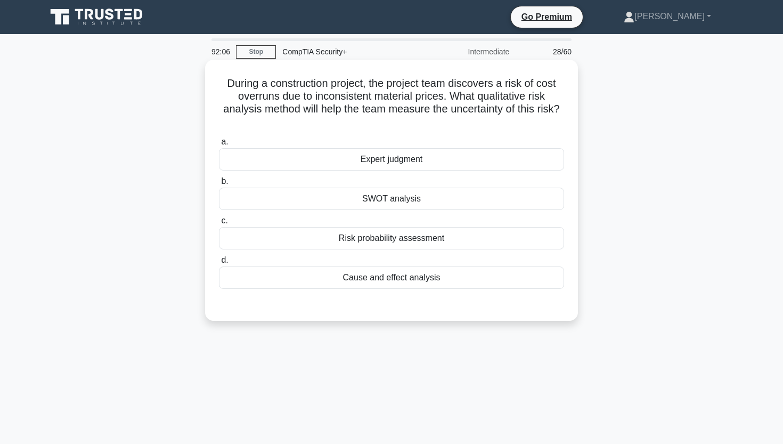
click at [329, 245] on div "Risk probability assessment" at bounding box center [391, 238] width 345 height 22
click at [219, 224] on input "c. Risk probability assessment" at bounding box center [219, 220] width 0 height 7
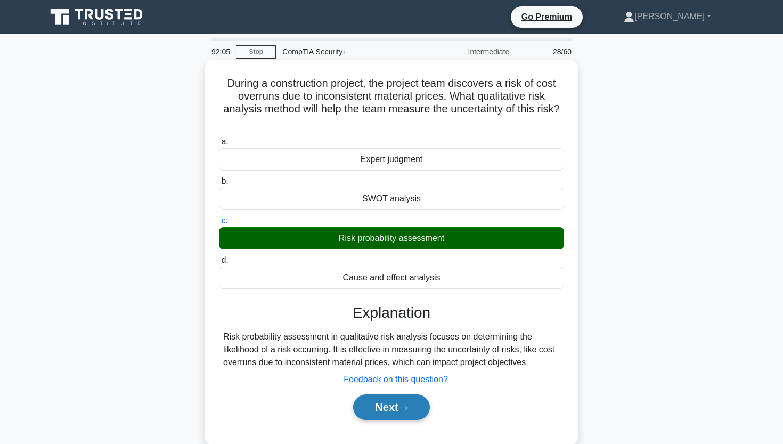
click at [365, 411] on button "Next" at bounding box center [391, 407] width 76 height 26
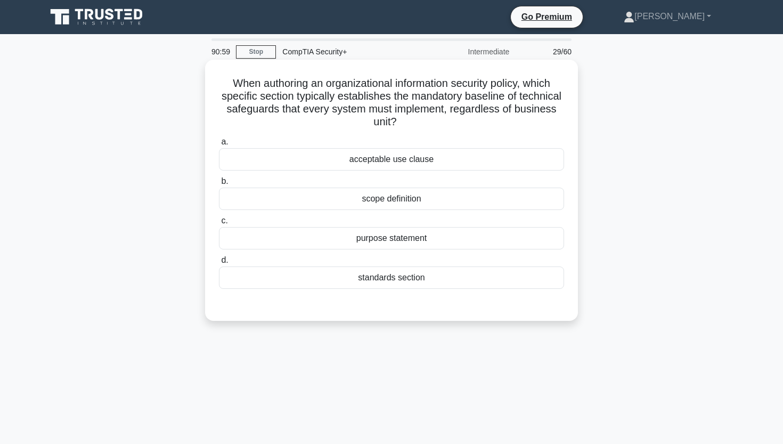
click at [415, 206] on div "scope definition" at bounding box center [391, 199] width 345 height 22
click at [219, 185] on input "b. scope definition" at bounding box center [219, 181] width 0 height 7
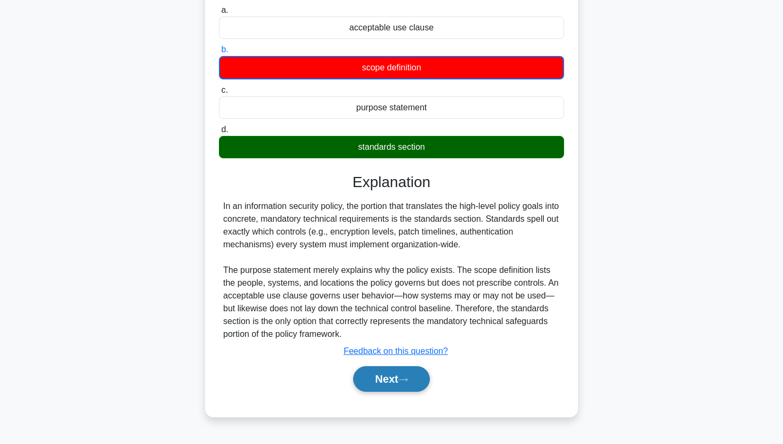
click at [380, 372] on button "Next" at bounding box center [391, 379] width 76 height 26
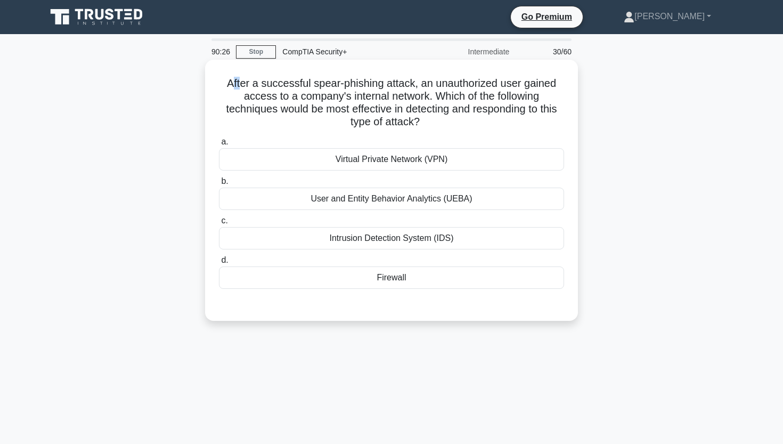
drag, startPoint x: 232, startPoint y: 84, endPoint x: 239, endPoint y: 84, distance: 7.5
click at [240, 84] on h5 "After a successful spear-phishing attack, an unauthorized user gained access to…" at bounding box center [391, 103] width 347 height 52
drag, startPoint x: 231, startPoint y: 83, endPoint x: 434, endPoint y: 121, distance: 207.1
click at [434, 121] on h5 "After a successful spear-phishing attack, an unauthorized user gained access to…" at bounding box center [391, 103] width 347 height 52
copy h5 "After a successful spear-phishing attack, an unauthorized user gained access to…"
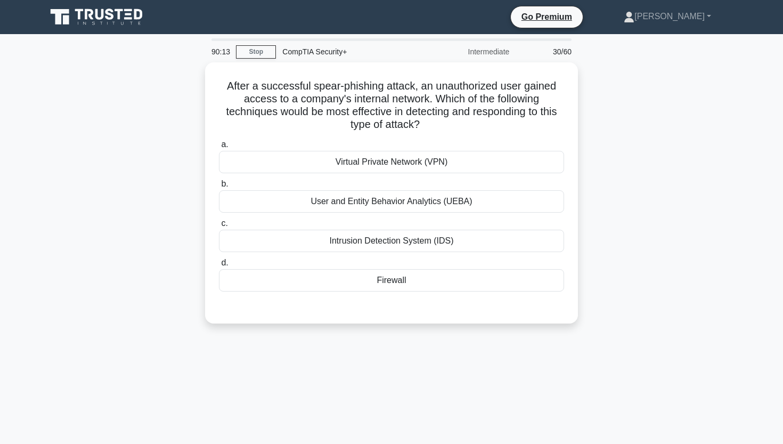
click at [99, 187] on div "After a successful spear-phishing attack, an unauthorized user gained access to…" at bounding box center [391, 199] width 703 height 274
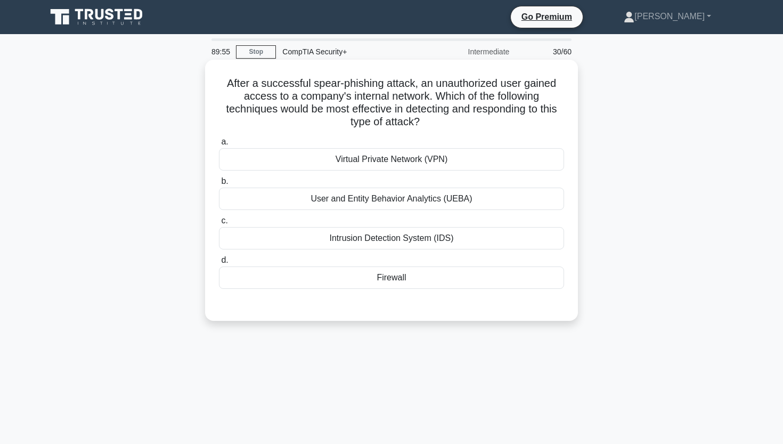
click at [248, 274] on div "Firewall" at bounding box center [391, 277] width 345 height 22
click at [219, 264] on input "d. Firewall" at bounding box center [219, 260] width 0 height 7
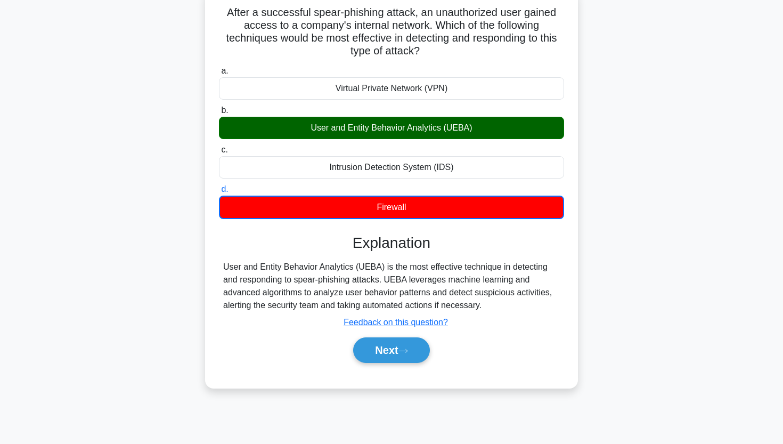
scroll to position [75, 0]
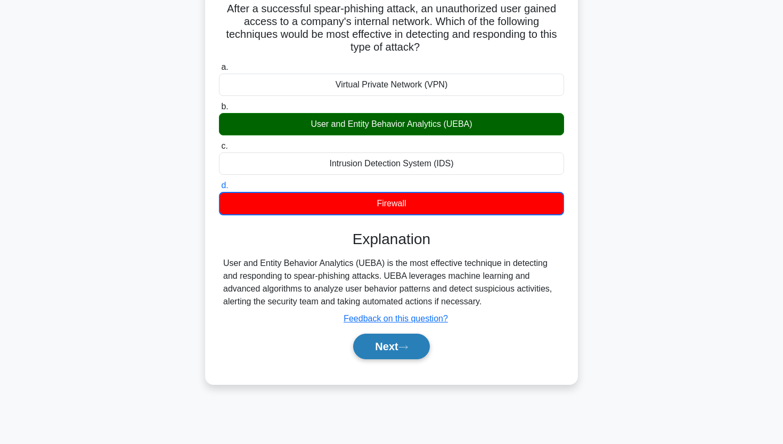
click at [396, 347] on button "Next" at bounding box center [391, 347] width 76 height 26
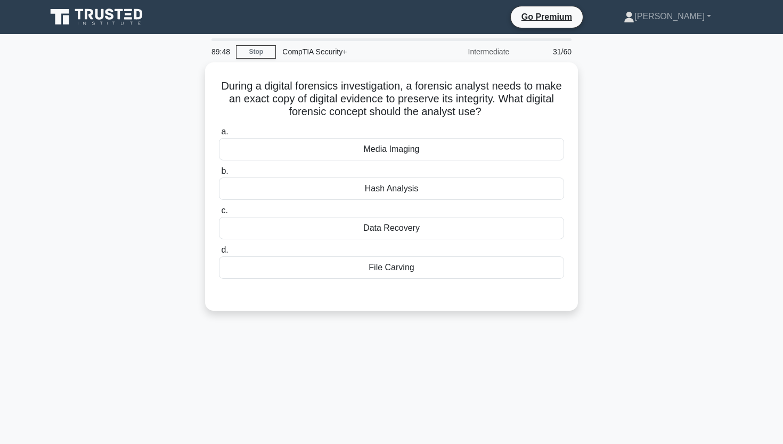
scroll to position [0, 0]
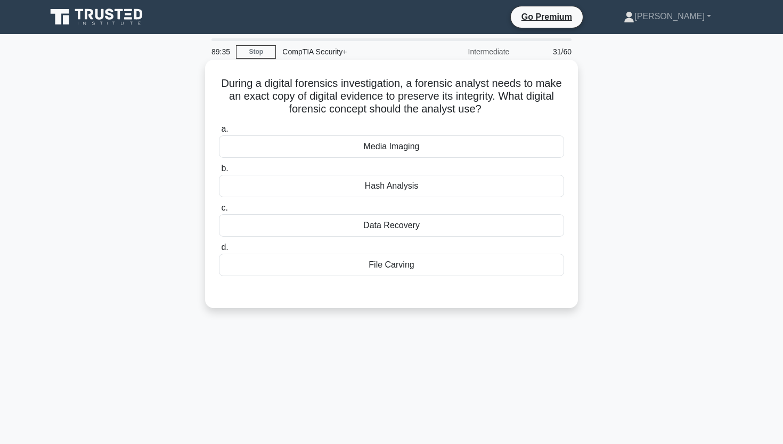
click at [391, 146] on div "Media Imaging" at bounding box center [391, 146] width 345 height 22
click at [219, 133] on input "a. Media Imaging" at bounding box center [219, 129] width 0 height 7
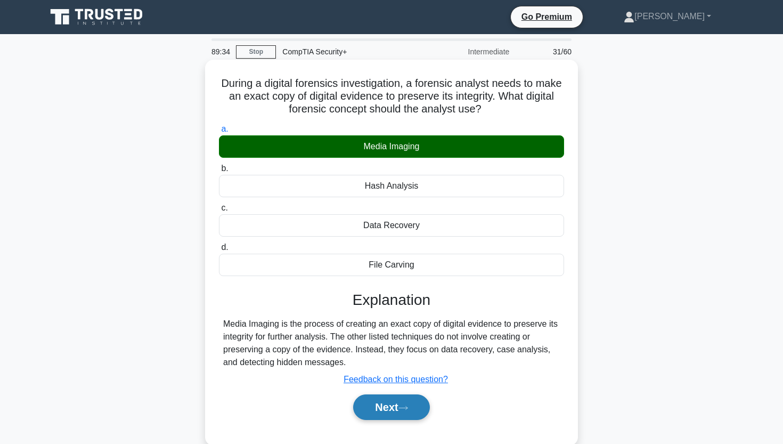
click at [403, 399] on button "Next" at bounding box center [391, 407] width 76 height 26
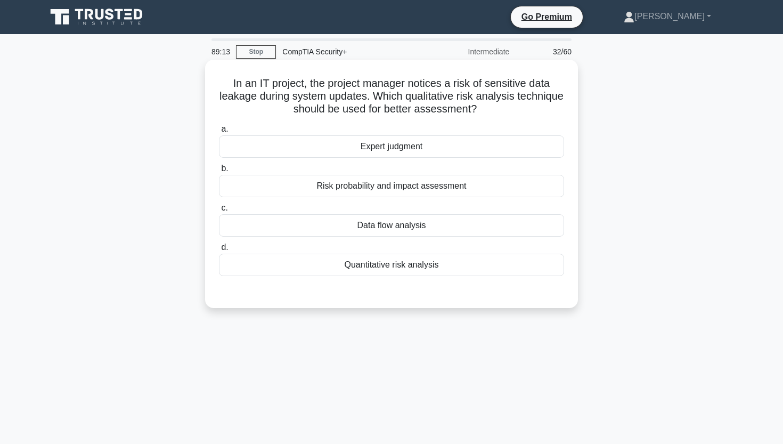
click at [409, 230] on div "Data flow analysis" at bounding box center [391, 225] width 345 height 22
click at [219, 212] on input "c. Data flow analysis" at bounding box center [219, 208] width 0 height 7
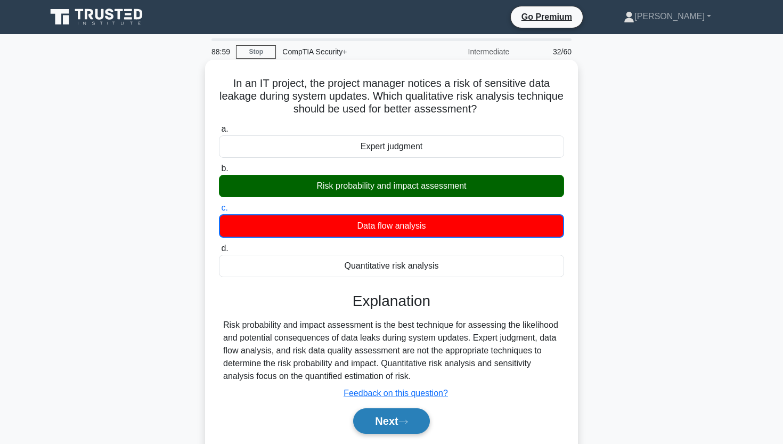
click at [378, 420] on button "Next" at bounding box center [391, 421] width 76 height 26
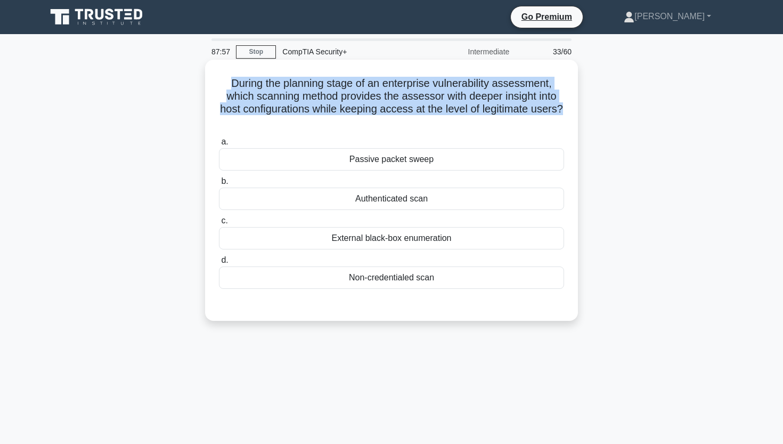
drag, startPoint x: 233, startPoint y: 82, endPoint x: 565, endPoint y: 123, distance: 334.5
click at [564, 118] on h5 "During the planning stage of an enterprise vulnerability assessment, which scan…" at bounding box center [391, 103] width 347 height 52
copy h5 "During the planning stage of an enterprise vulnerability assessment, which scan…"
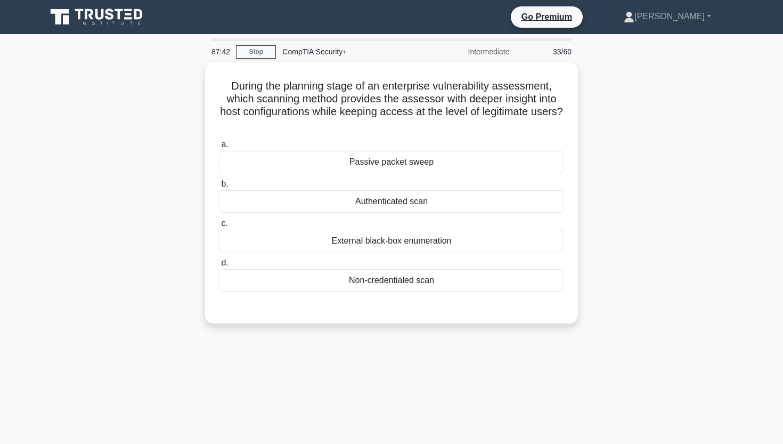
click at [92, 238] on div "During the planning stage of an enterprise vulnerability assessment, which scan…" at bounding box center [391, 199] width 703 height 274
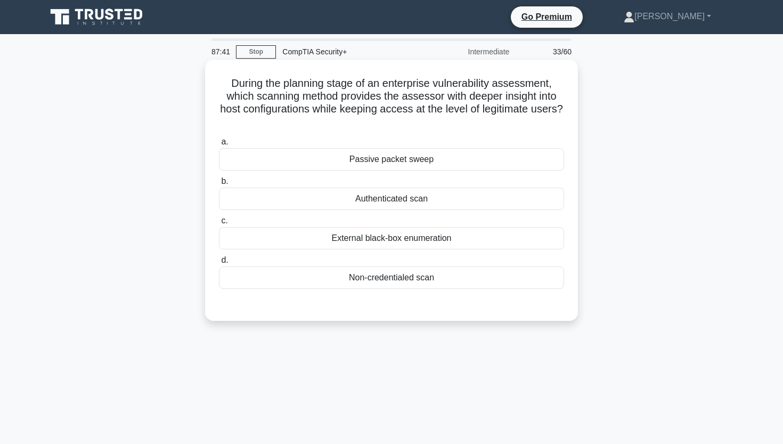
click at [266, 206] on div "Authenticated scan" at bounding box center [391, 199] width 345 height 22
click at [219, 185] on input "b. Authenticated scan" at bounding box center [219, 181] width 0 height 7
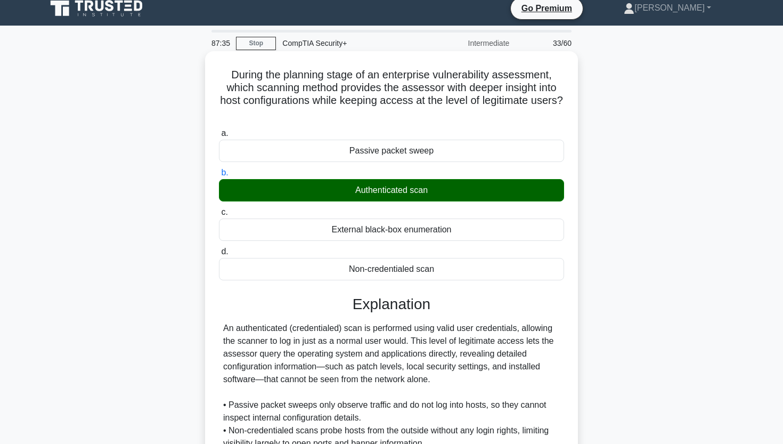
scroll to position [15, 0]
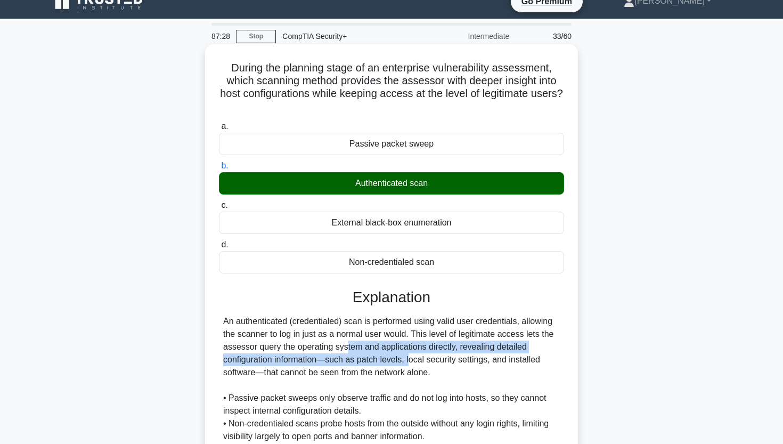
drag, startPoint x: 281, startPoint y: 351, endPoint x: 349, endPoint y: 361, distance: 67.8
click at [349, 361] on div "An authenticated (credentialed) scan is performed using valid user credentials,…" at bounding box center [391, 398] width 337 height 166
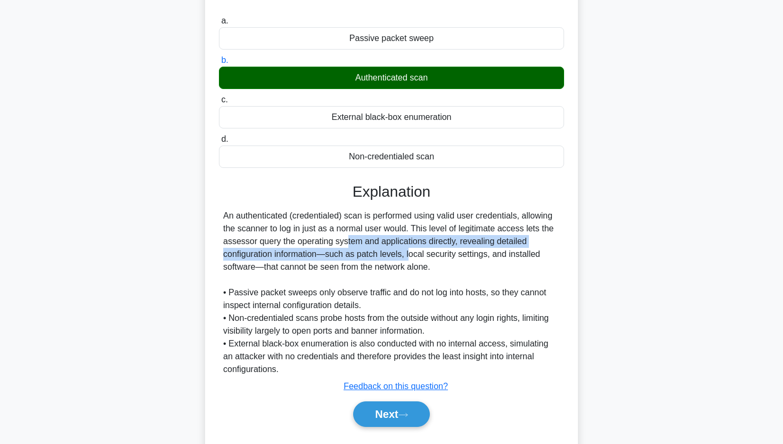
scroll to position [123, 0]
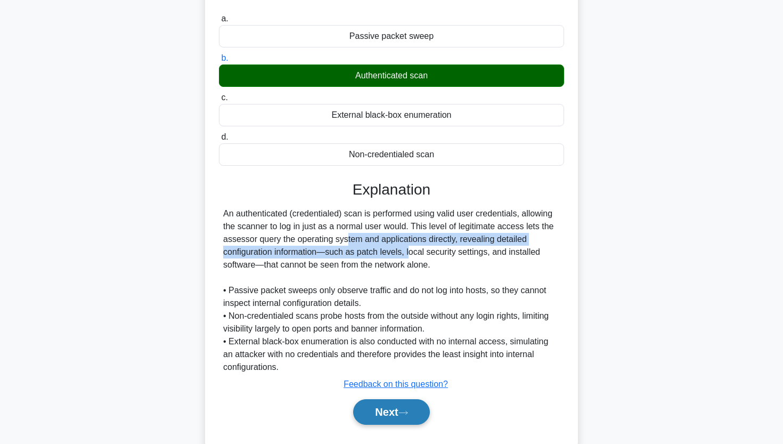
click at [376, 416] on button "Next" at bounding box center [391, 412] width 76 height 26
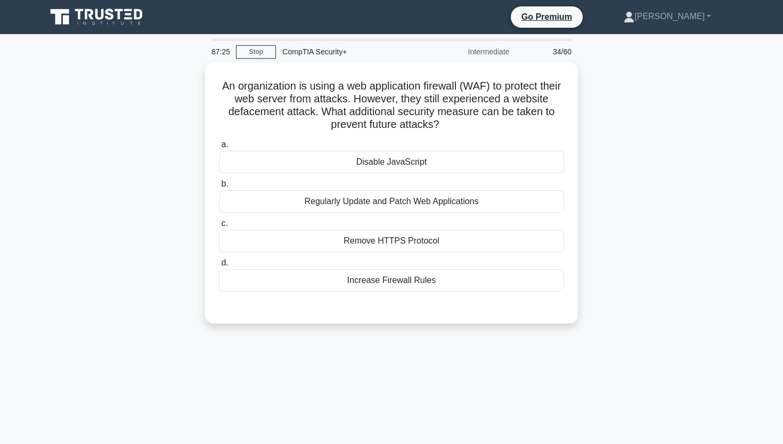
scroll to position [0, 0]
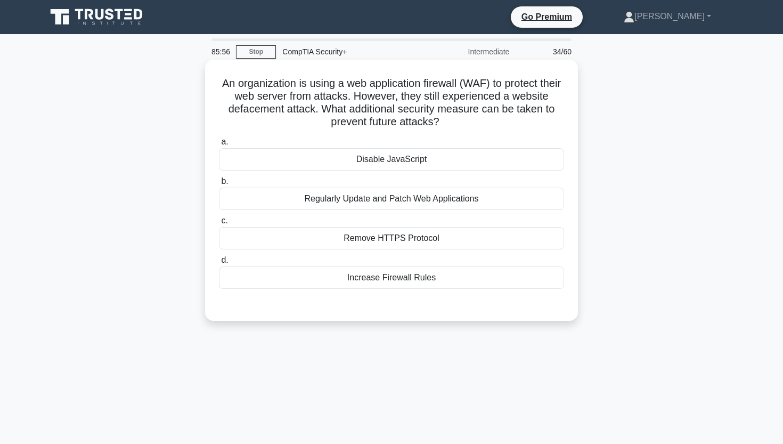
click at [406, 207] on div "Regularly Update and Patch Web Applications" at bounding box center [391, 199] width 345 height 22
click at [219, 185] on input "b. Regularly Update and Patch Web Applications" at bounding box center [219, 181] width 0 height 7
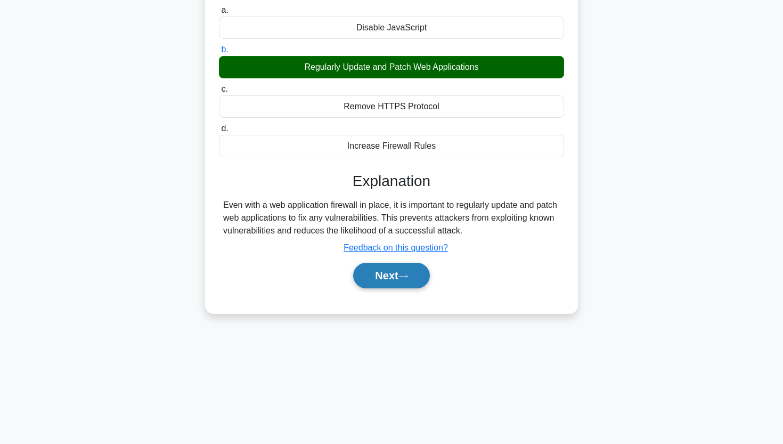
scroll to position [132, 0]
click at [389, 274] on button "Next" at bounding box center [391, 276] width 76 height 26
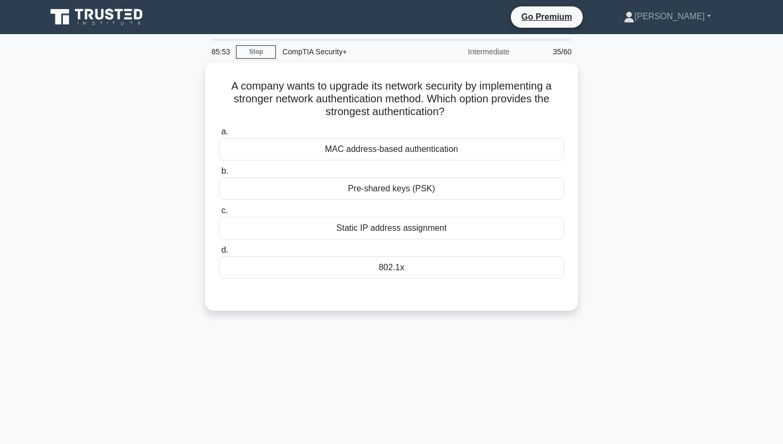
scroll to position [0, 0]
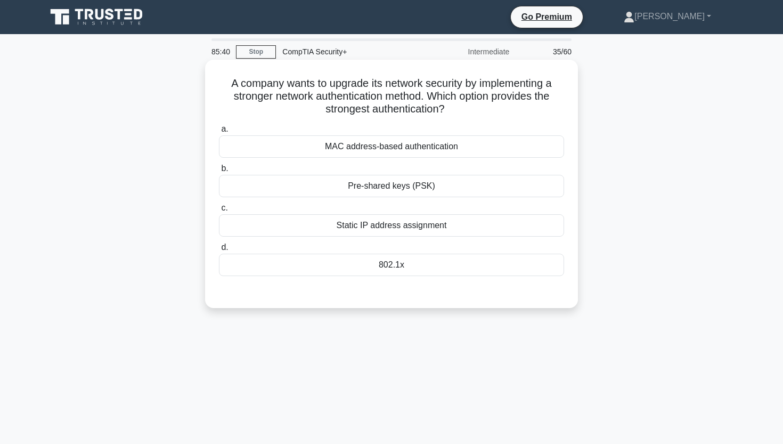
click at [404, 153] on div "MAC address-based authentication" at bounding box center [391, 146] width 345 height 22
click at [219, 133] on input "a. MAC address-based authentication" at bounding box center [219, 129] width 0 height 7
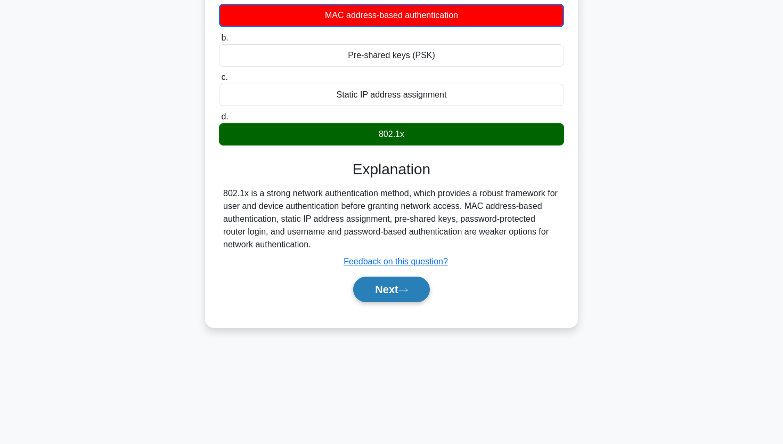
scroll to position [132, 0]
click at [383, 294] on button "Next" at bounding box center [391, 290] width 76 height 26
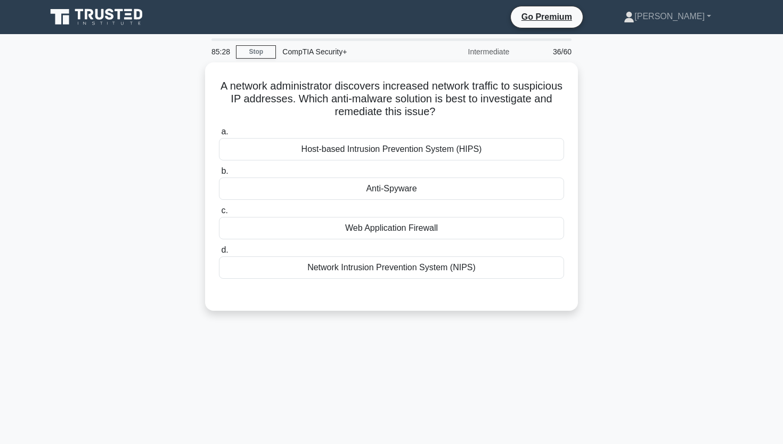
scroll to position [0, 0]
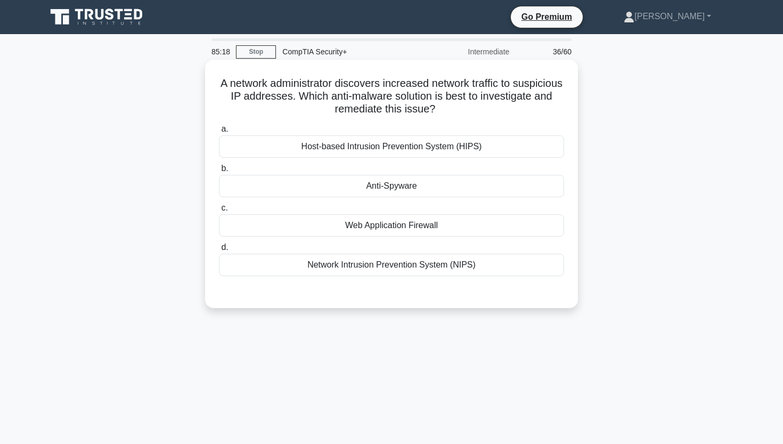
click at [395, 269] on div "Network Intrusion Prevention System (NIPS)" at bounding box center [391, 265] width 345 height 22
click at [219, 251] on input "d. Network Intrusion Prevention System (NIPS)" at bounding box center [219, 247] width 0 height 7
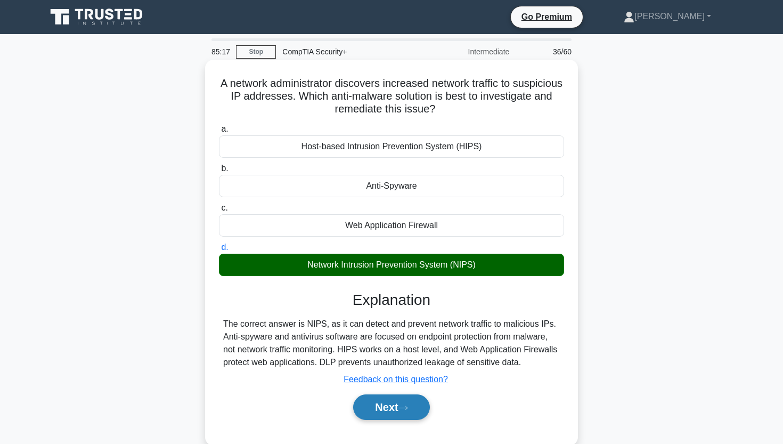
click at [374, 406] on button "Next" at bounding box center [391, 407] width 76 height 26
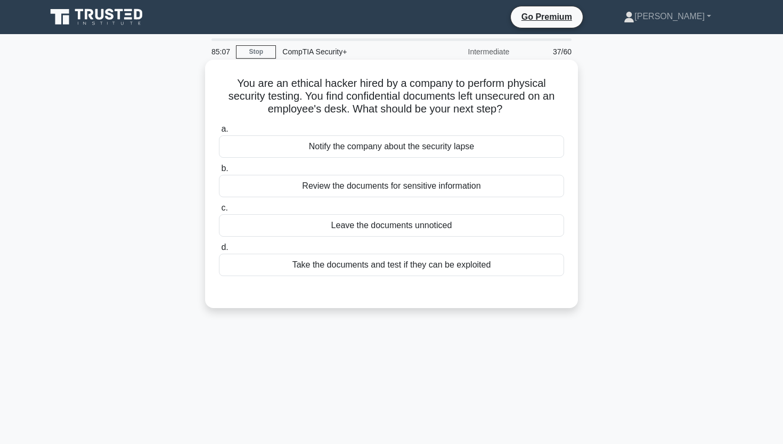
click at [382, 143] on div "Notify the company about the security lapse" at bounding box center [391, 146] width 345 height 22
click at [219, 133] on input "a. Notify the company about the security lapse" at bounding box center [219, 129] width 0 height 7
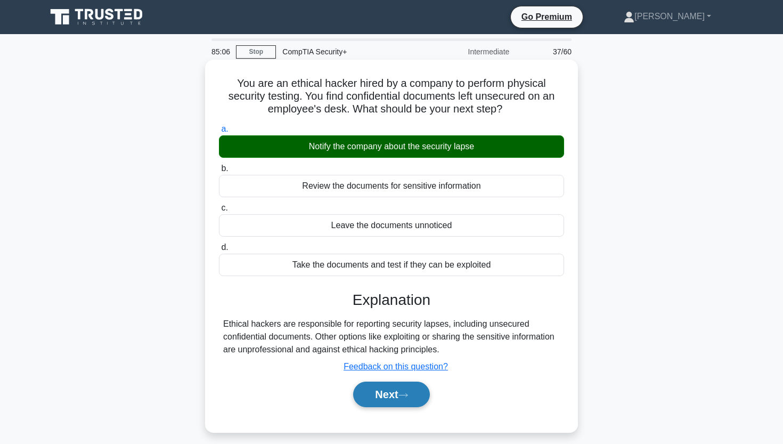
click at [398, 384] on button "Next" at bounding box center [391, 395] width 76 height 26
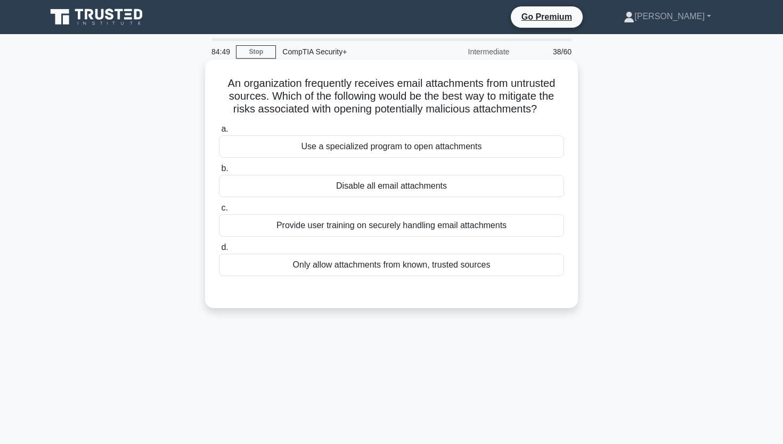
click at [365, 269] on div "Only allow attachments from known, trusted sources" at bounding box center [391, 265] width 345 height 22
click at [219, 251] on input "d. Only allow attachments from known, trusted sources" at bounding box center [219, 247] width 0 height 7
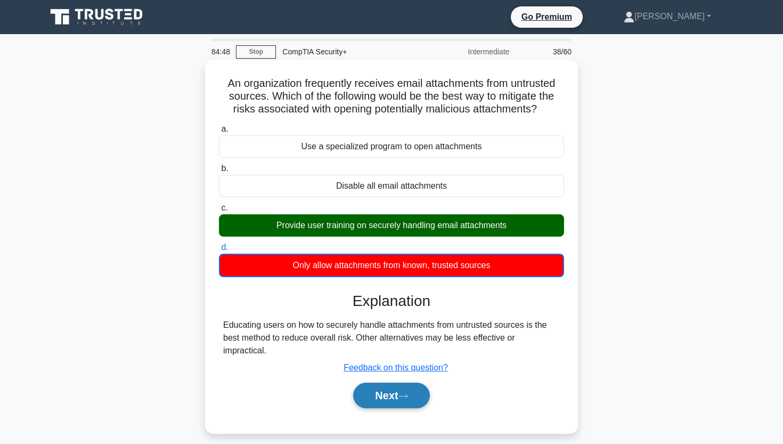
click at [388, 403] on button "Next" at bounding box center [391, 396] width 76 height 26
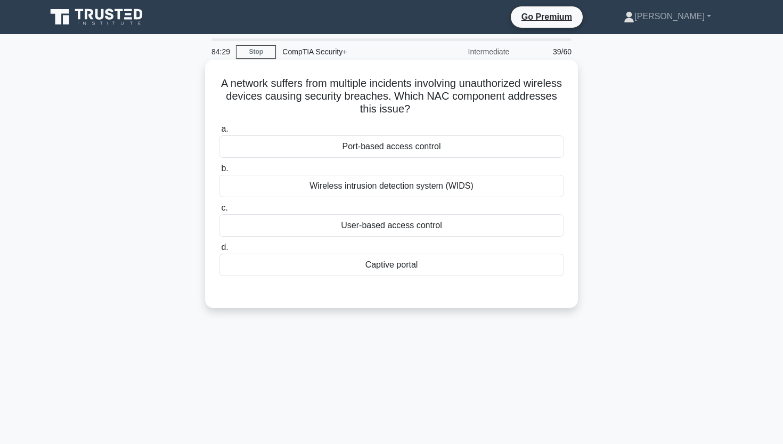
click at [354, 148] on div "Port-based access control" at bounding box center [391, 146] width 345 height 22
click at [219, 133] on input "a. Port-based access control" at bounding box center [219, 129] width 0 height 7
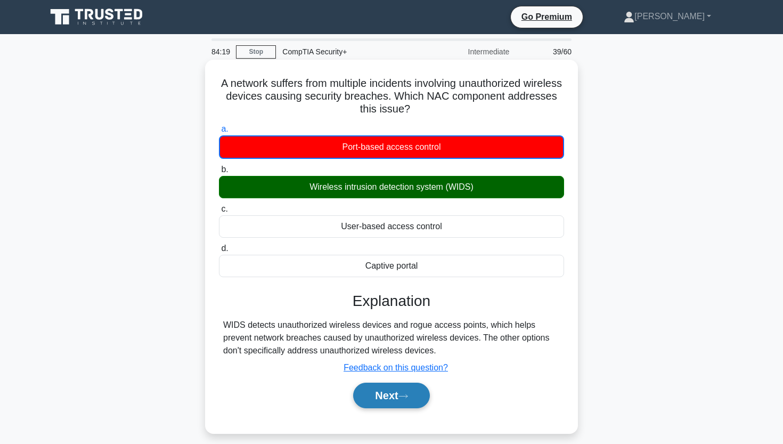
click at [373, 395] on button "Next" at bounding box center [391, 396] width 76 height 26
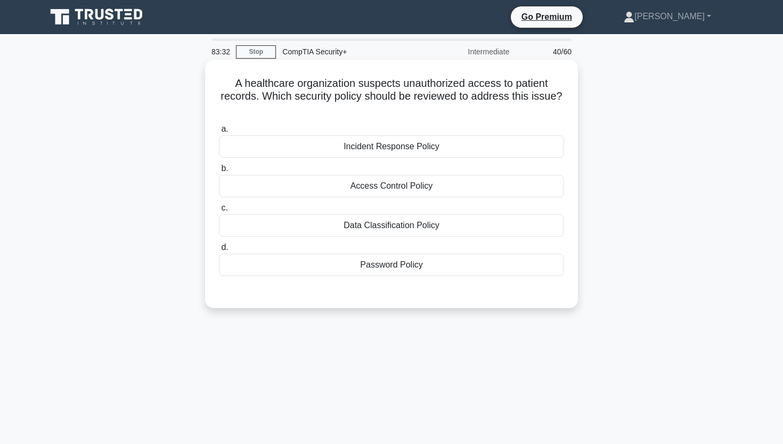
click at [434, 191] on div "Access Control Policy" at bounding box center [391, 186] width 345 height 22
click at [219, 172] on input "b. Access Control Policy" at bounding box center [219, 168] width 0 height 7
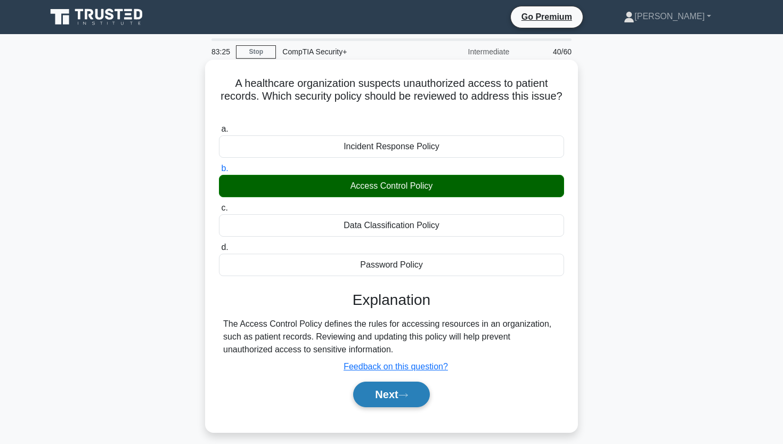
click at [384, 399] on button "Next" at bounding box center [391, 395] width 76 height 26
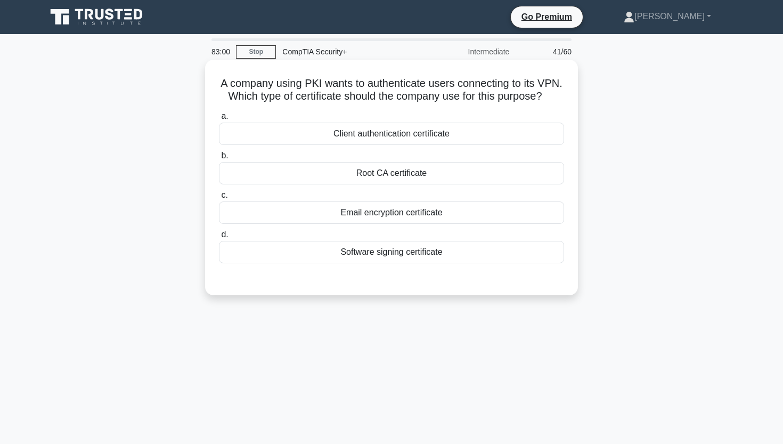
click at [468, 136] on div "Client authentication certificate" at bounding box center [391, 134] width 345 height 22
click at [219, 120] on input "a. Client authentication certificate" at bounding box center [219, 116] width 0 height 7
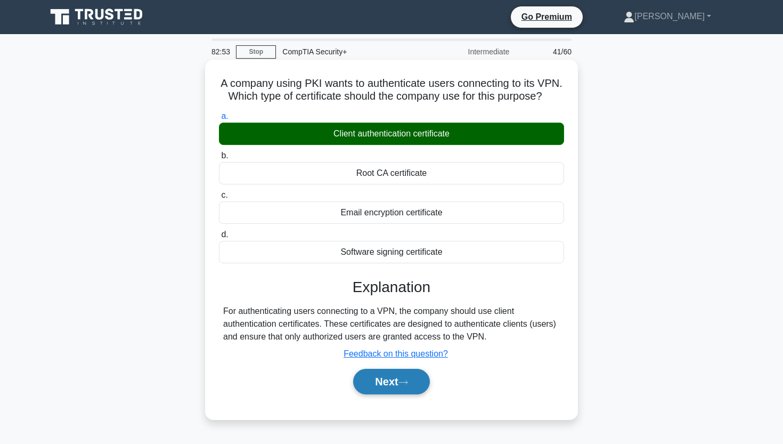
click at [386, 383] on button "Next" at bounding box center [391, 382] width 76 height 26
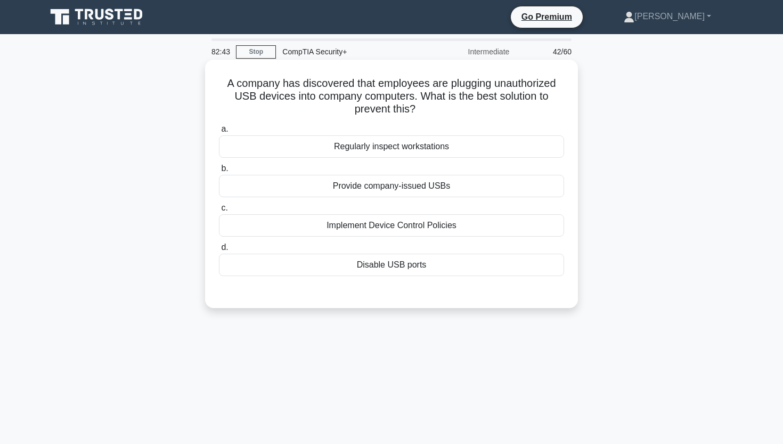
click at [380, 232] on div "Implement Device Control Policies" at bounding box center [391, 225] width 345 height 22
click at [219, 212] on input "c. Implement Device Control Policies" at bounding box center [219, 208] width 0 height 7
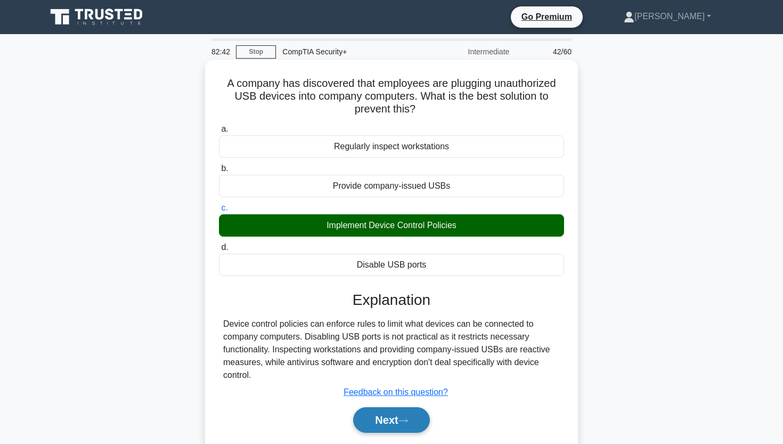
click at [391, 422] on button "Next" at bounding box center [391, 420] width 76 height 26
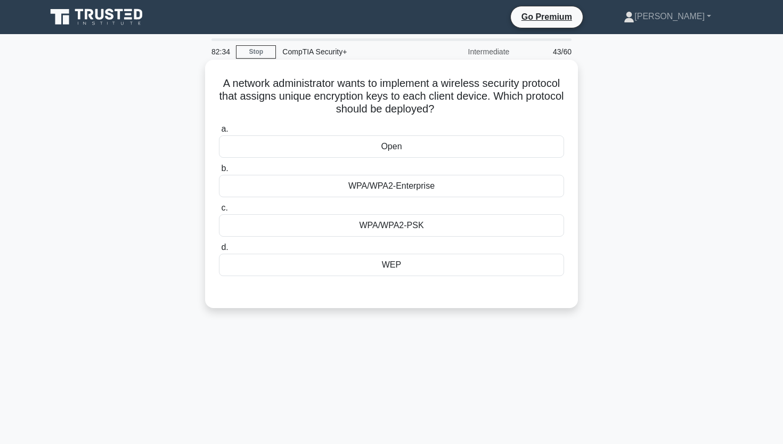
click at [432, 191] on div "WPA/WPA2-Enterprise" at bounding box center [391, 186] width 345 height 22
click at [219, 172] on input "b. WPA/WPA2-Enterprise" at bounding box center [219, 168] width 0 height 7
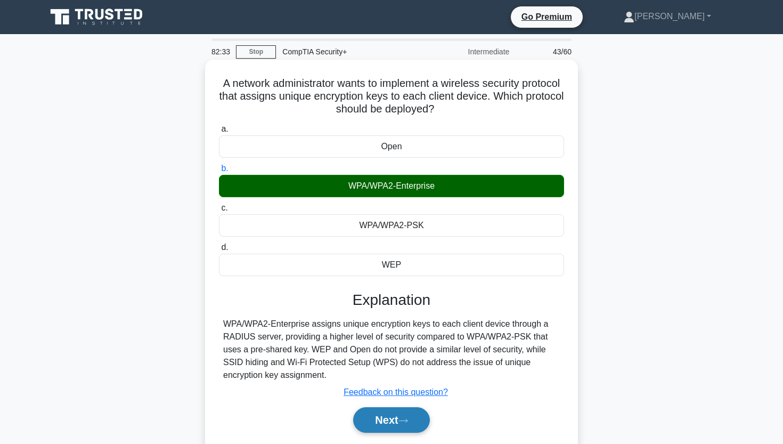
click at [355, 425] on button "Next" at bounding box center [391, 420] width 76 height 26
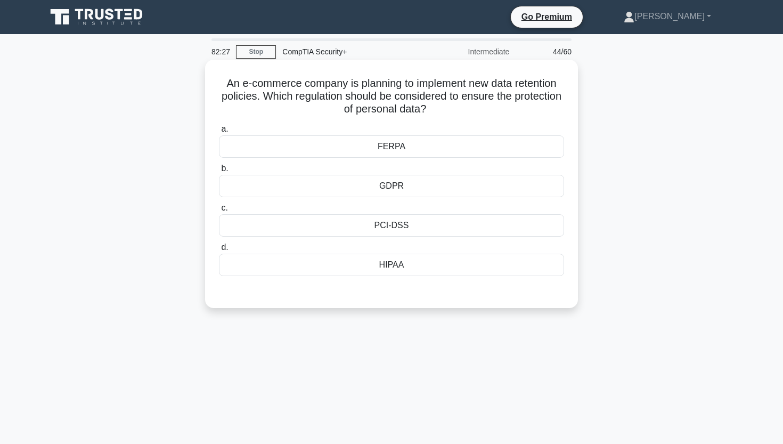
click at [424, 190] on div "GDPR" at bounding box center [391, 186] width 345 height 22
click at [219, 172] on input "b. GDPR" at bounding box center [219, 168] width 0 height 7
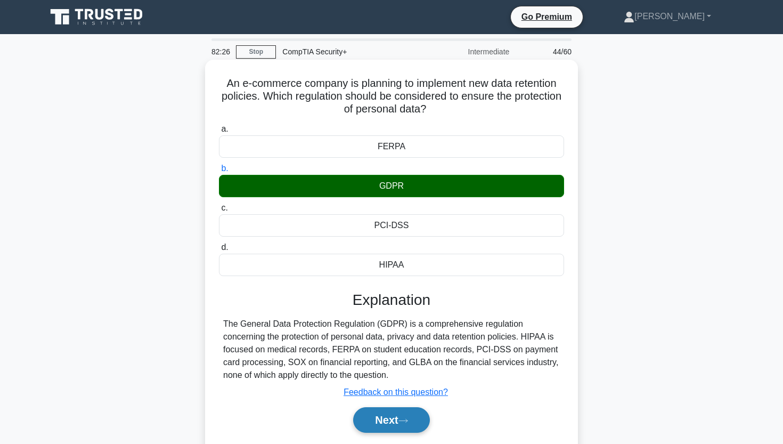
click at [365, 429] on button "Next" at bounding box center [391, 420] width 76 height 26
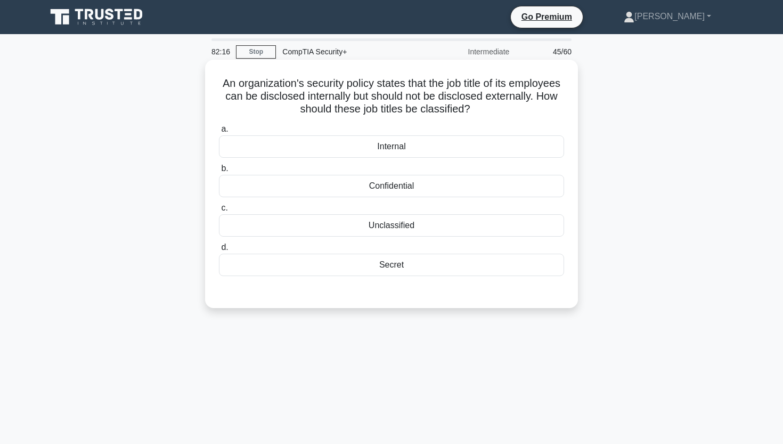
click at [511, 145] on div "Internal" at bounding box center [391, 146] width 345 height 22
click at [219, 133] on input "a. Internal" at bounding box center [219, 129] width 0 height 7
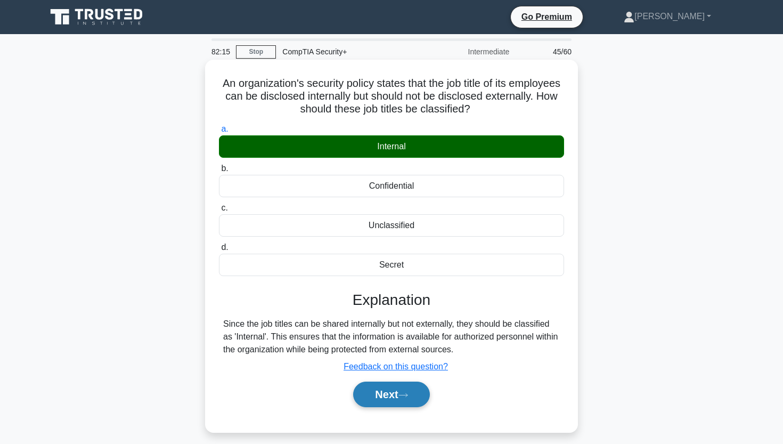
click at [383, 399] on button "Next" at bounding box center [391, 395] width 76 height 26
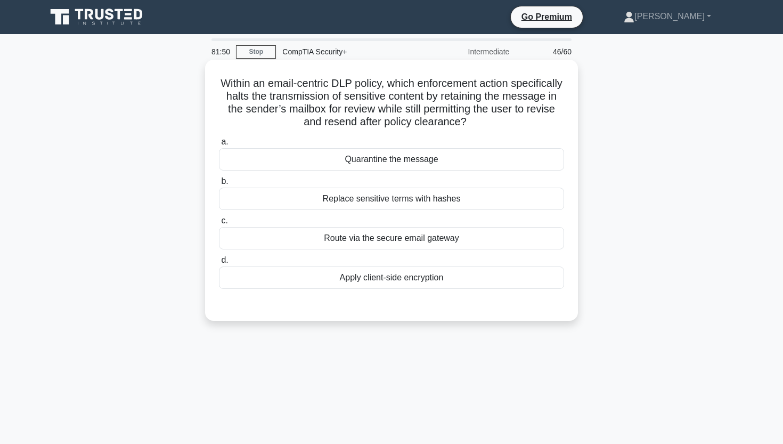
click at [414, 167] on div "Quarantine the message" at bounding box center [391, 159] width 345 height 22
click at [219, 145] on input "a. Quarantine the message" at bounding box center [219, 142] width 0 height 7
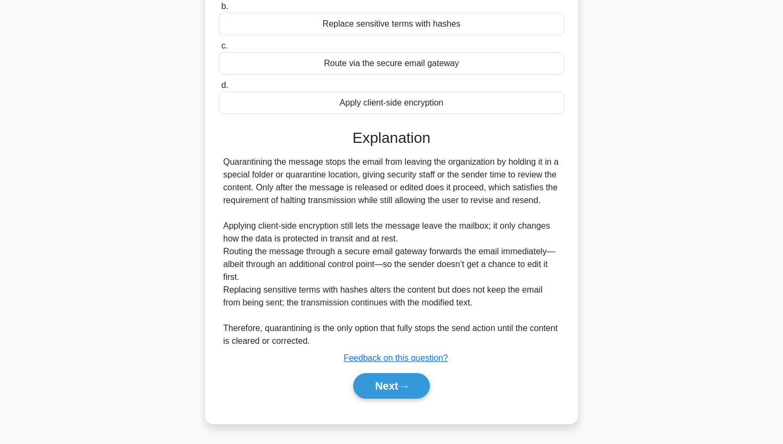
scroll to position [175, 0]
click at [388, 387] on button "Next" at bounding box center [391, 386] width 76 height 26
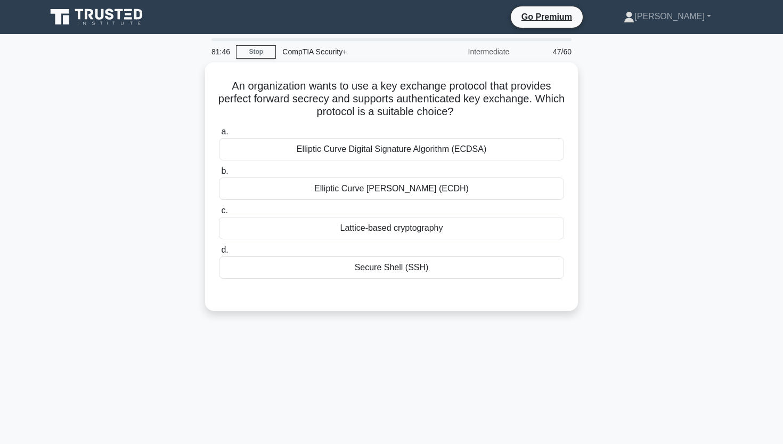
scroll to position [0, 0]
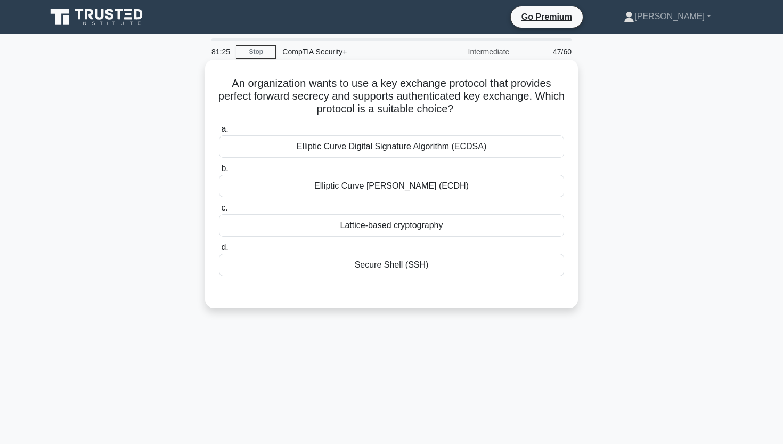
click at [409, 155] on div "Elliptic Curve Digital Signature Algorithm (ECDSA)" at bounding box center [391, 146] width 345 height 22
click at [219, 133] on input "a. Elliptic Curve Digital Signature Algorithm (ECDSA)" at bounding box center [219, 129] width 0 height 7
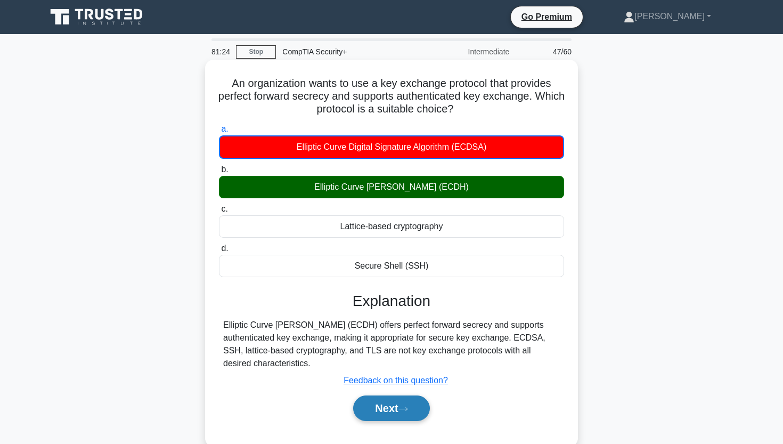
click at [377, 405] on button "Next" at bounding box center [391, 408] width 76 height 26
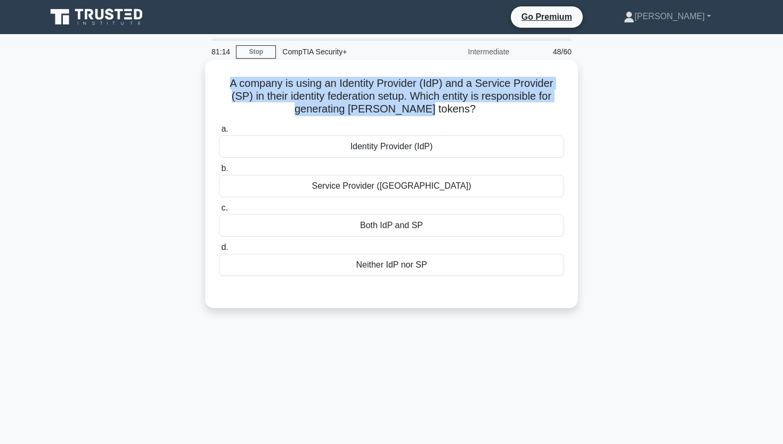
drag, startPoint x: 219, startPoint y: 84, endPoint x: 458, endPoint y: 104, distance: 240.1
click at [459, 104] on h5 "A company is using an Identity Provider (IdP) and a Service Provider (SP) in th…" at bounding box center [391, 96] width 347 height 39
copy h5 "A company is using an Identity Provider (IdP) and a Service Provider (SP) in th…"
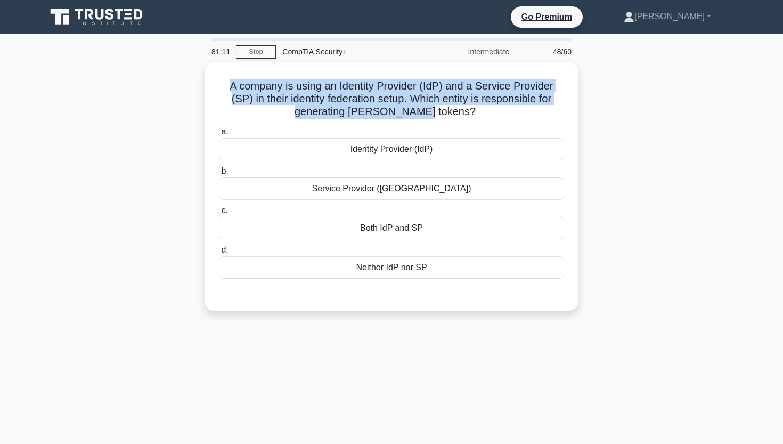
click at [148, 127] on div "A company is using an Identity Provider (IdP) and a Service Provider (SP) in th…" at bounding box center [391, 192] width 703 height 261
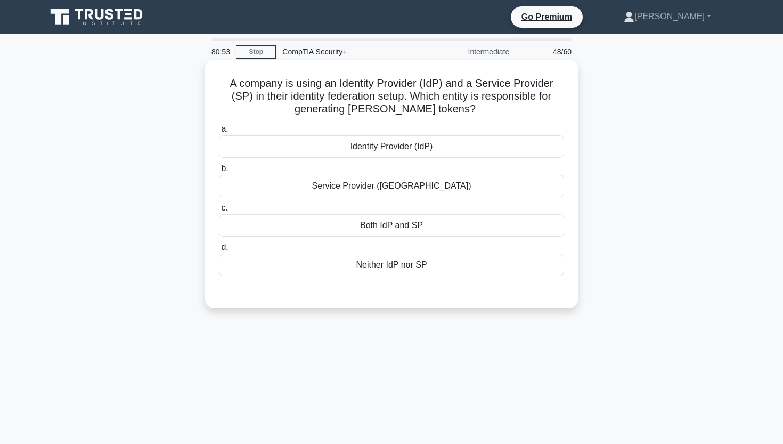
click at [317, 146] on div "Identity Provider (IdP)" at bounding box center [391, 146] width 345 height 22
click at [219, 133] on input "a. Identity Provider (IdP)" at bounding box center [219, 129] width 0 height 7
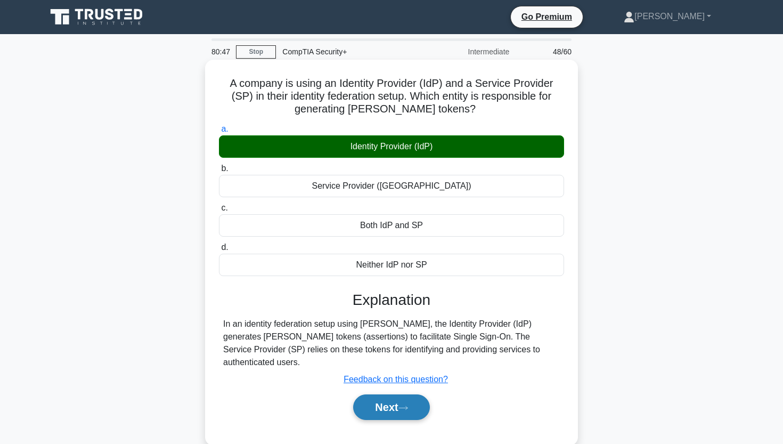
click at [370, 394] on button "Next" at bounding box center [391, 407] width 76 height 26
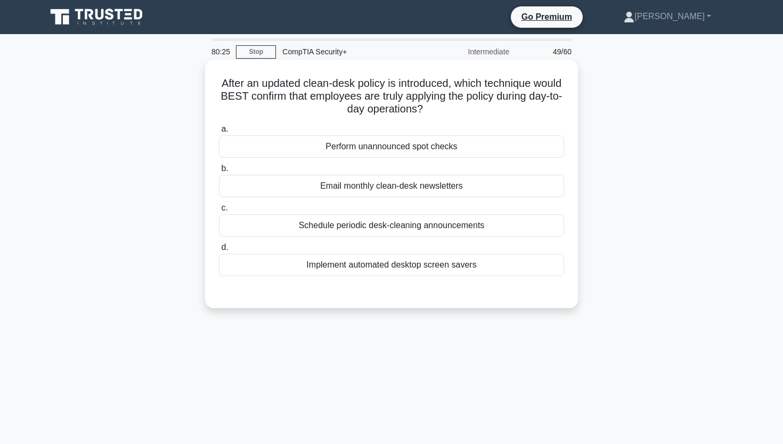
click at [414, 153] on div "Perform unannounced spot checks" at bounding box center [391, 146] width 345 height 22
click at [219, 133] on input "a. Perform unannounced spot checks" at bounding box center [219, 129] width 0 height 7
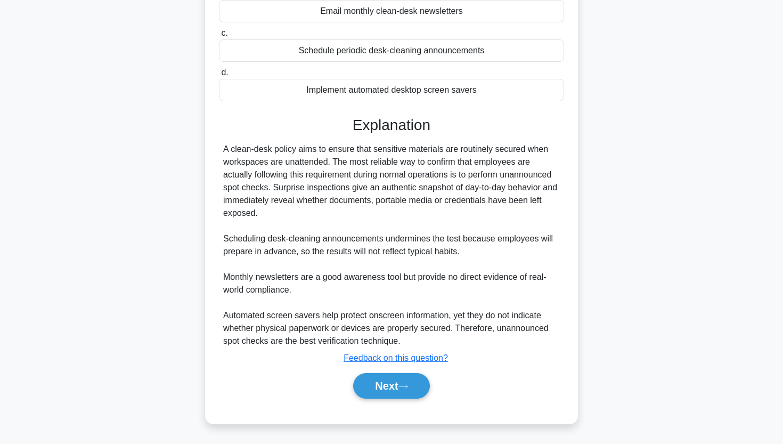
click at [372, 381] on button "Next" at bounding box center [391, 386] width 76 height 26
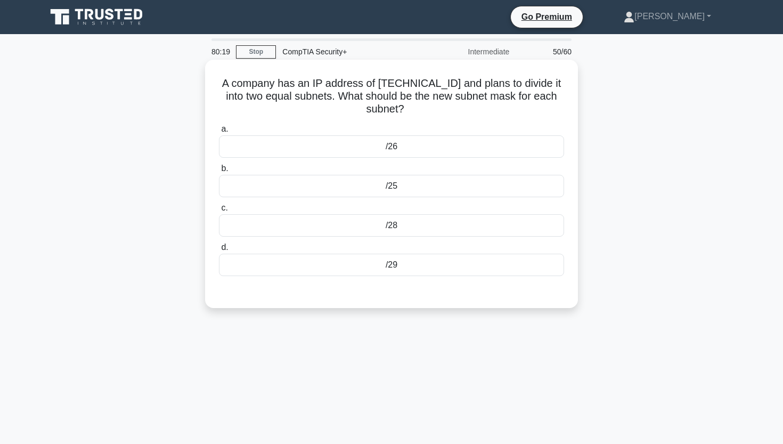
click at [399, 226] on div "/28" at bounding box center [391, 225] width 345 height 22
click at [219, 212] on input "c. /28" at bounding box center [219, 208] width 0 height 7
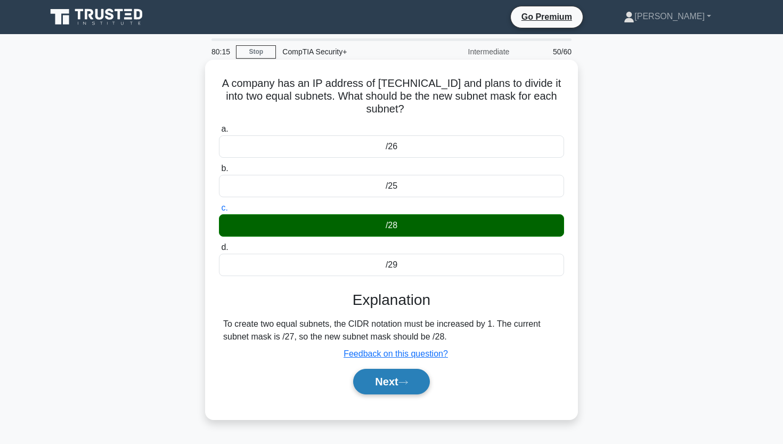
click at [391, 381] on button "Next" at bounding box center [391, 382] width 76 height 26
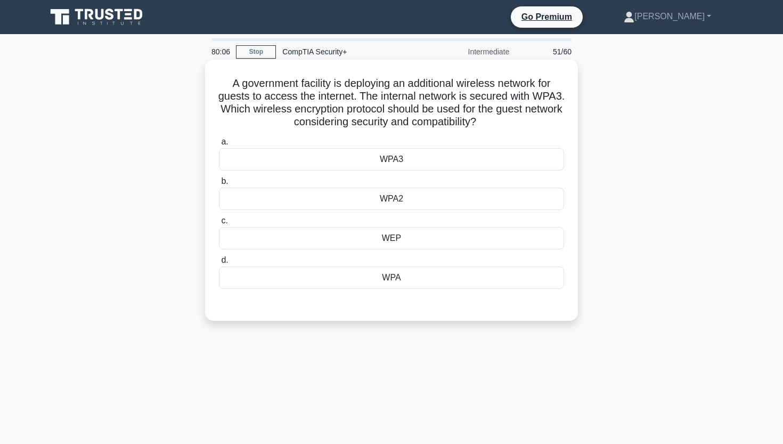
click at [378, 157] on div "WPA3" at bounding box center [391, 159] width 345 height 22
click at [219, 145] on input "a. WPA3" at bounding box center [219, 142] width 0 height 7
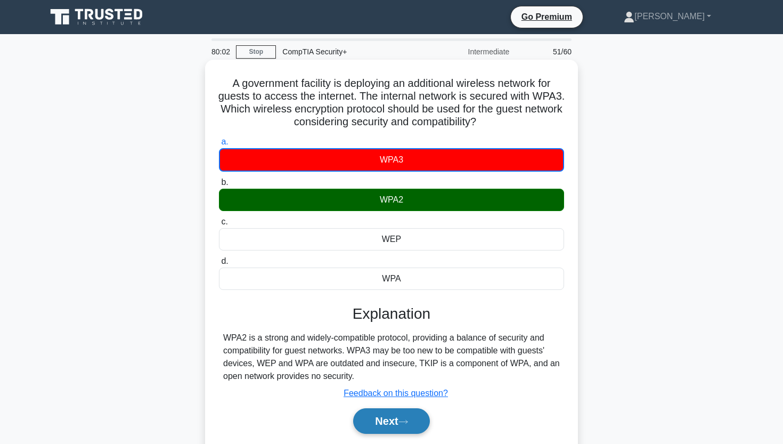
click at [399, 417] on button "Next" at bounding box center [391, 421] width 76 height 26
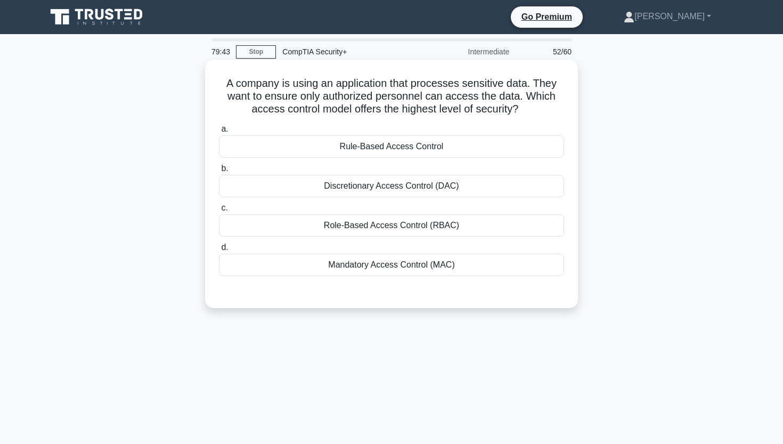
click at [311, 222] on div "Role-Based Access Control (RBAC)" at bounding box center [391, 225] width 345 height 22
click at [219, 212] on input "c. Role-Based Access Control (RBAC)" at bounding box center [219, 208] width 0 height 7
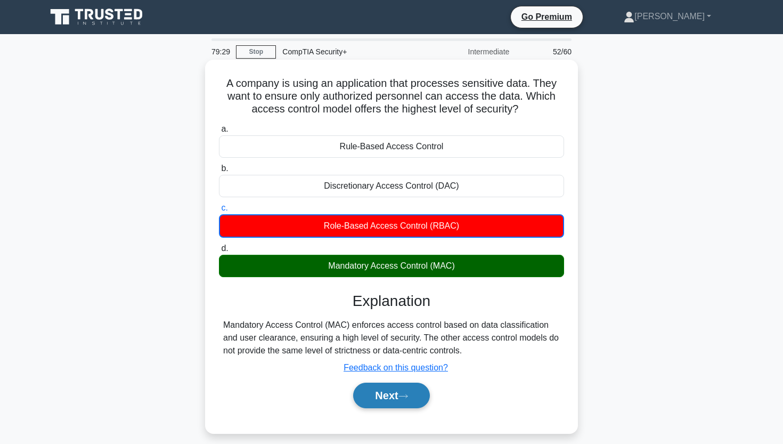
click at [392, 398] on button "Next" at bounding box center [391, 396] width 76 height 26
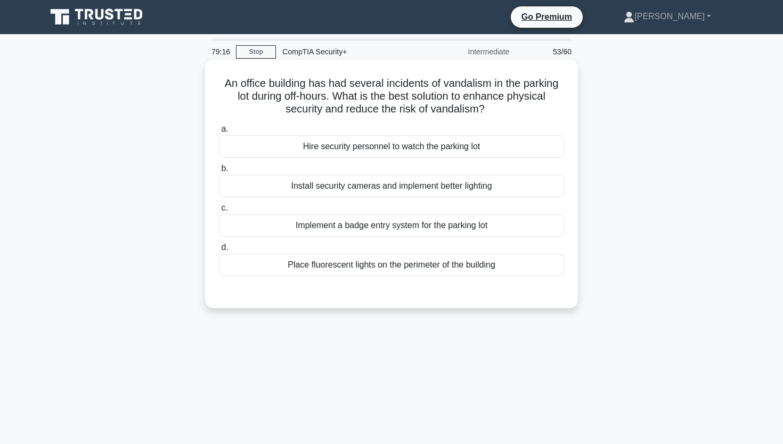
click at [328, 191] on div "Install security cameras and implement better lighting" at bounding box center [391, 186] width 345 height 22
click at [219, 172] on input "b. Install security cameras and implement better lighting" at bounding box center [219, 168] width 0 height 7
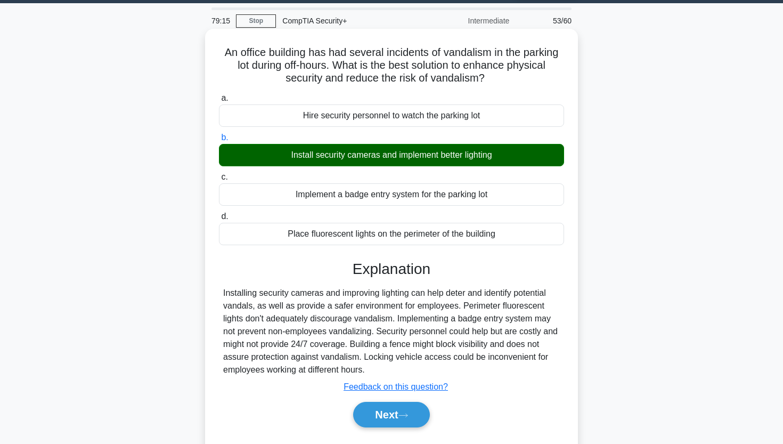
scroll to position [34, 0]
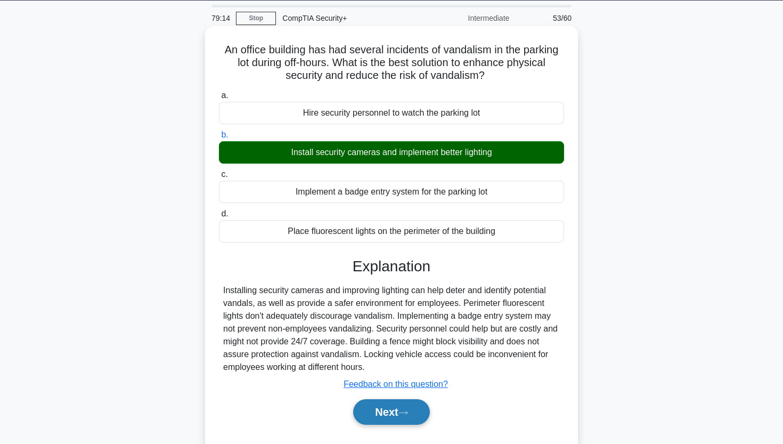
click at [369, 400] on button "Next" at bounding box center [391, 412] width 76 height 26
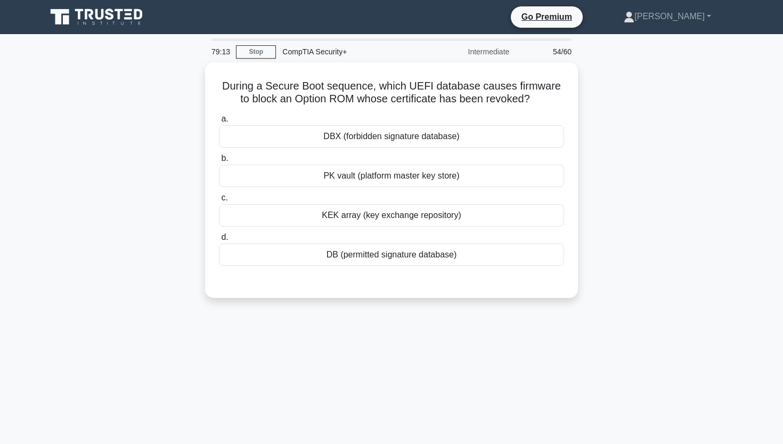
scroll to position [0, 0]
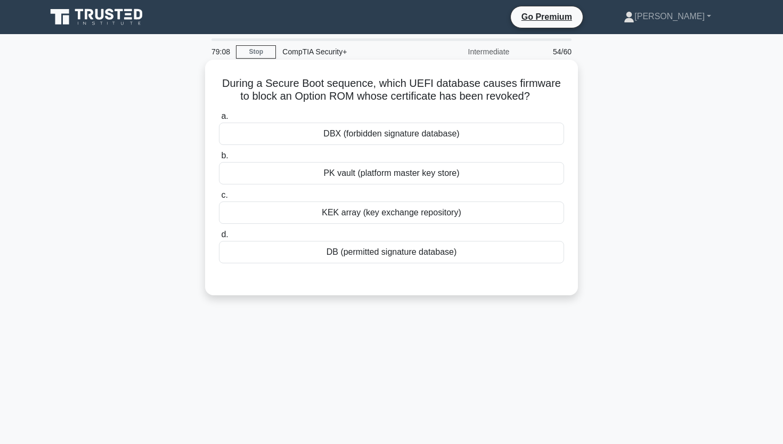
click at [312, 132] on div "DBX (forbidden signature database)" at bounding box center [391, 134] width 345 height 22
click at [219, 120] on input "a. DBX (forbidden signature database)" at bounding box center [219, 116] width 0 height 7
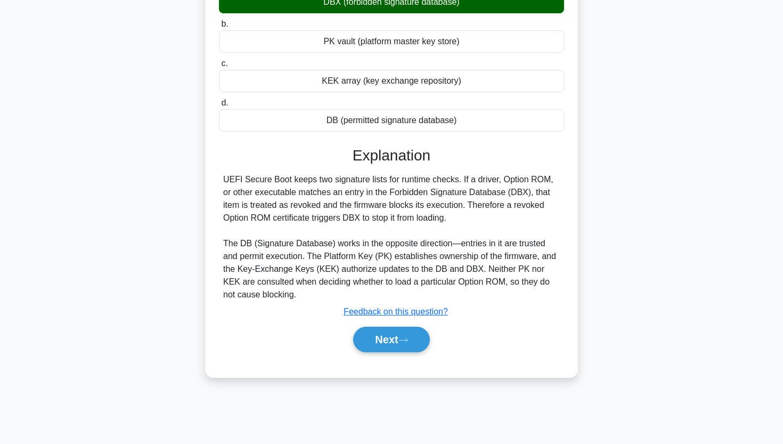
click at [367, 343] on button "Next" at bounding box center [391, 340] width 76 height 26
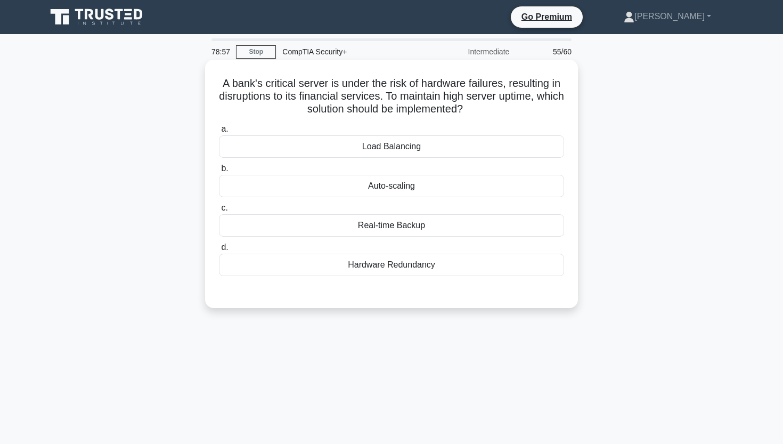
click at [338, 267] on div "Hardware Redundancy" at bounding box center [391, 265] width 345 height 22
click at [219, 251] on input "d. Hardware Redundancy" at bounding box center [219, 247] width 0 height 7
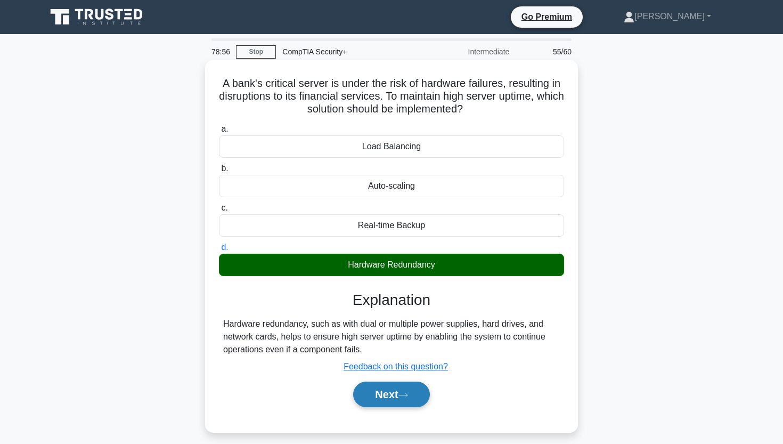
click at [383, 391] on button "Next" at bounding box center [391, 395] width 76 height 26
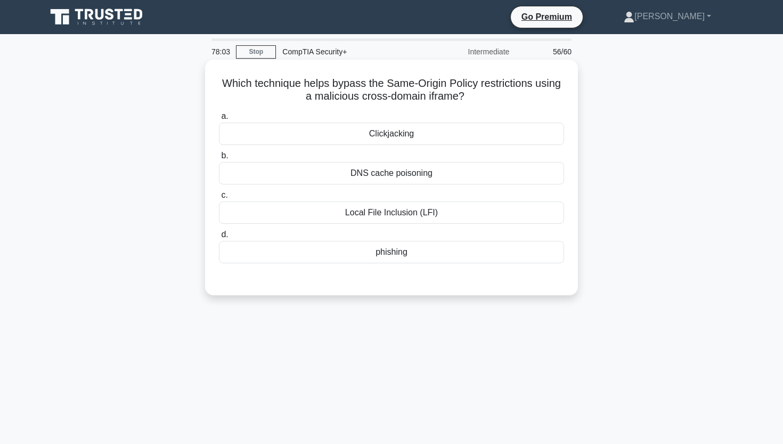
drag, startPoint x: 221, startPoint y: 80, endPoint x: 292, endPoint y: 80, distance: 71.4
click at [223, 80] on h5 "Which technique helps bypass the Same-Origin Policy restrictions using a malici…" at bounding box center [391, 90] width 347 height 27
click at [458, 98] on h5 "Which technique helps bypass the Same-Origin Policy restrictions using a malici…" at bounding box center [391, 90] width 347 height 27
click at [328, 211] on div "Local File Inclusion (LFI)" at bounding box center [391, 212] width 345 height 22
click at [219, 199] on input "c. Local File Inclusion (LFI)" at bounding box center [219, 195] width 0 height 7
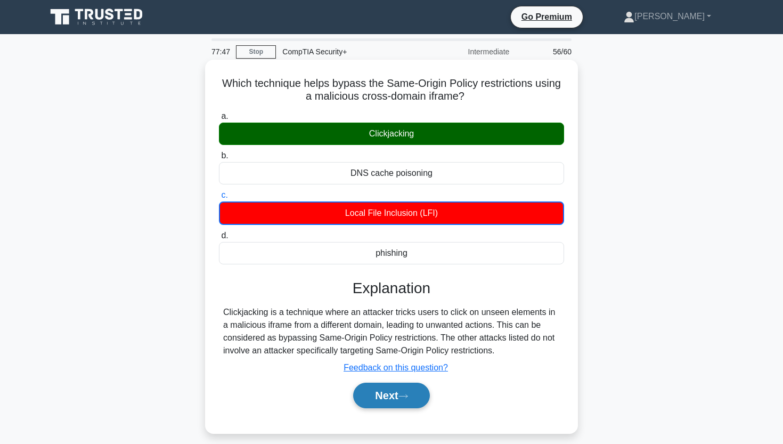
click at [403, 393] on icon at bounding box center [404, 396] width 10 height 6
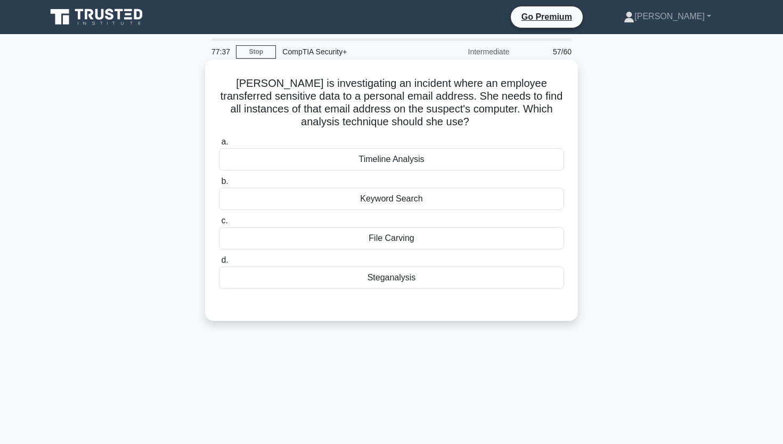
click at [444, 198] on div "Keyword Search" at bounding box center [391, 199] width 345 height 22
click at [219, 185] on input "b. Keyword Search" at bounding box center [219, 181] width 0 height 7
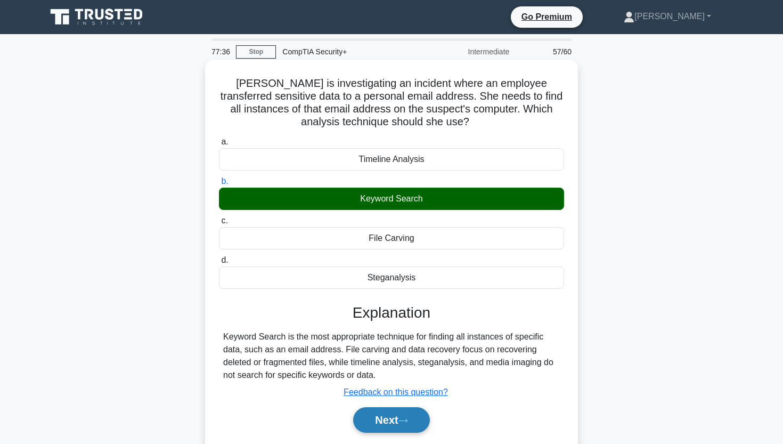
click at [359, 416] on button "Next" at bounding box center [391, 420] width 76 height 26
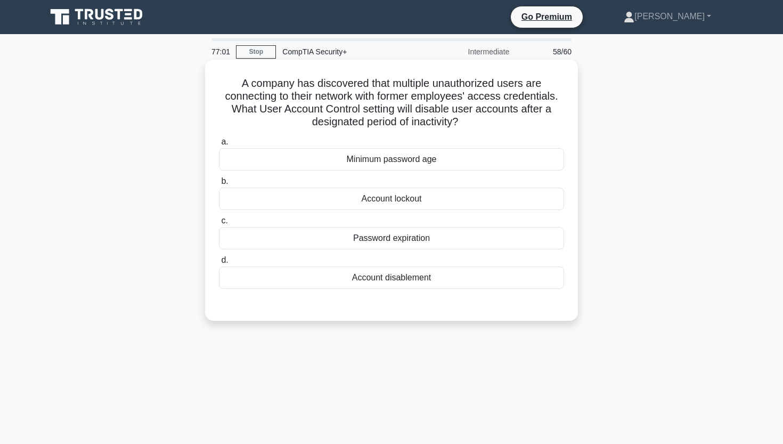
click at [461, 235] on div "Password expiration" at bounding box center [391, 238] width 345 height 22
click at [219, 224] on input "c. Password expiration" at bounding box center [219, 220] width 0 height 7
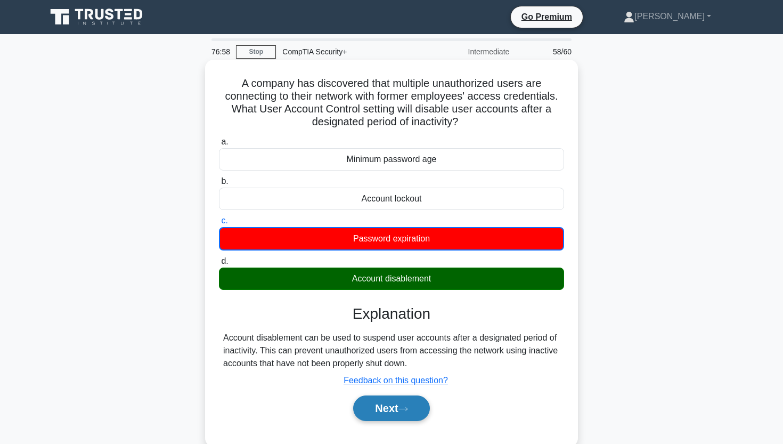
click at [389, 401] on button "Next" at bounding box center [391, 408] width 76 height 26
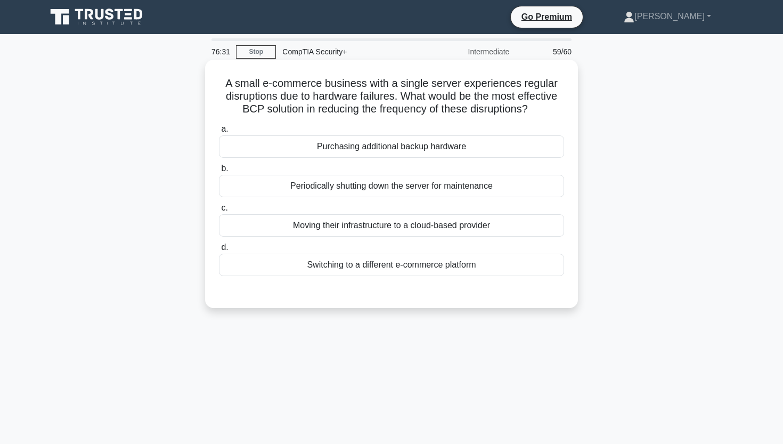
click at [354, 224] on div "Moving their infrastructure to a cloud-based provider" at bounding box center [391, 225] width 345 height 22
click at [219, 212] on input "c. Moving their infrastructure to a cloud-based provider" at bounding box center [219, 208] width 0 height 7
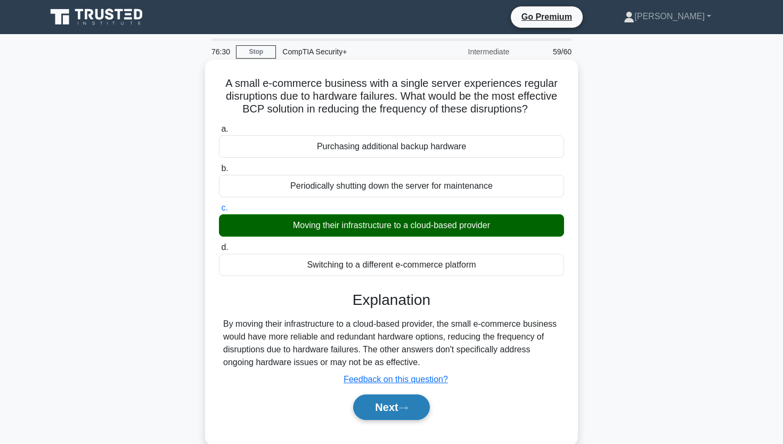
click at [377, 406] on button "Next" at bounding box center [391, 407] width 76 height 26
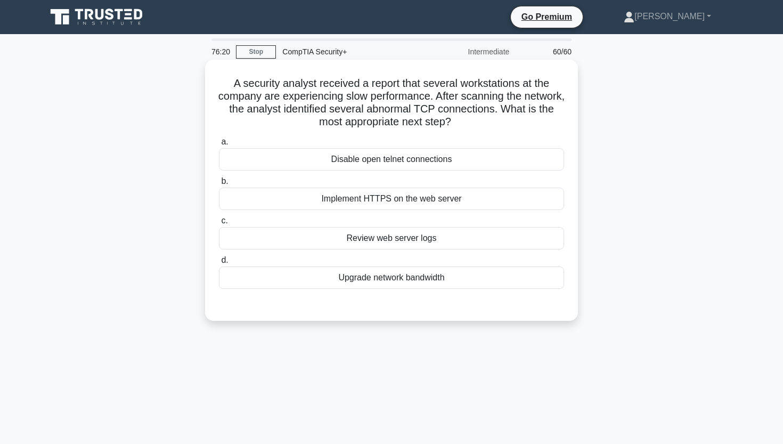
click at [385, 166] on div "Disable open telnet connections" at bounding box center [391, 159] width 345 height 22
click at [219, 145] on input "a. Disable open telnet connections" at bounding box center [219, 142] width 0 height 7
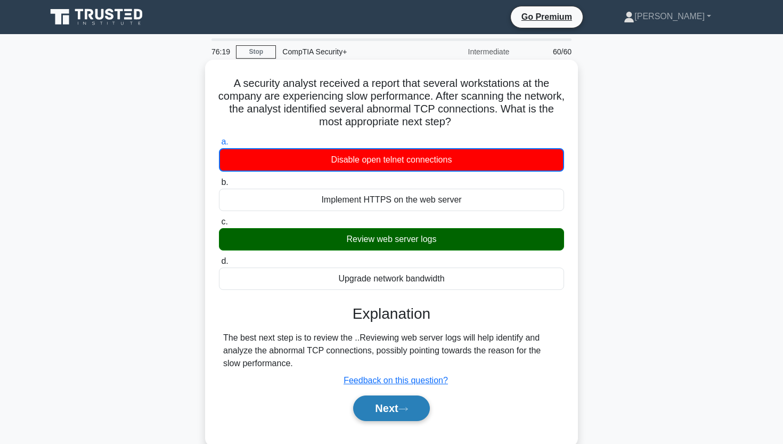
click at [389, 411] on button "Next" at bounding box center [391, 408] width 76 height 26
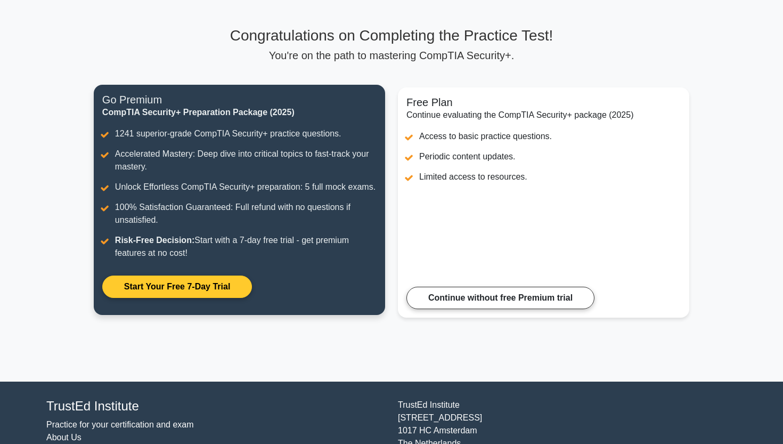
scroll to position [61, 0]
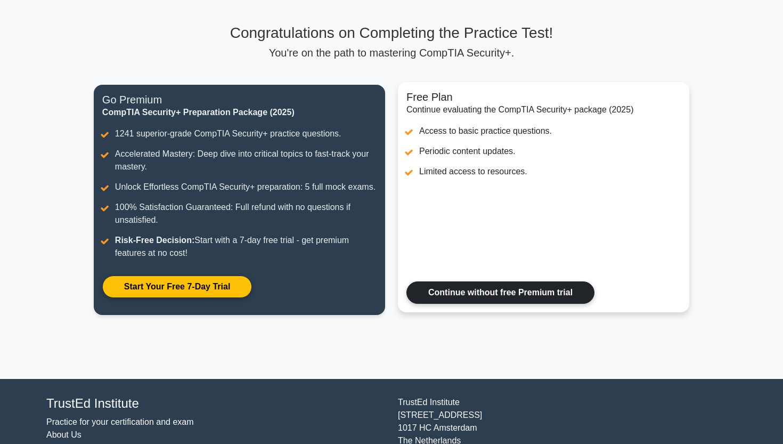
click at [426, 298] on link "Continue without free Premium trial" at bounding box center [501, 292] width 188 height 22
